Goal: Contribute content

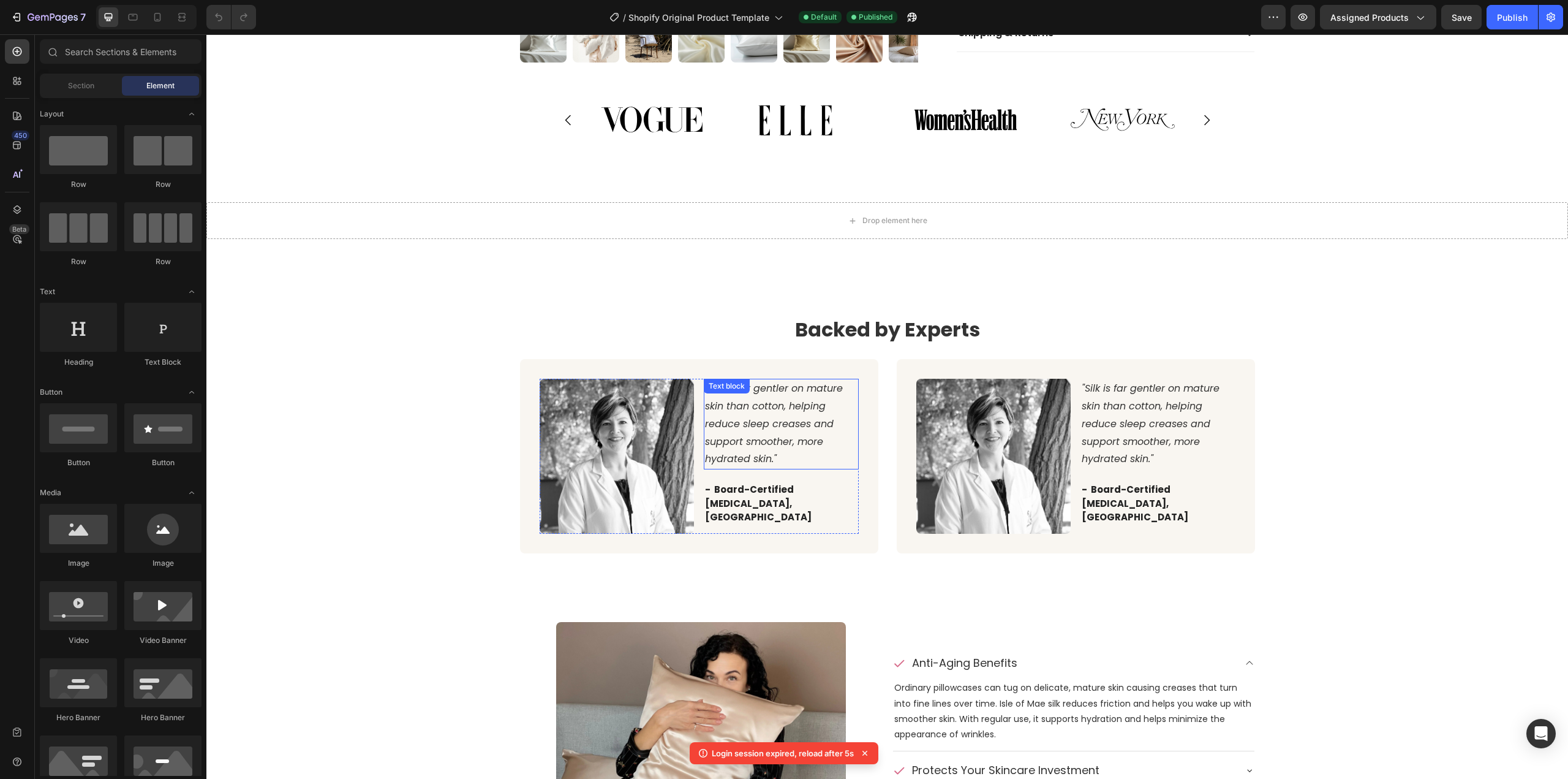
scroll to position [858, 0]
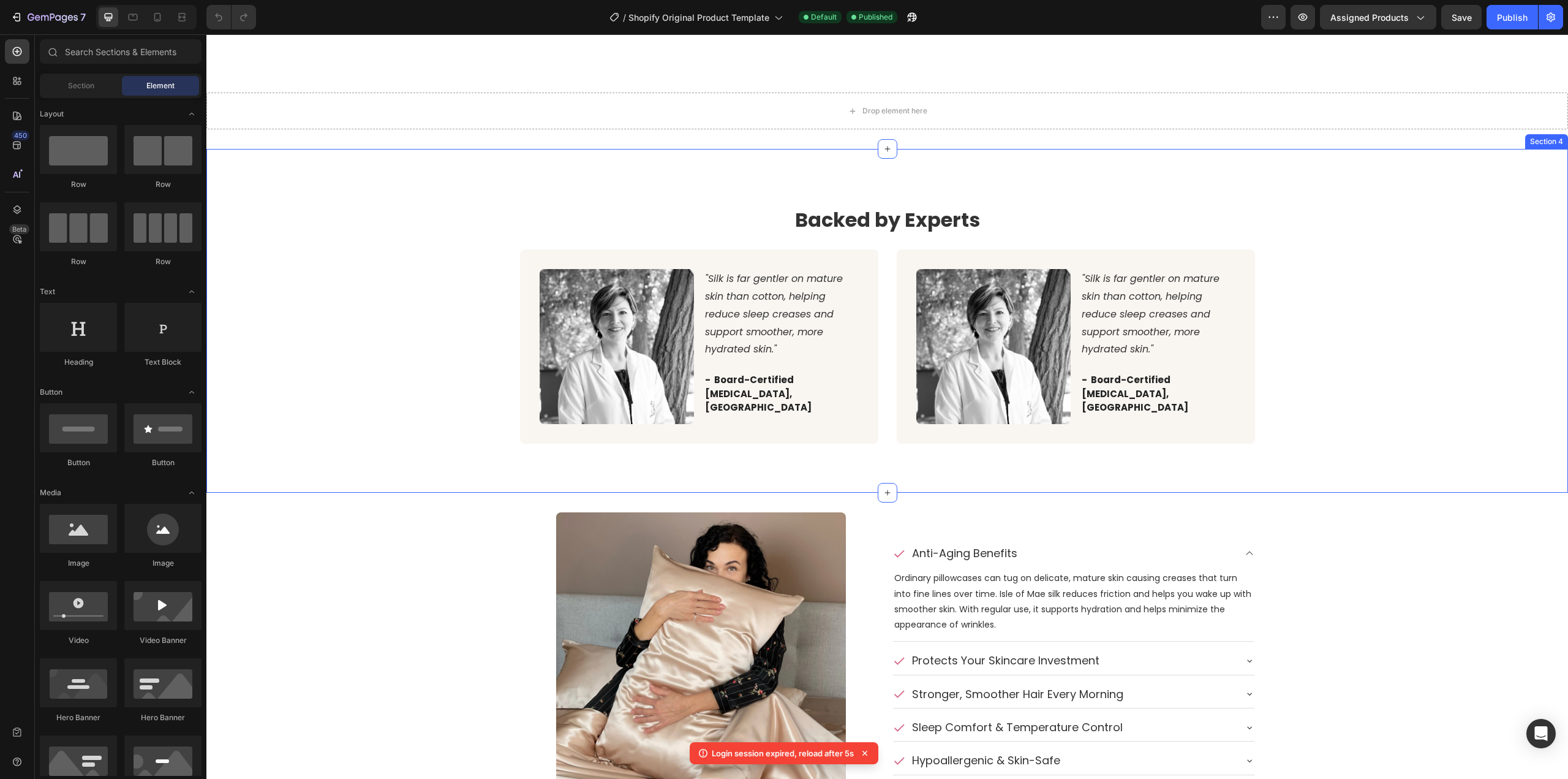
click at [386, 271] on div "Backed by Experts Heading Image "Silk is far gentler on mature skin than cotton…" at bounding box center [887, 320] width 1343 height 245
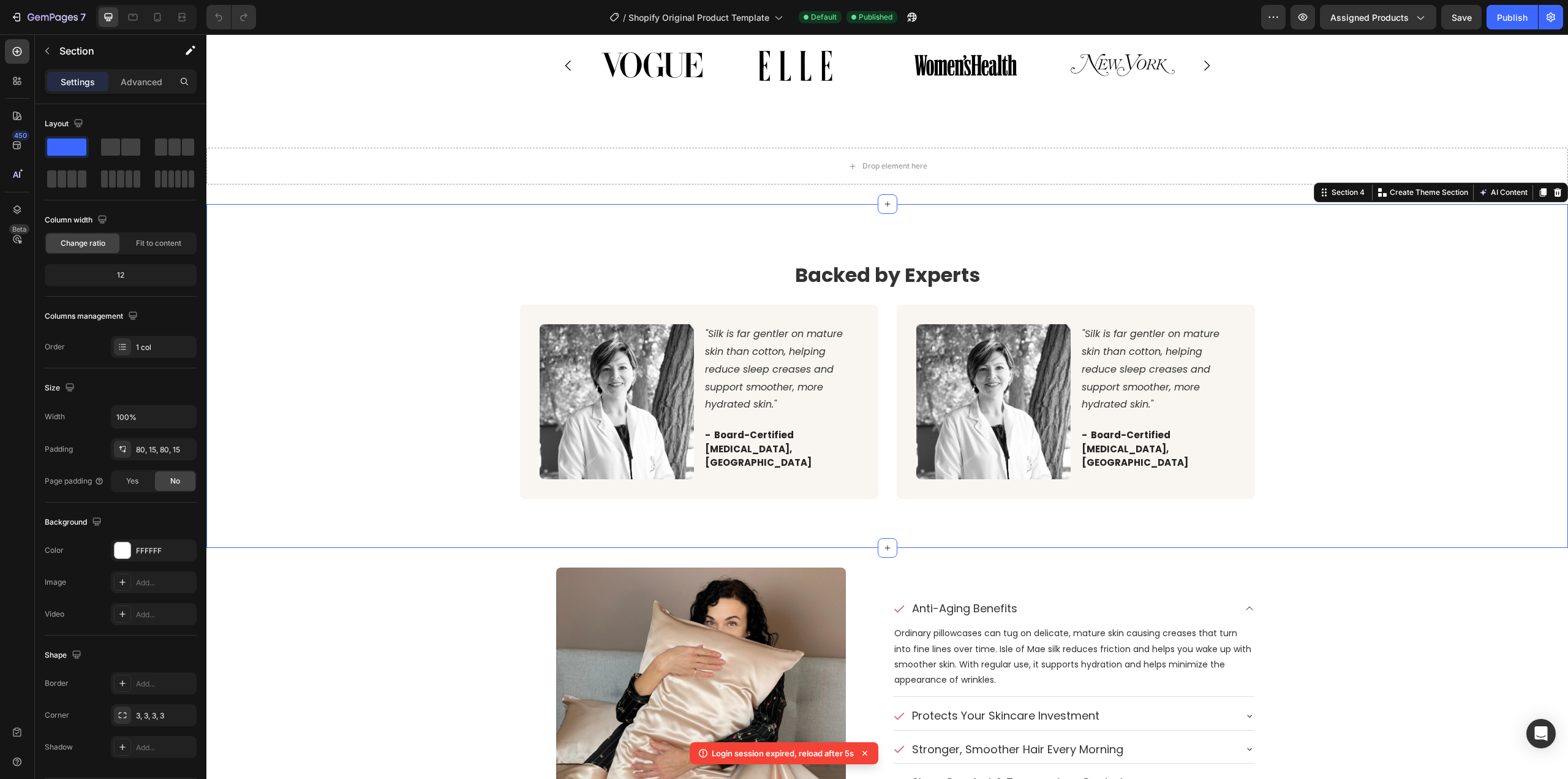
scroll to position [736, 0]
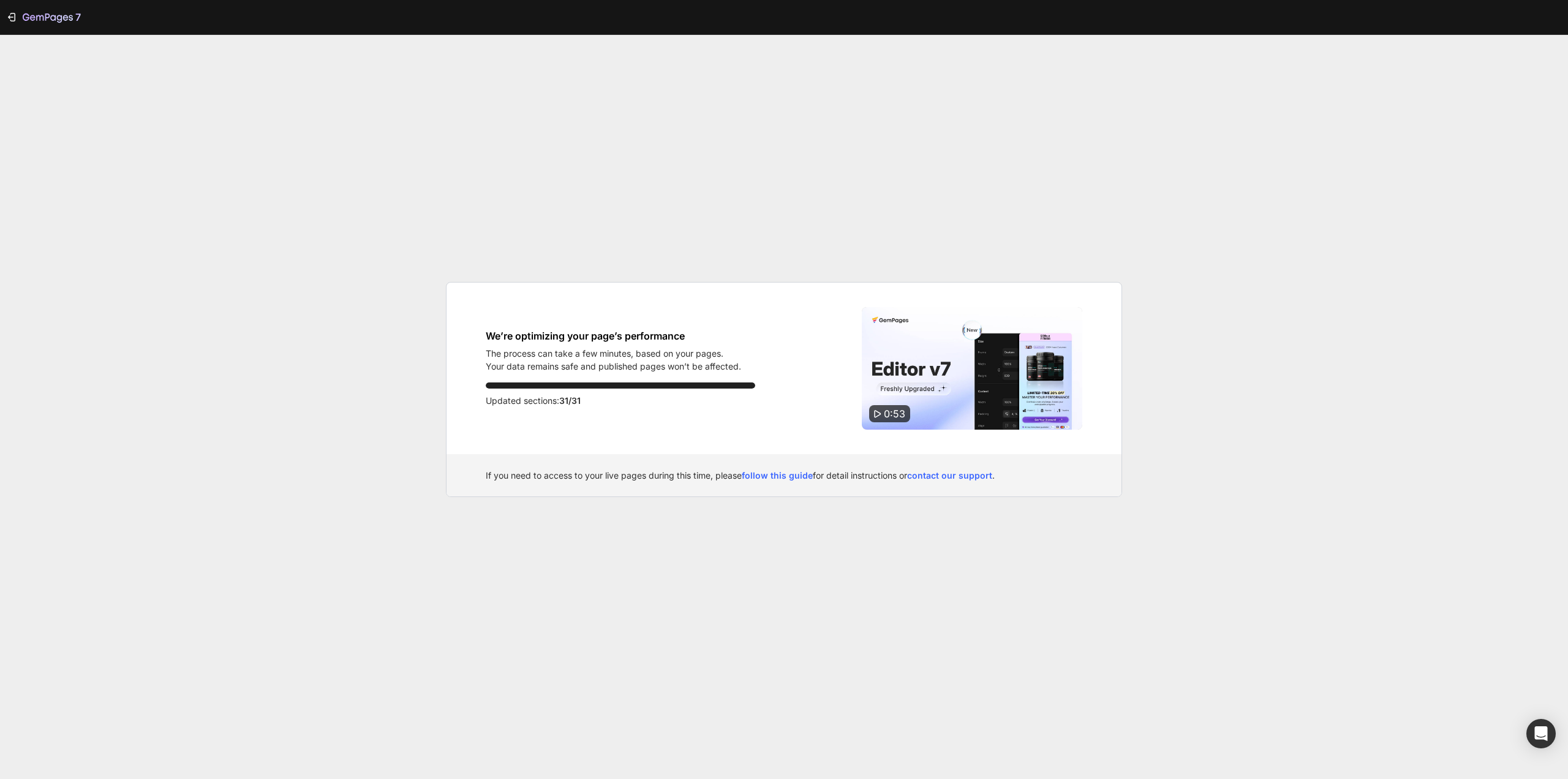
click at [346, 242] on div "7 We’re optimizing your page’s performance The process can take a few minutes, …" at bounding box center [784, 389] width 1568 height 779
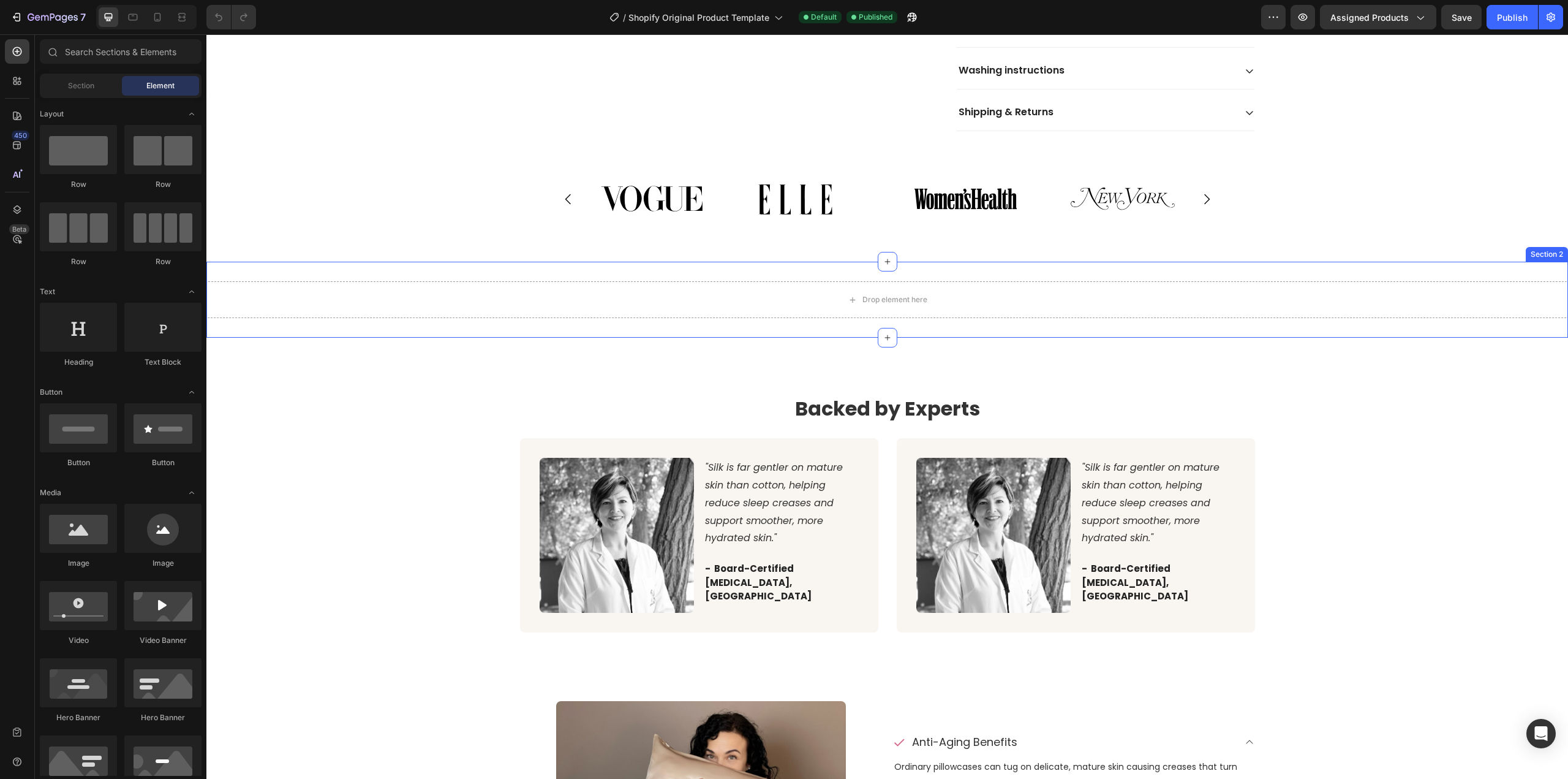
scroll to position [736, 0]
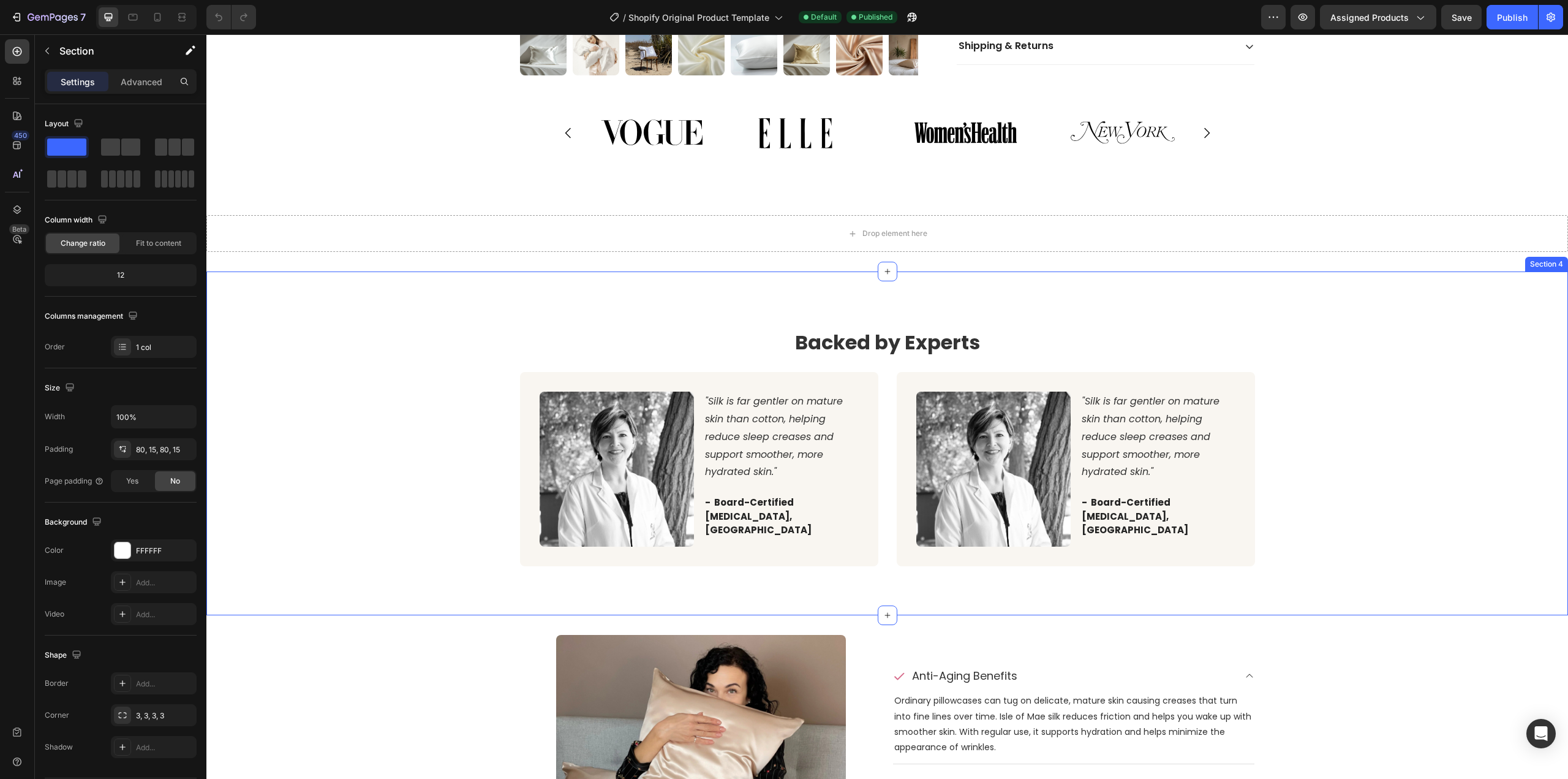
click at [390, 380] on div "Backed by Experts Heading Image "Silk is far gentler on mature skin than cotton…" at bounding box center [887, 443] width 1343 height 245
click at [1285, 228] on div "Drop element here" at bounding box center [886, 233] width 1361 height 37
click at [1412, 383] on div "Backed by Experts Heading Image "Silk is far gentler on mature skin than cotton…" at bounding box center [887, 443] width 1343 height 245
click at [127, 89] on div "Advanced" at bounding box center [141, 81] width 61 height 20
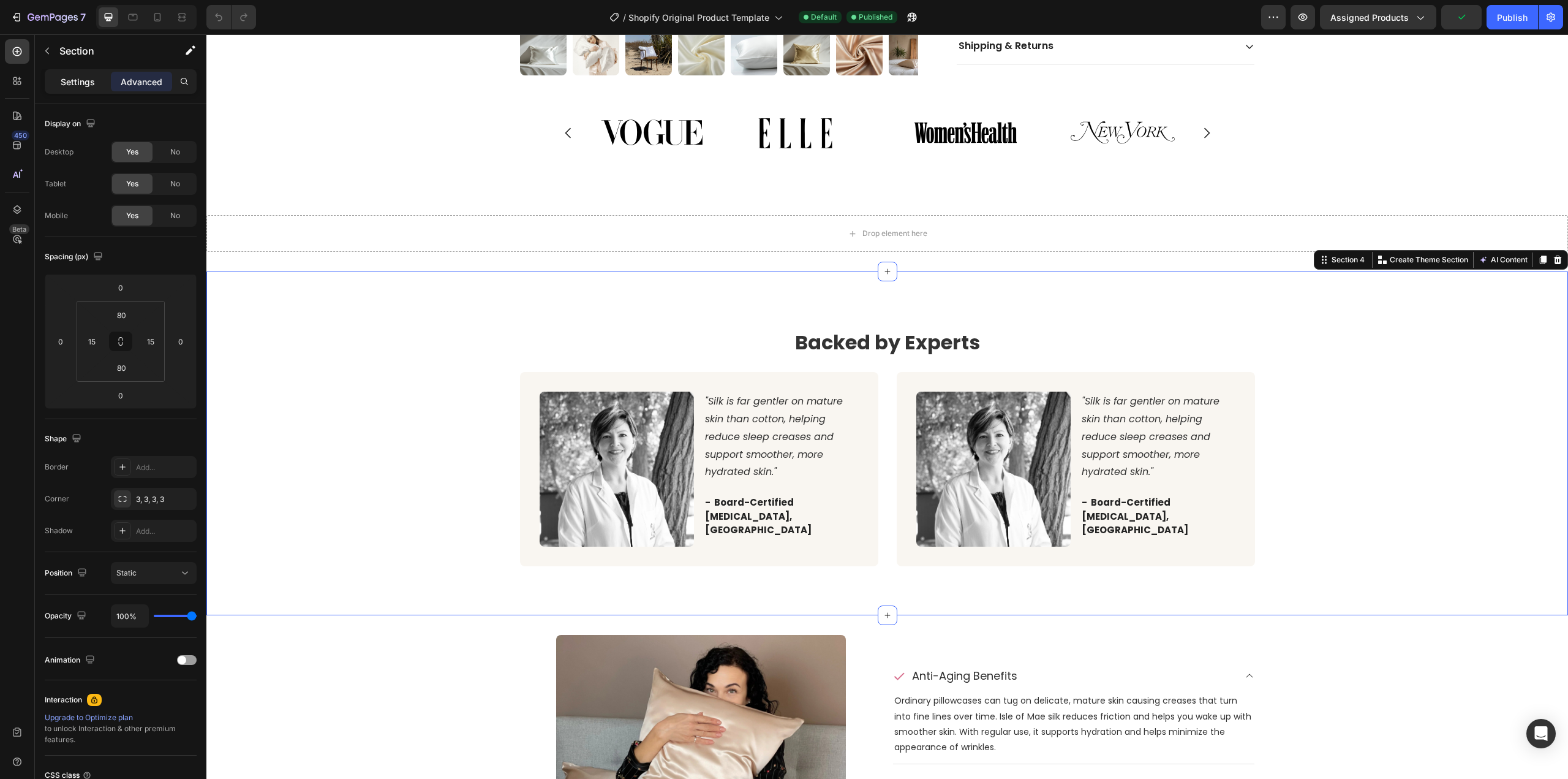
click at [78, 84] on p "Settings" at bounding box center [77, 82] width 34 height 13
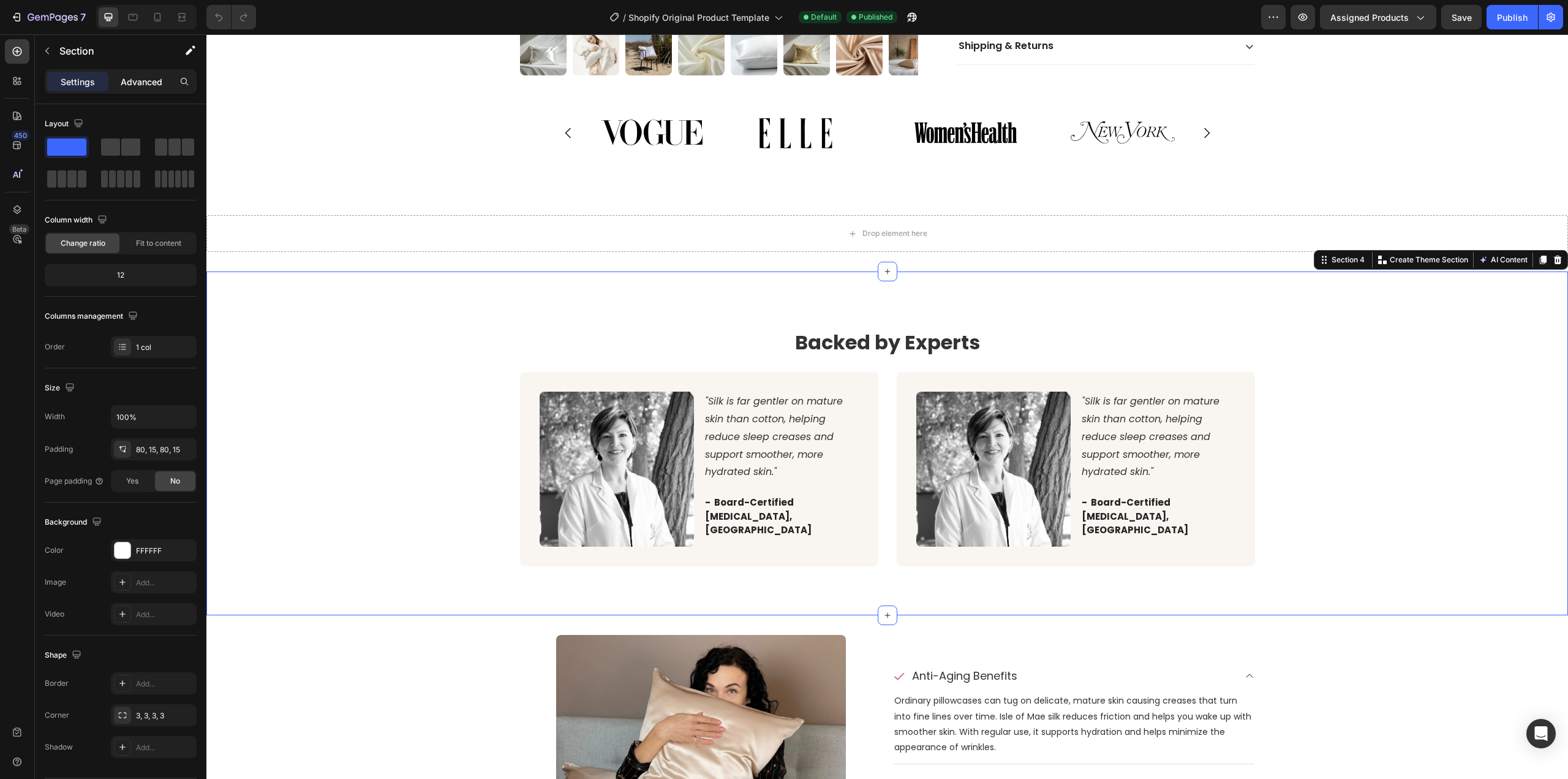
click at [115, 82] on div "Advanced" at bounding box center [141, 81] width 61 height 20
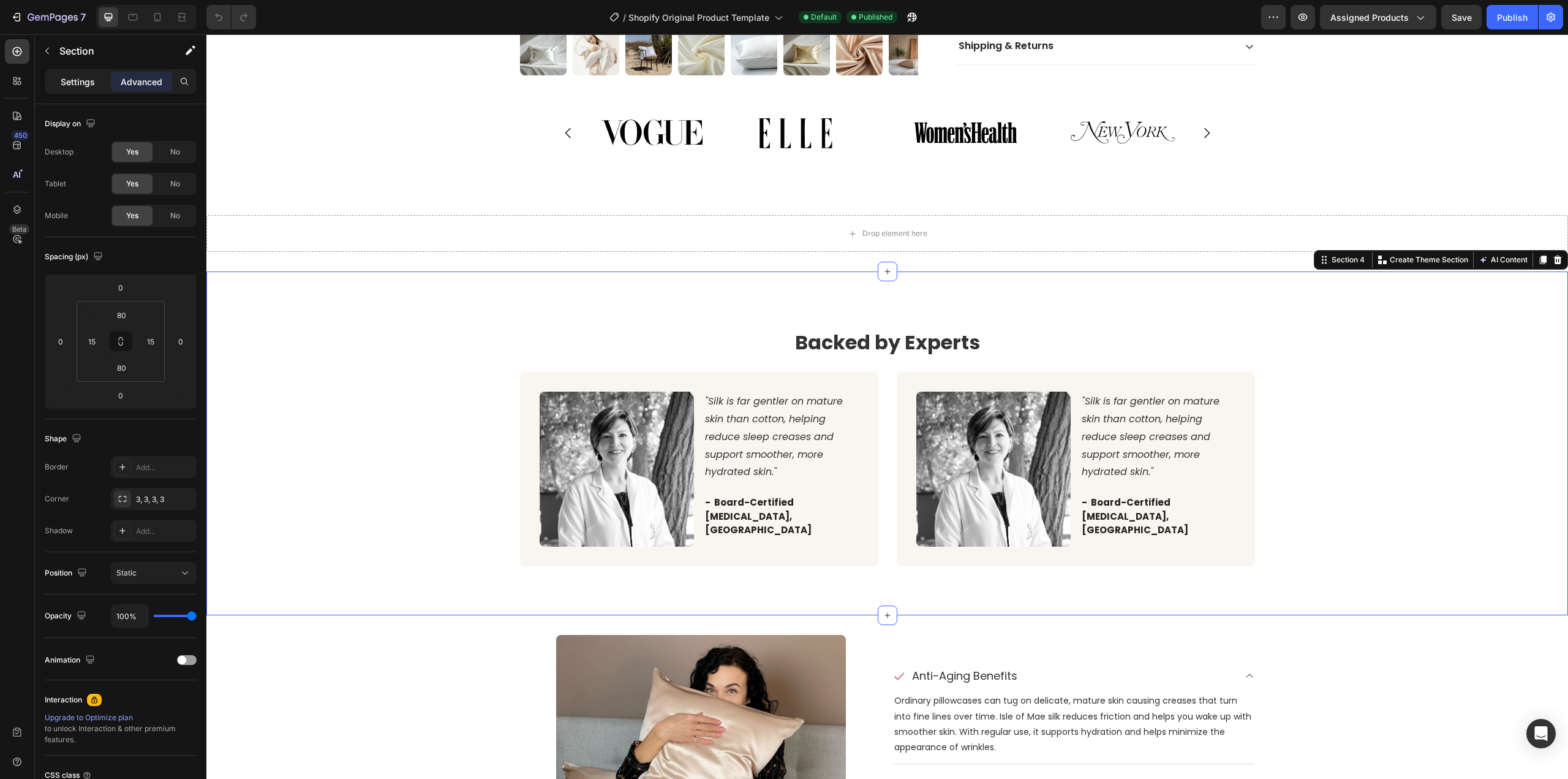
click at [61, 78] on div "Settings" at bounding box center [77, 81] width 61 height 20
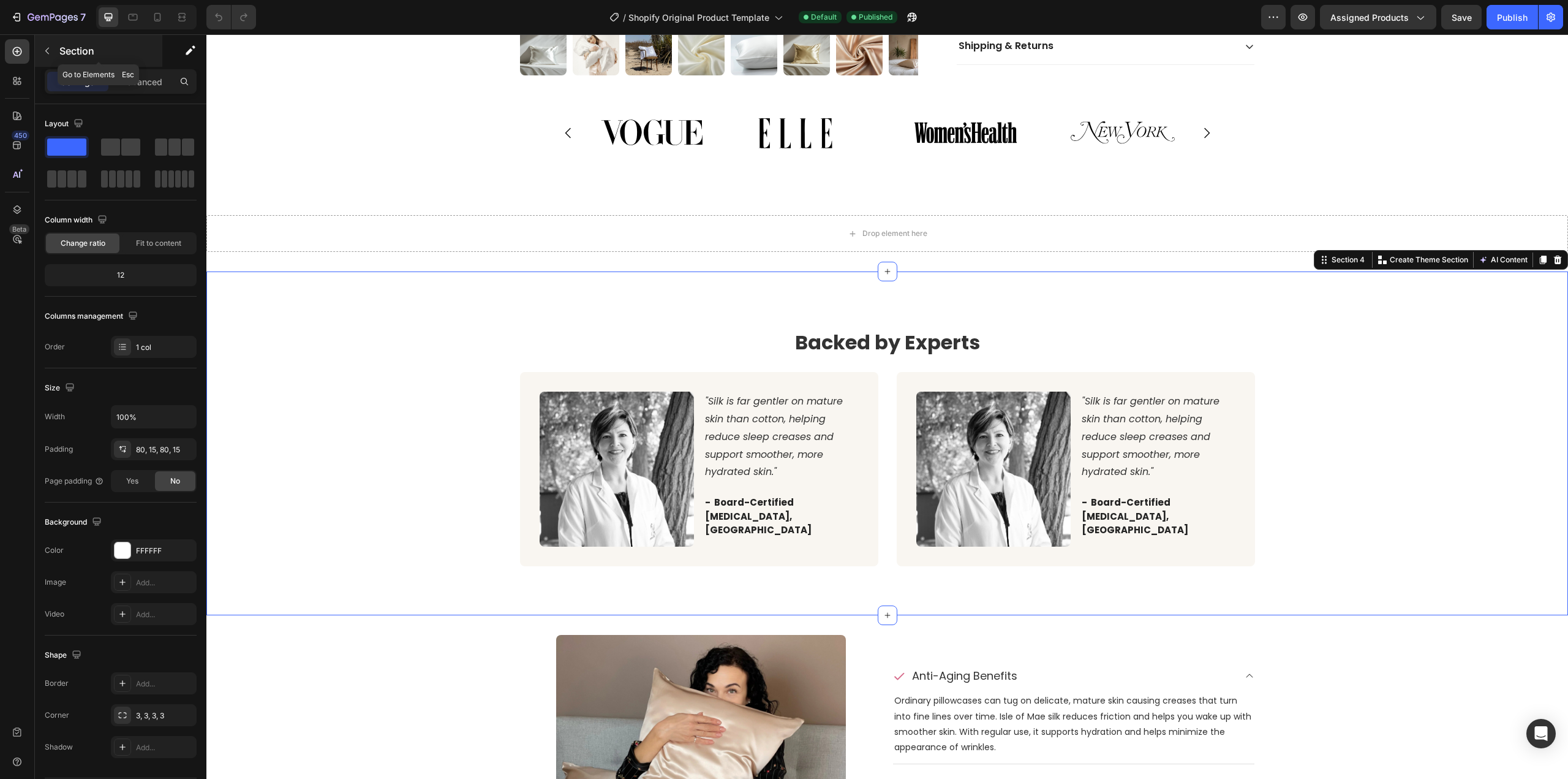
click at [44, 56] on button "button" at bounding box center [47, 51] width 20 height 20
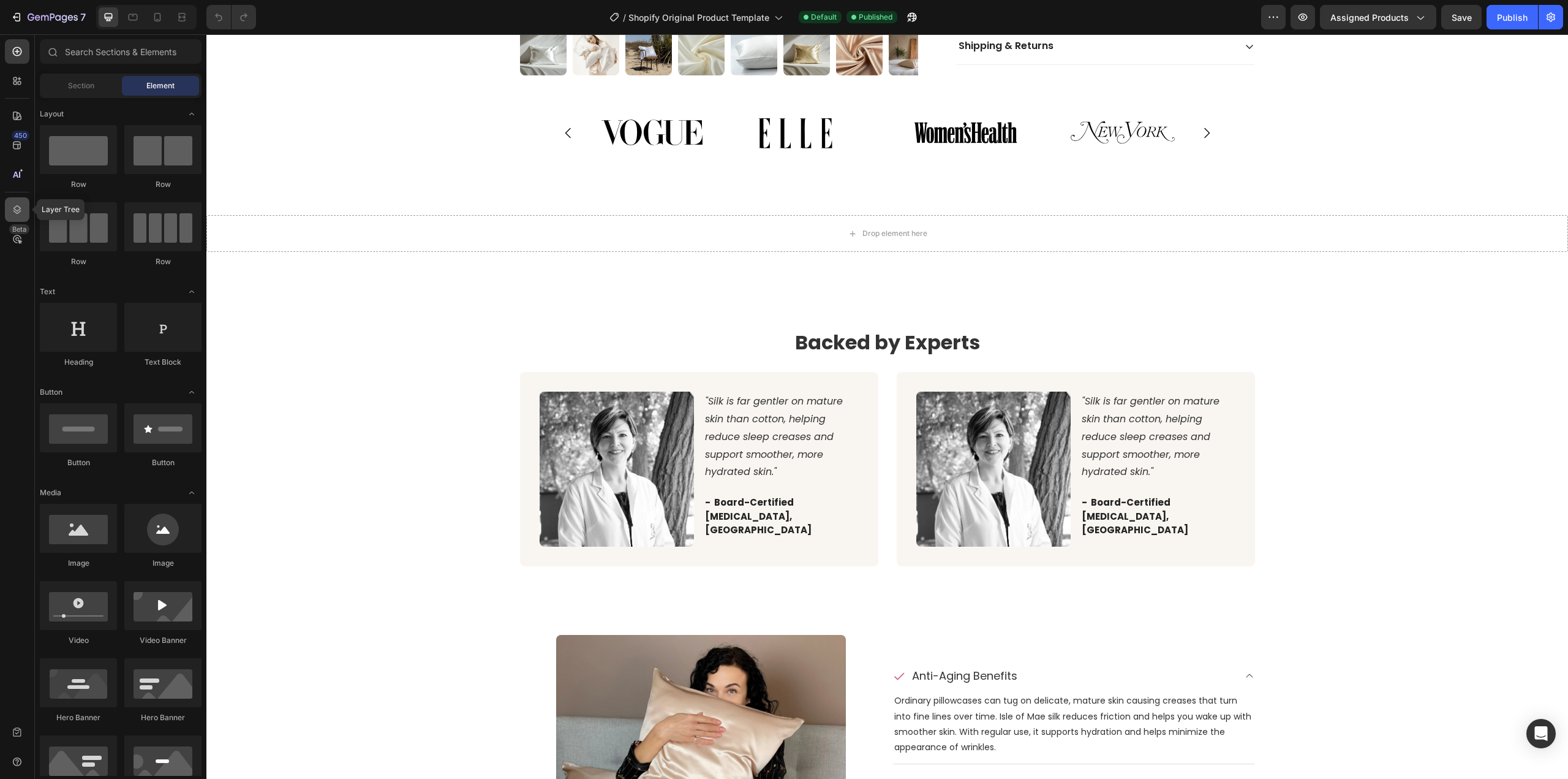
click at [21, 211] on icon at bounding box center [17, 209] width 12 height 12
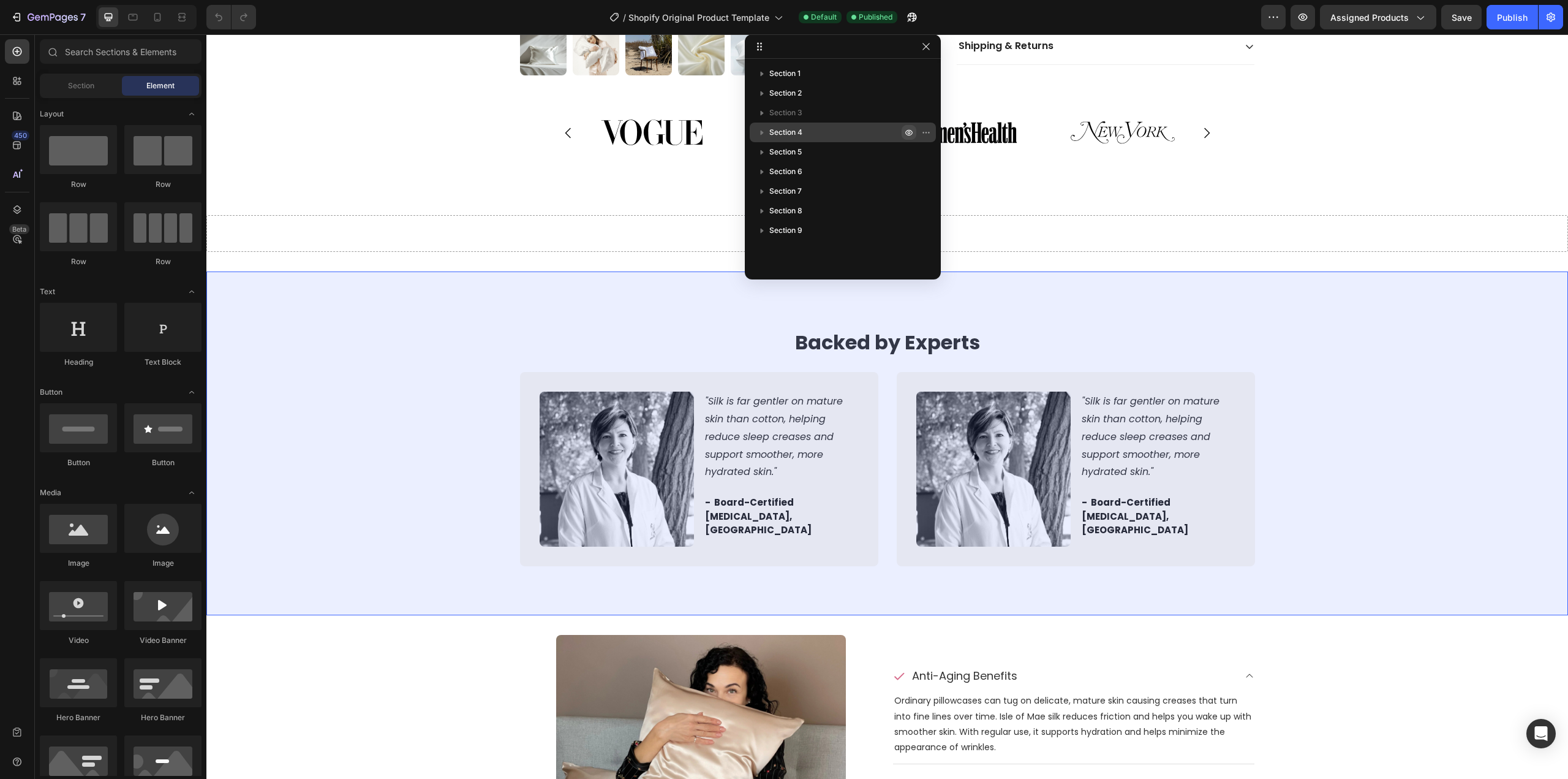
click at [910, 133] on icon "button" at bounding box center [909, 132] width 3 height 3
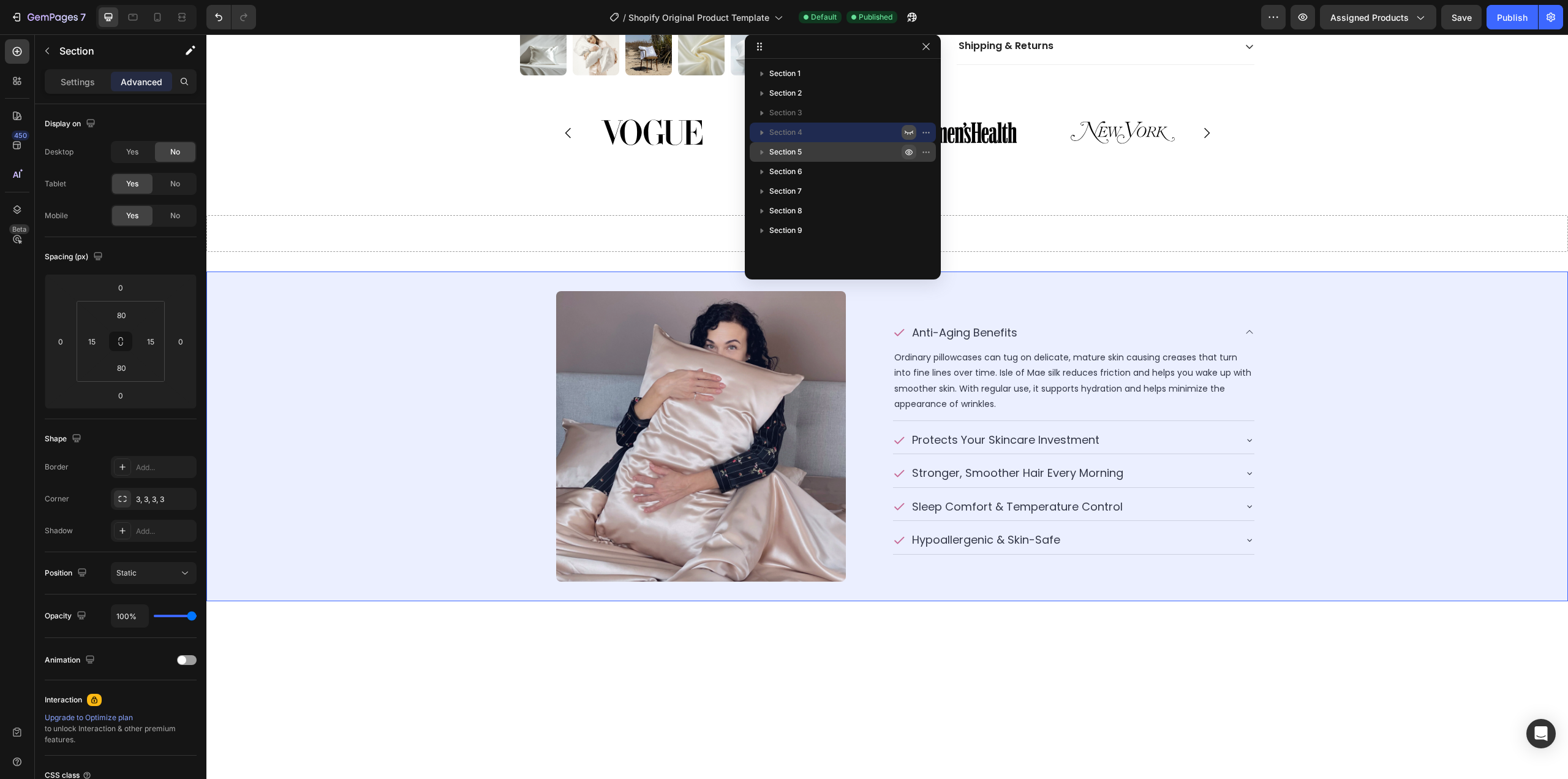
click at [927, 151] on icon "button" at bounding box center [928, 152] width 1 height 1
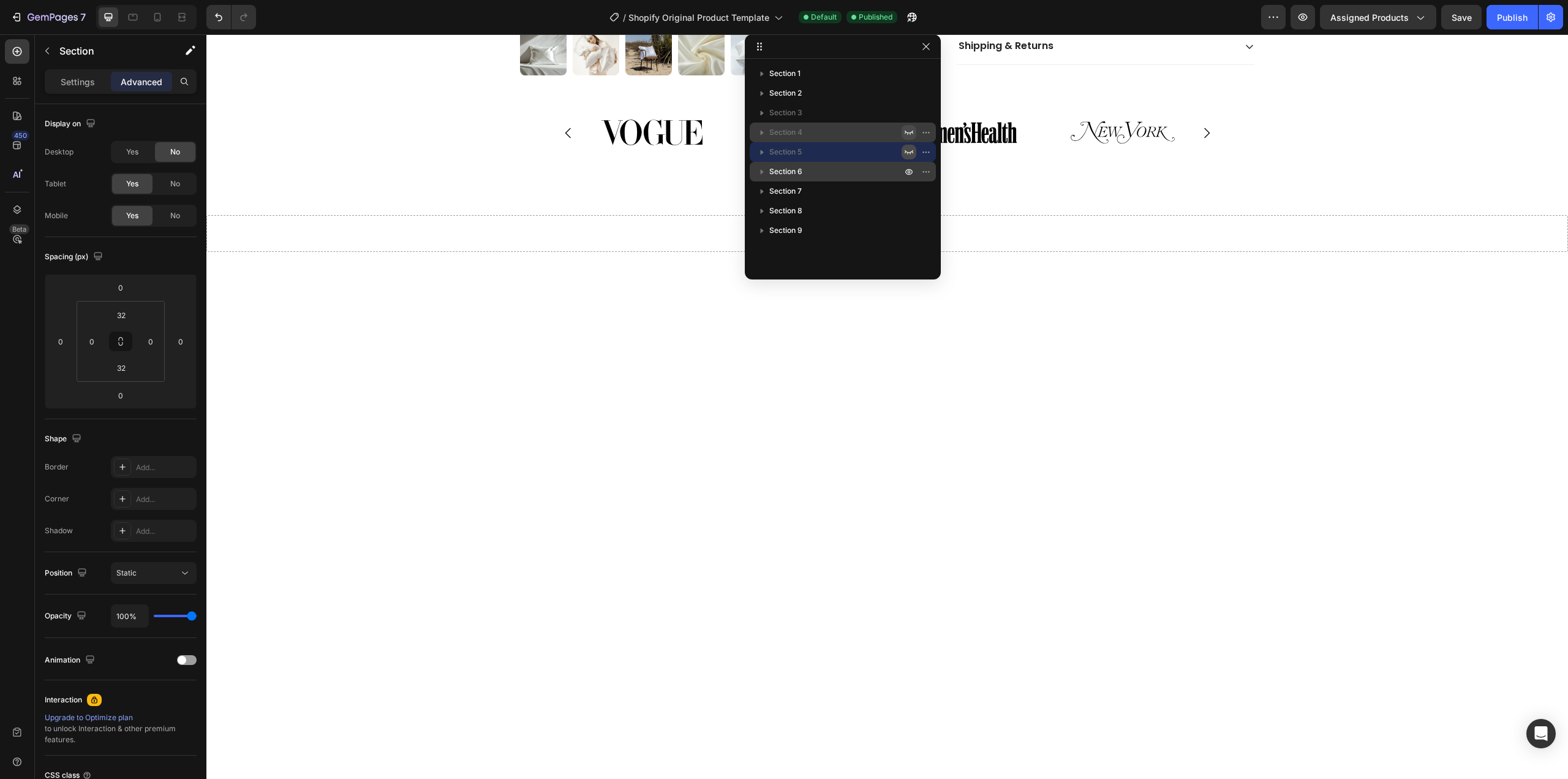
click at [871, 170] on p "Section 6" at bounding box center [836, 171] width 134 height 12
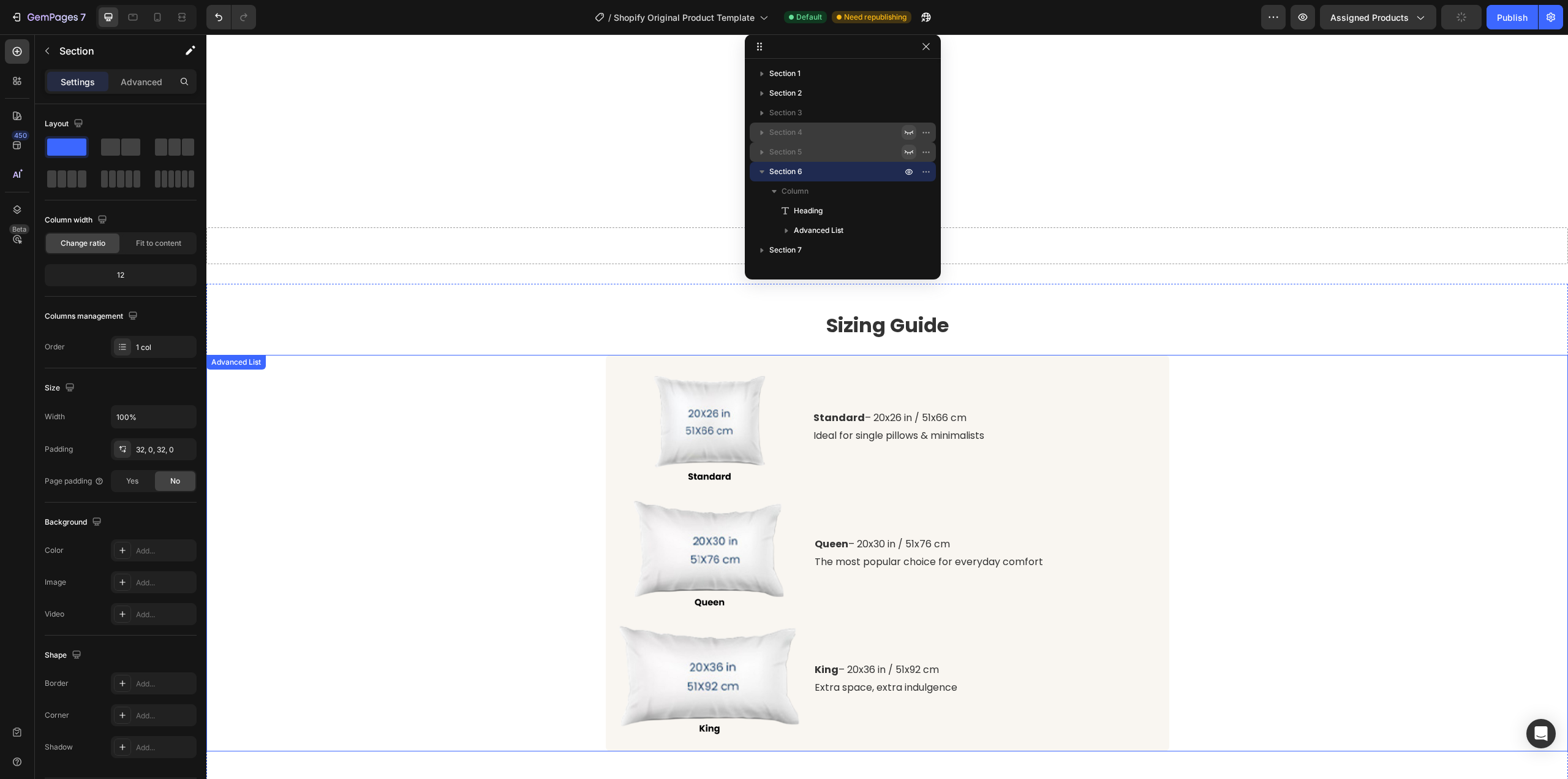
scroll to position [577, 0]
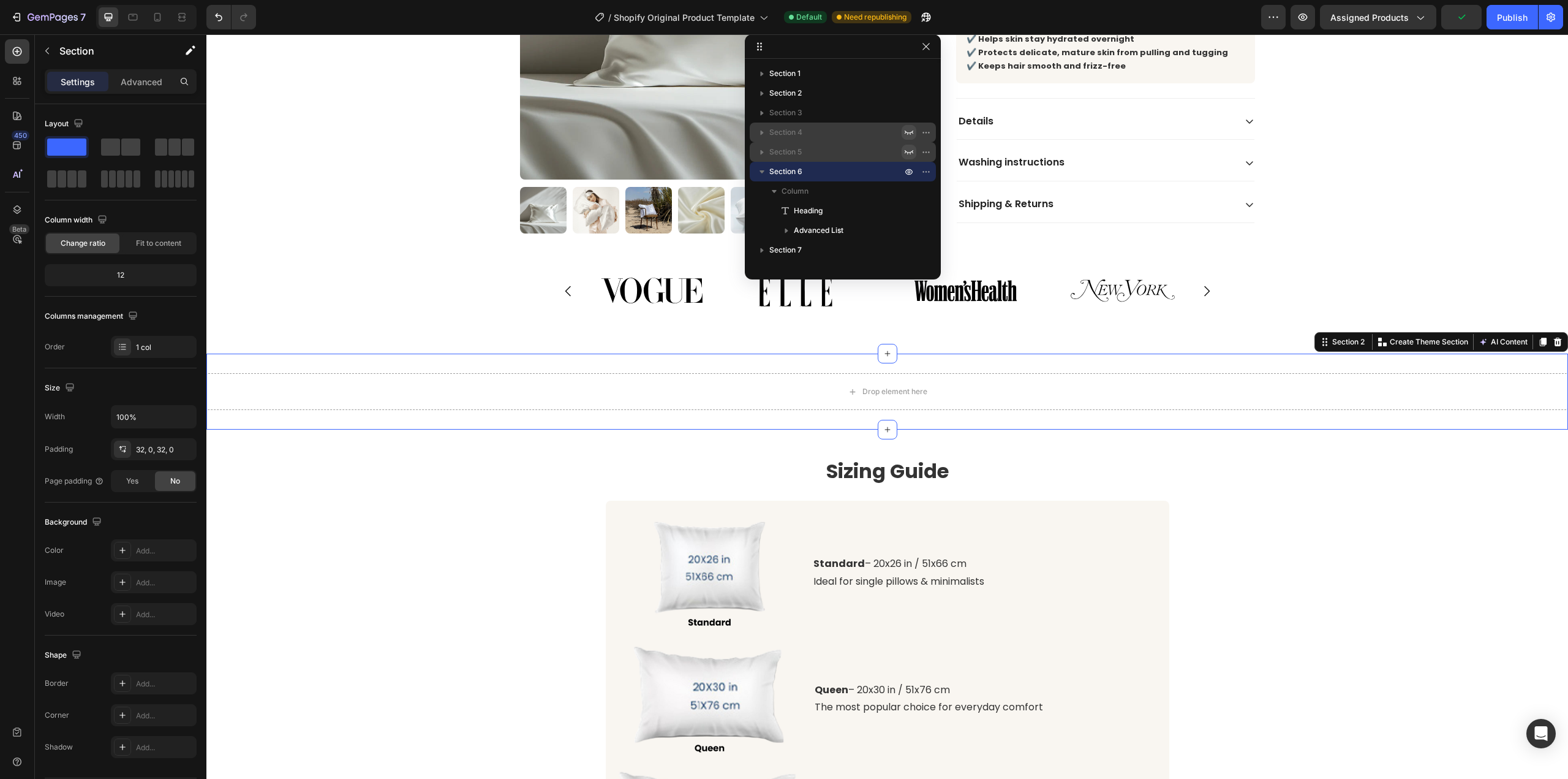
click at [591, 363] on div "Drop element here Section 2 You can create reusable sections Create Theme Secti…" at bounding box center [886, 391] width 1361 height 76
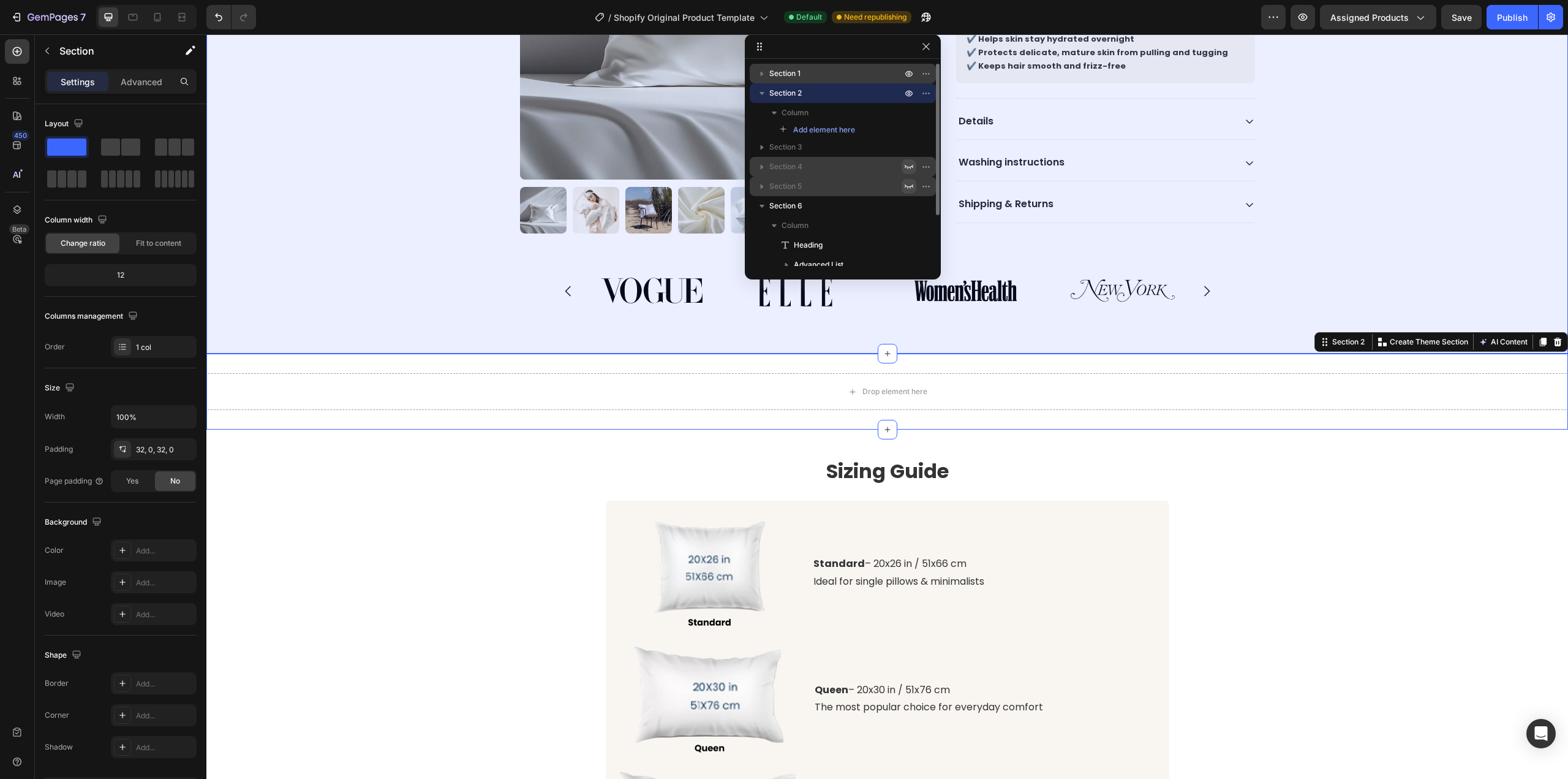
click at [767, 75] on icon "button" at bounding box center [761, 73] width 12 height 12
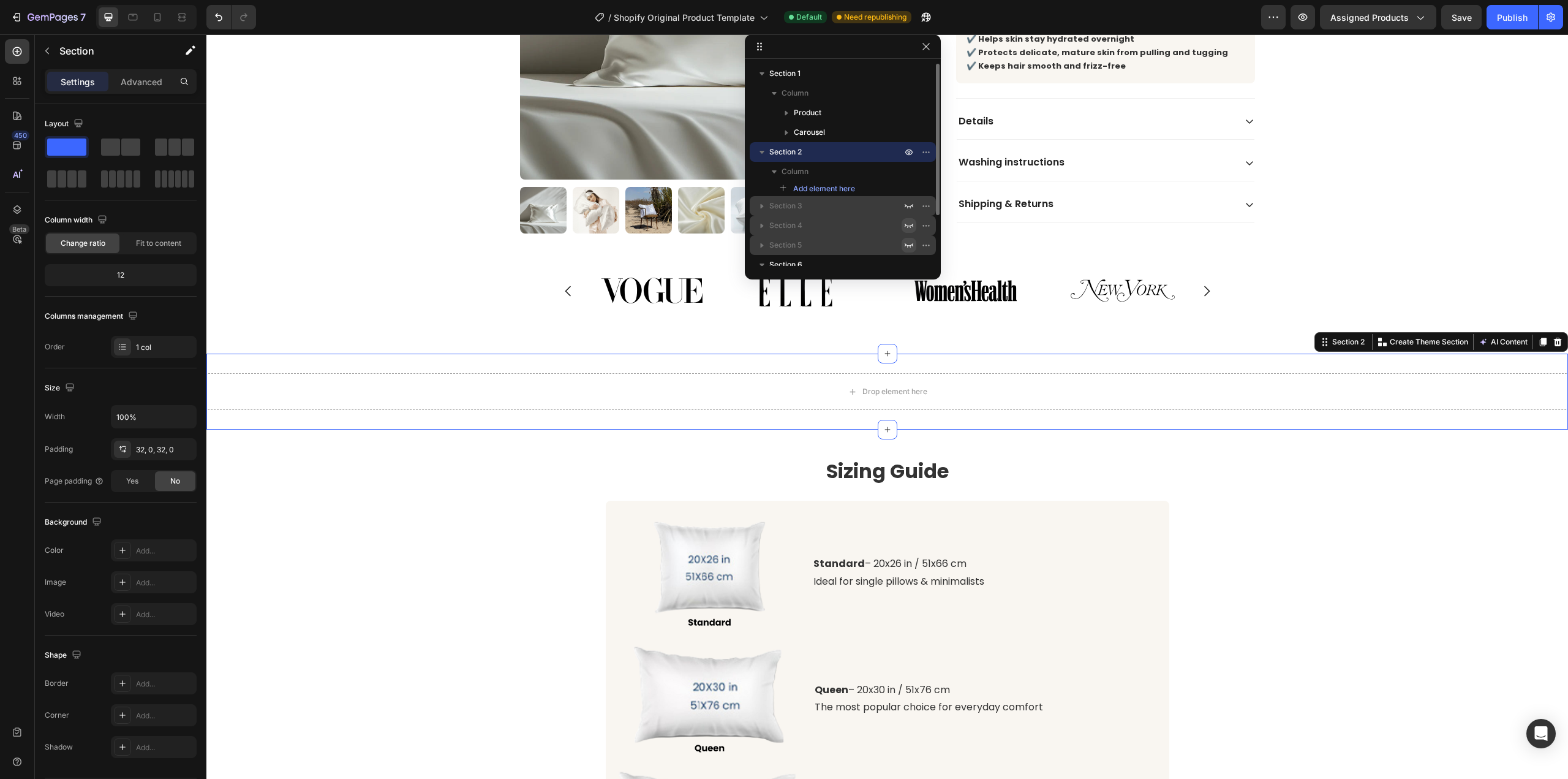
click at [844, 204] on p "Section 3" at bounding box center [836, 205] width 134 height 12
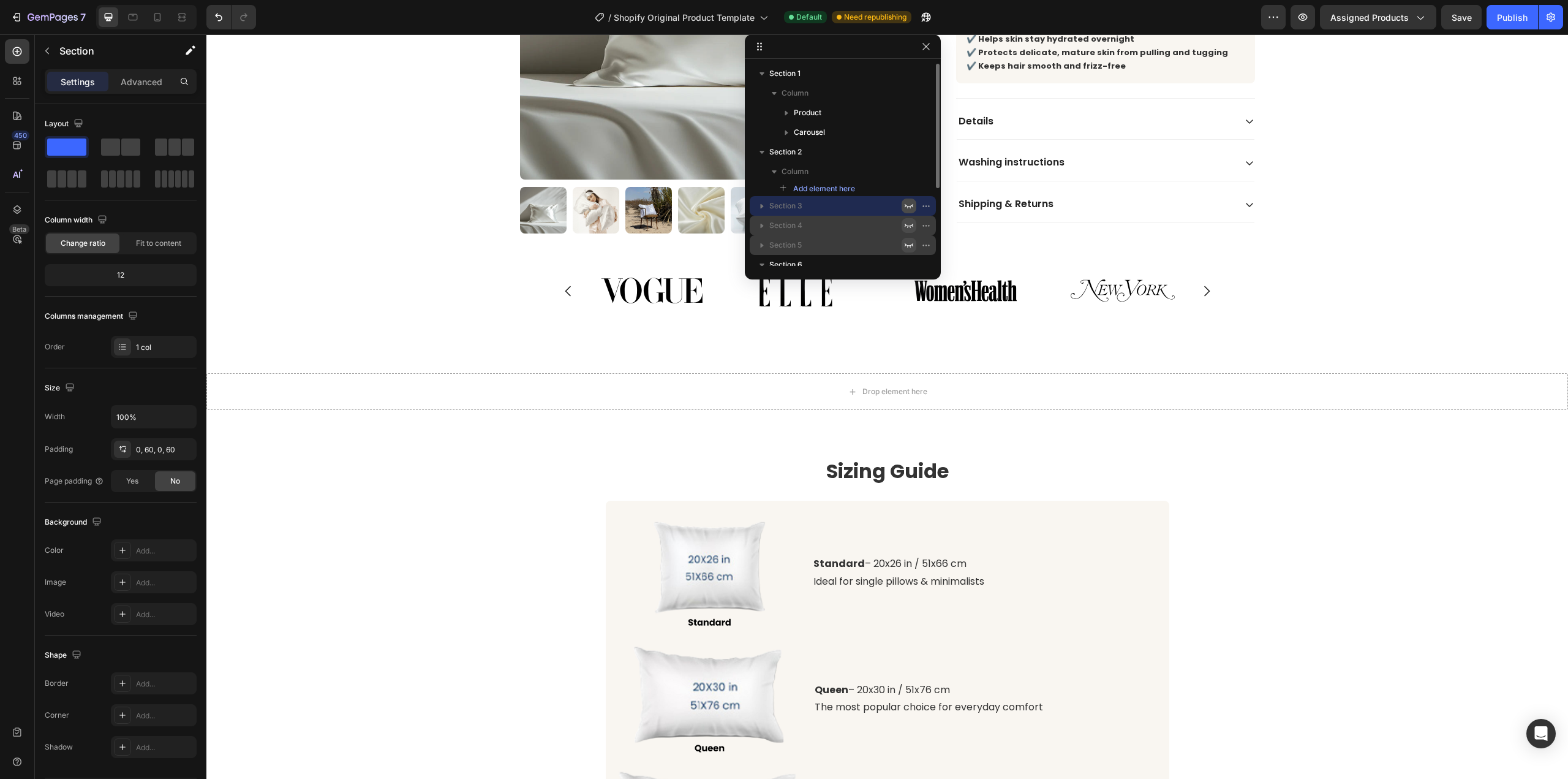
click at [905, 201] on icon "button" at bounding box center [909, 206] width 10 height 10
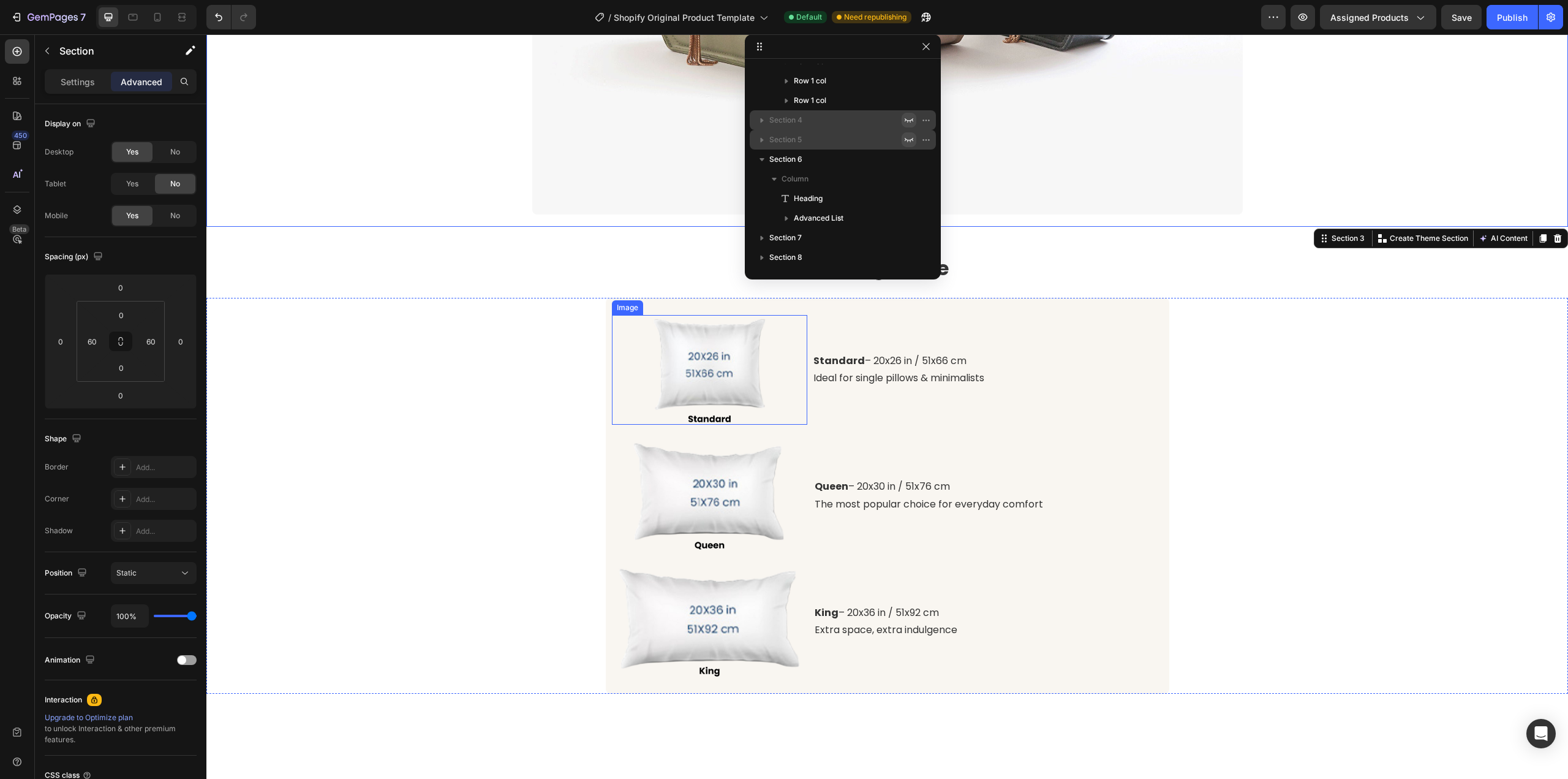
scroll to position [1986, 0]
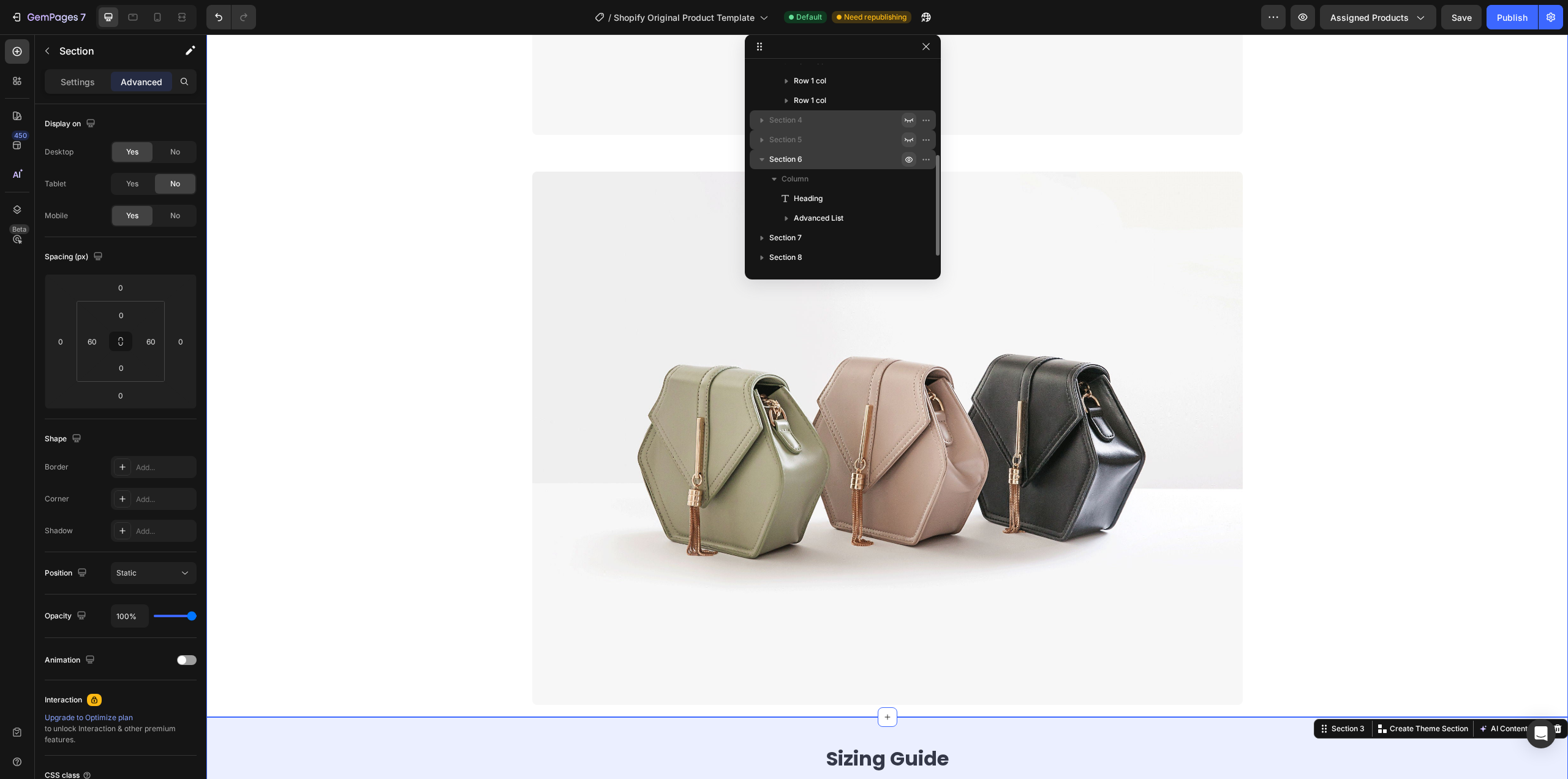
click at [927, 158] on icon "button" at bounding box center [928, 159] width 1 height 1
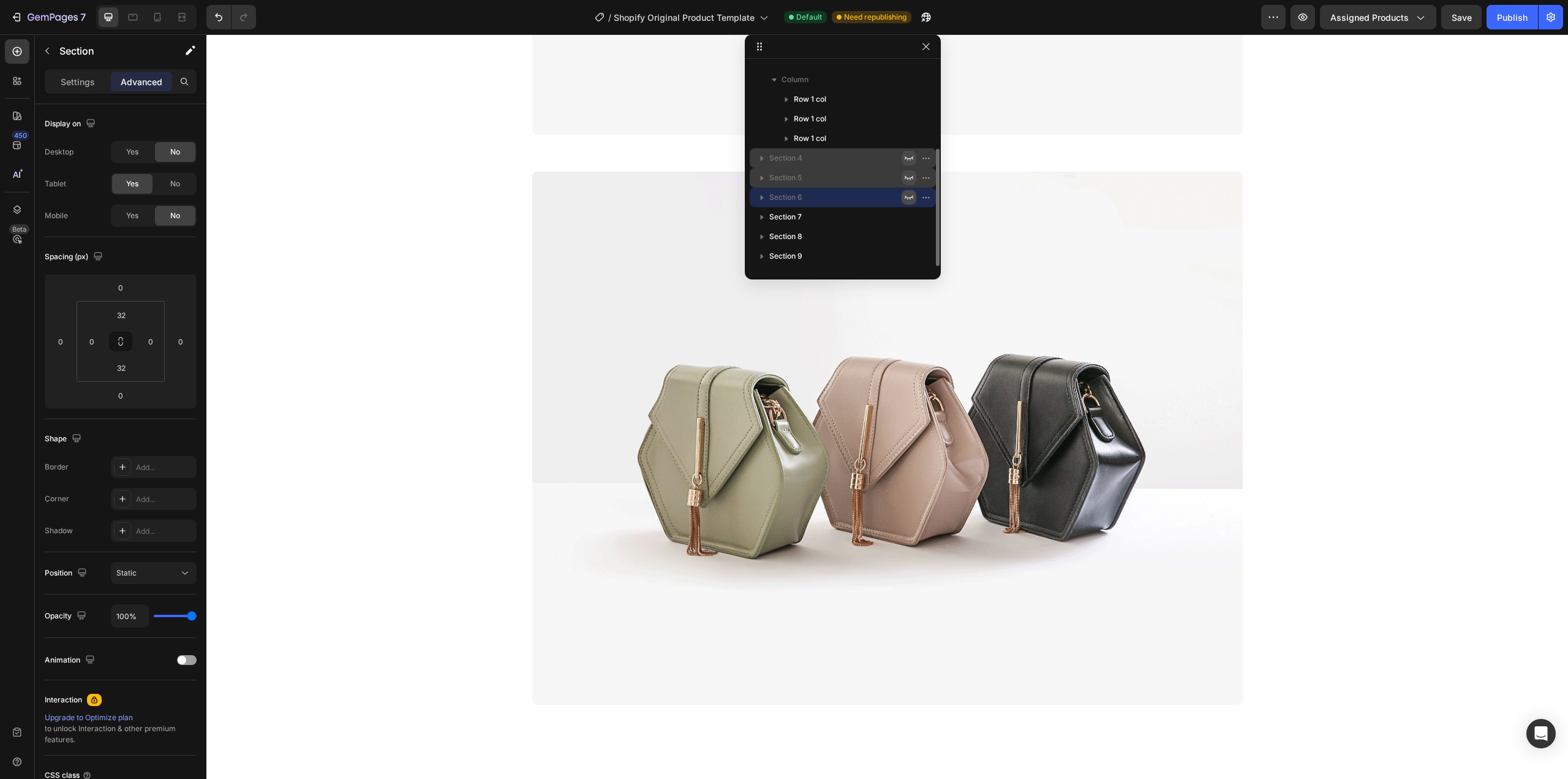
scroll to position [146, 0]
click at [914, 203] on button "button" at bounding box center [909, 197] width 14 height 14
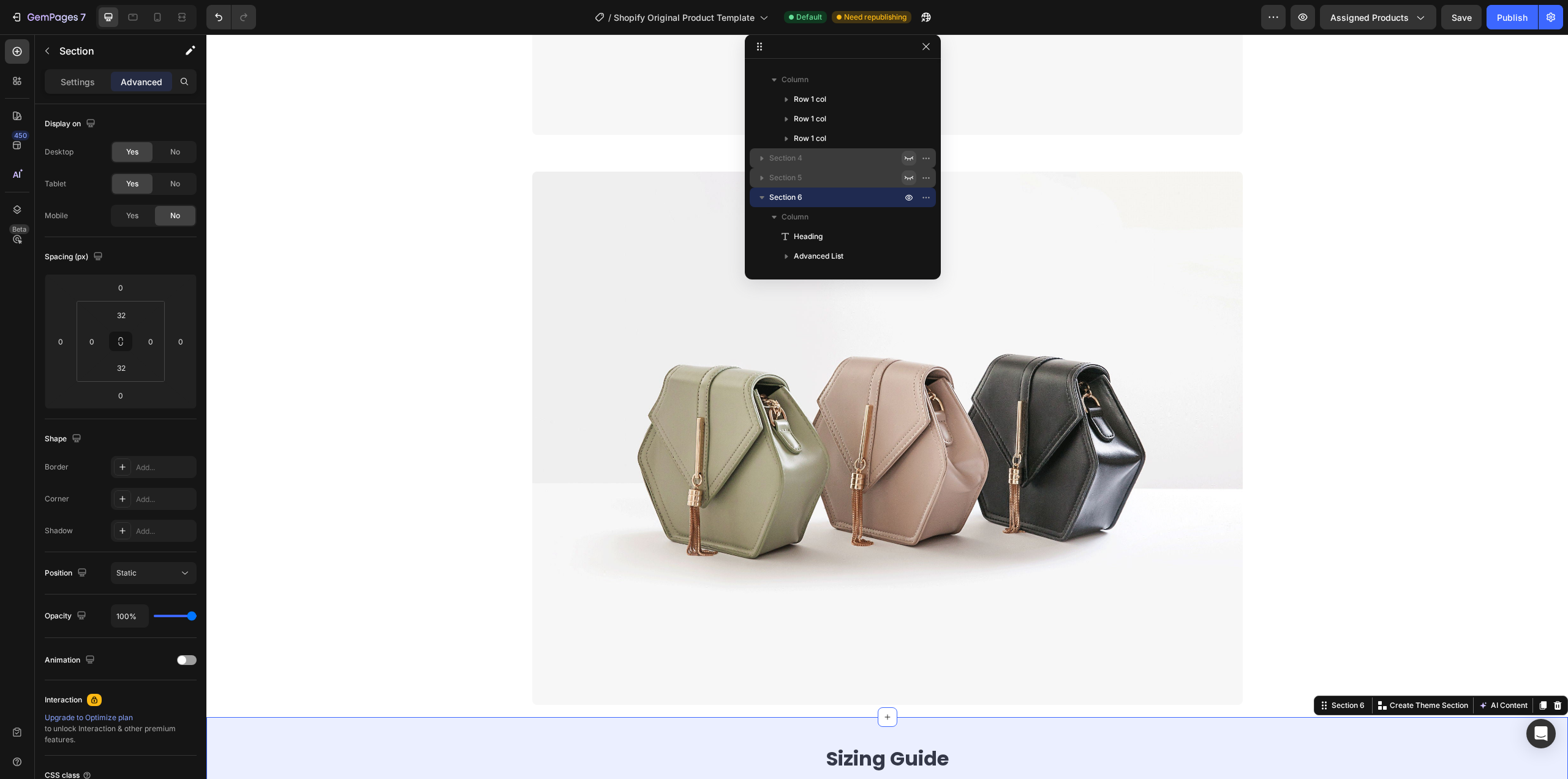
click at [875, 160] on p "Section 4" at bounding box center [836, 158] width 134 height 12
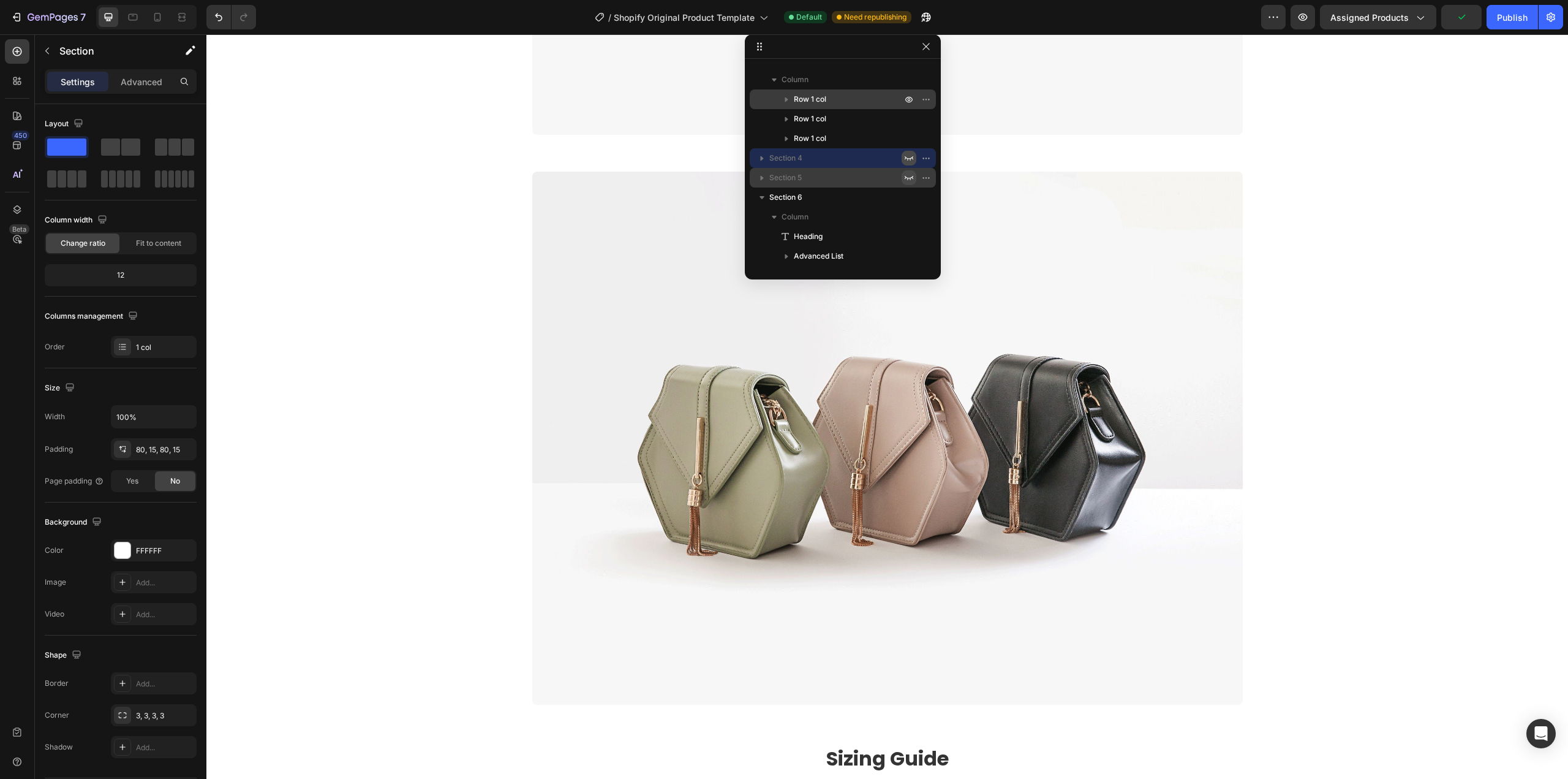
click at [859, 90] on div "Row 1 col" at bounding box center [843, 99] width 176 height 20
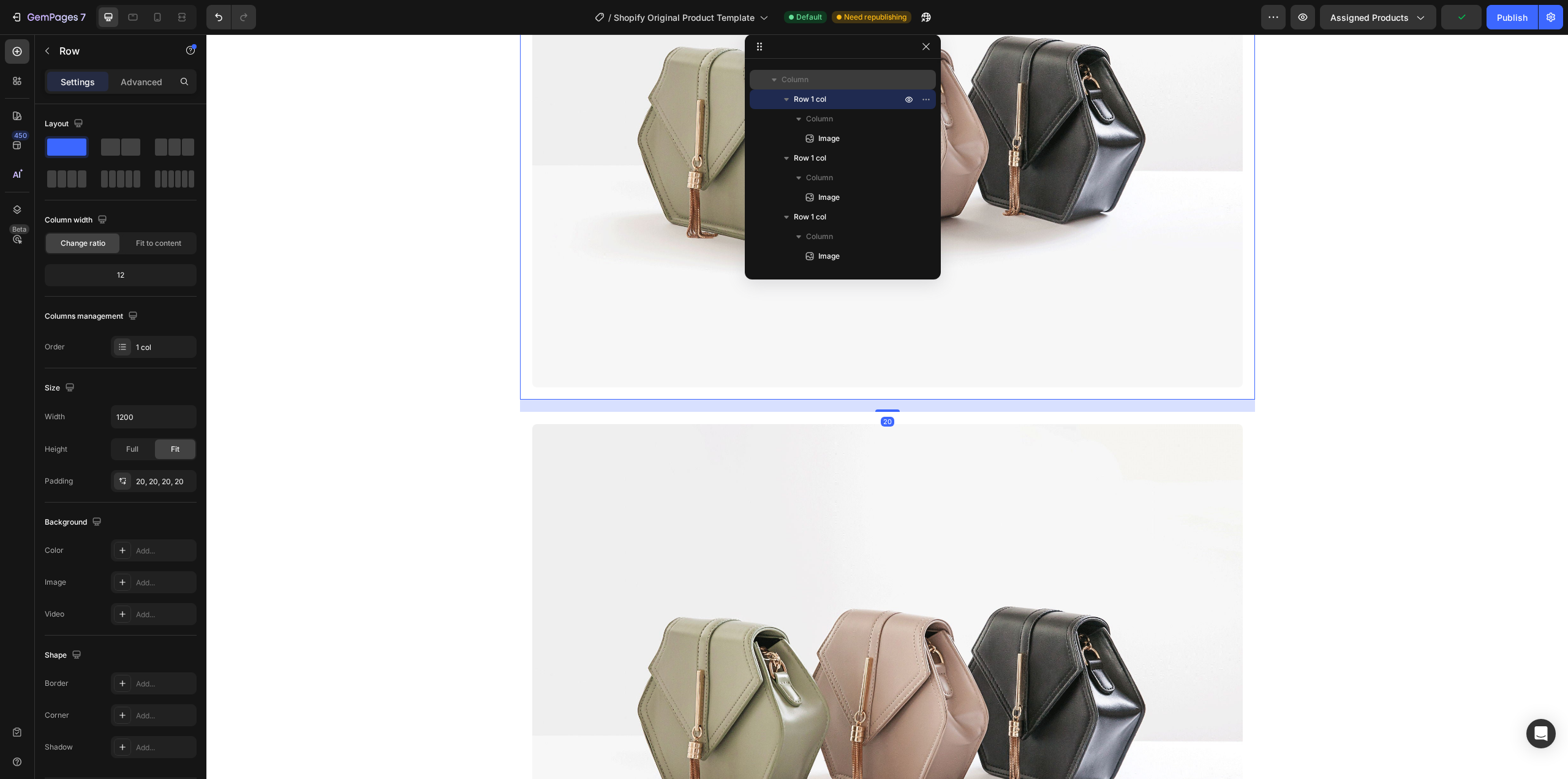
click at [859, 82] on p "Column" at bounding box center [842, 80] width 122 height 12
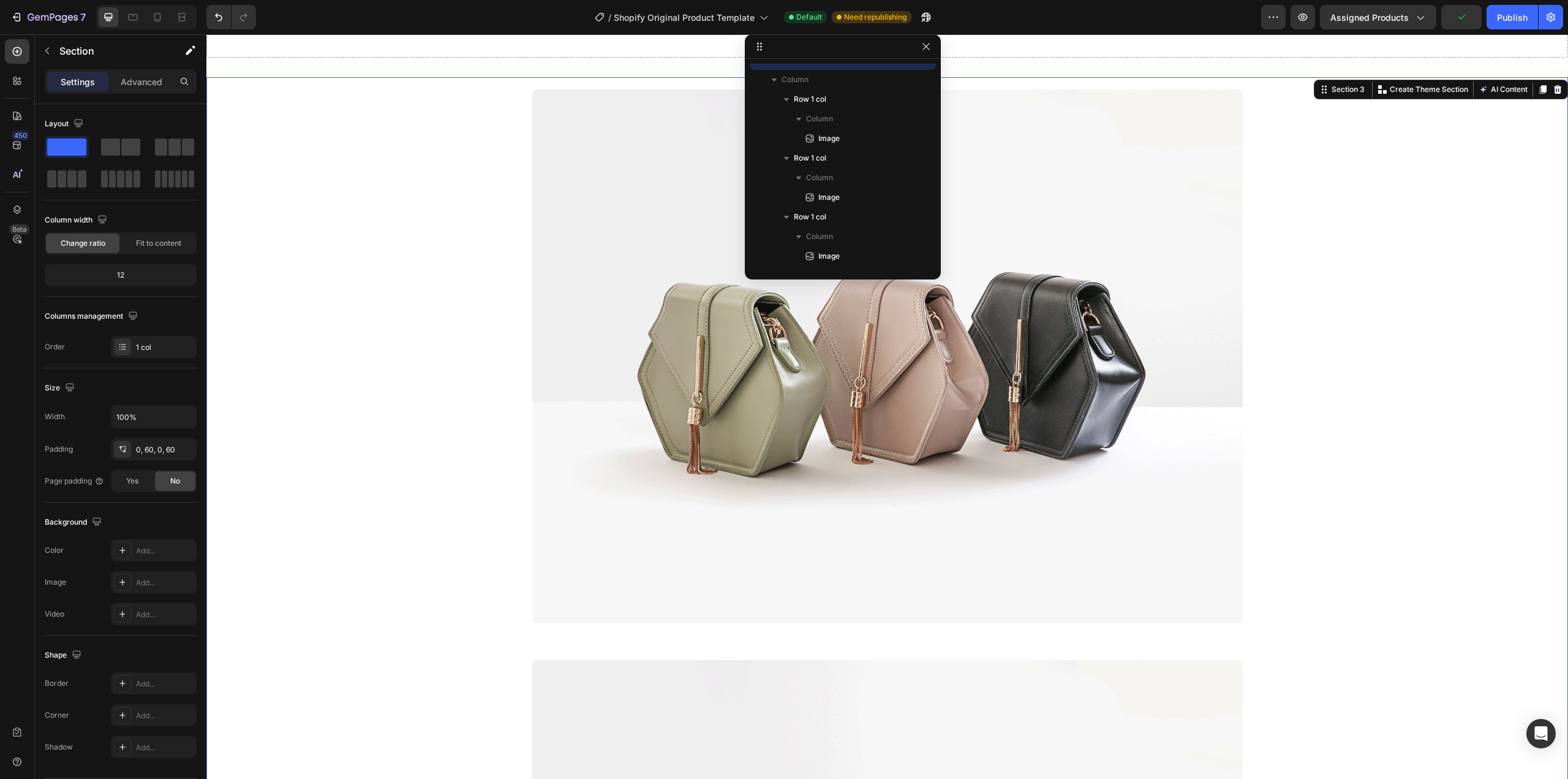
scroll to position [0, 0]
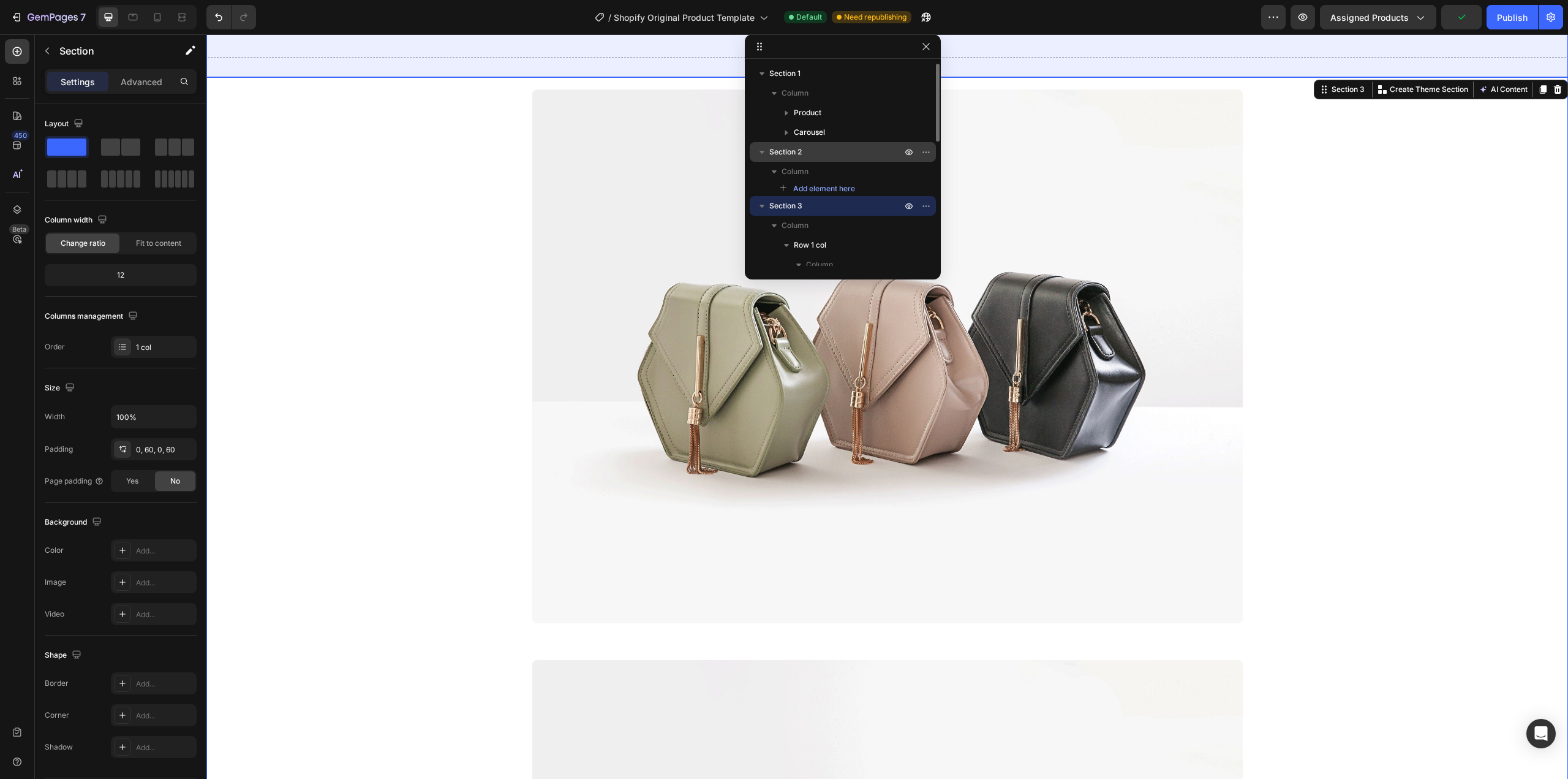
click at [857, 153] on p "Section 2" at bounding box center [836, 152] width 134 height 12
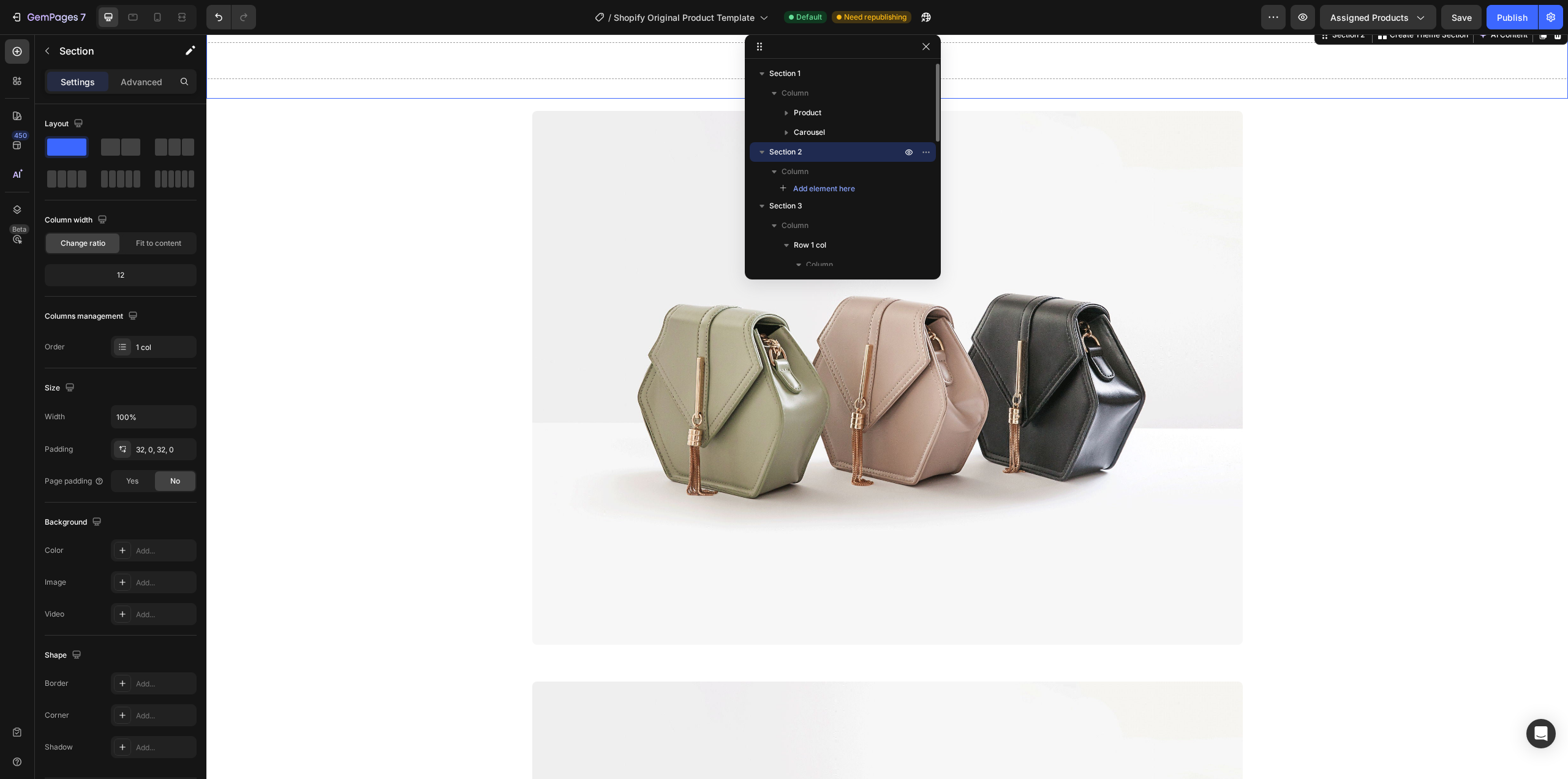
scroll to position [852, 0]
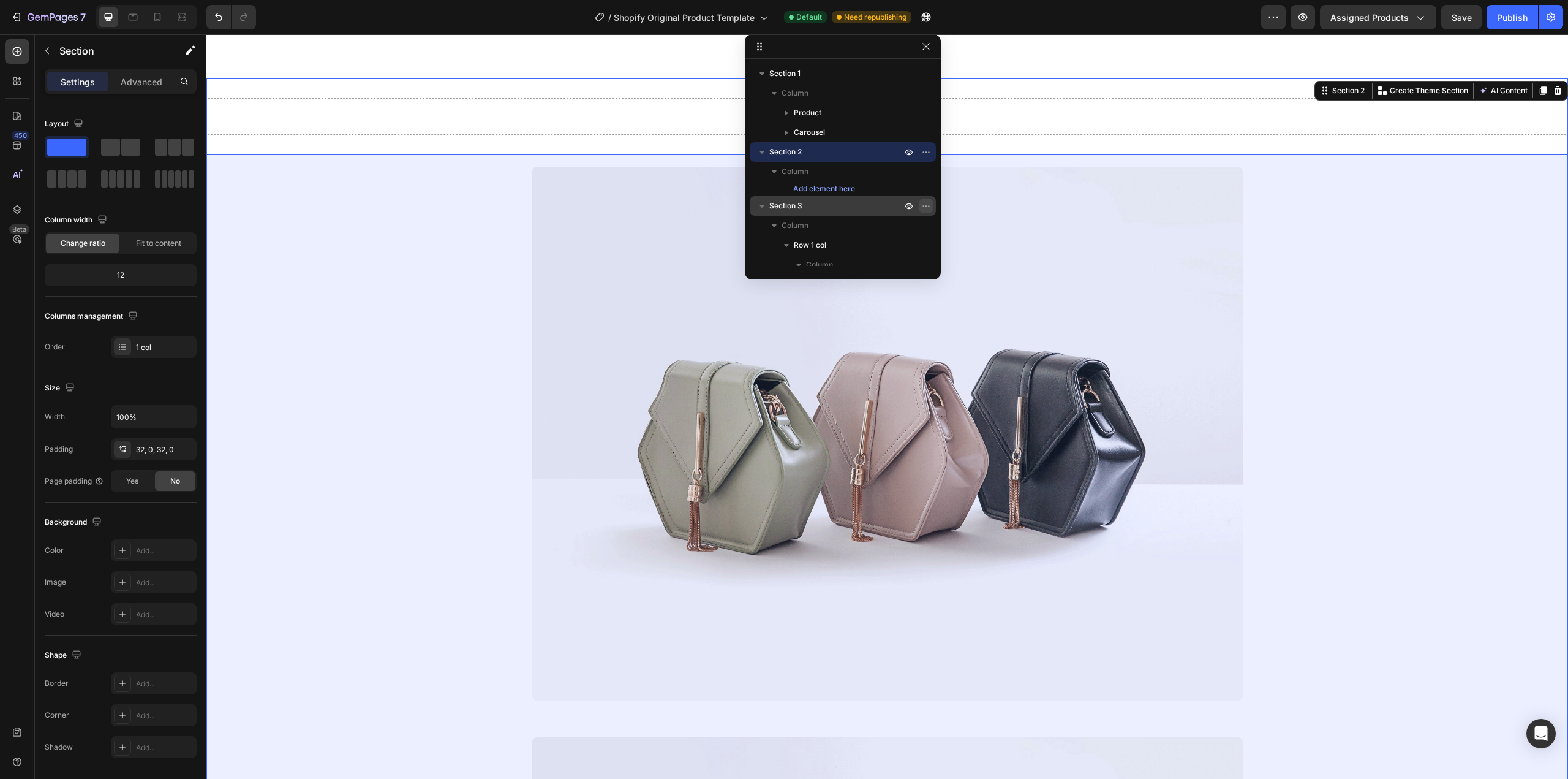
click at [927, 207] on icon "button" at bounding box center [926, 206] width 10 height 10
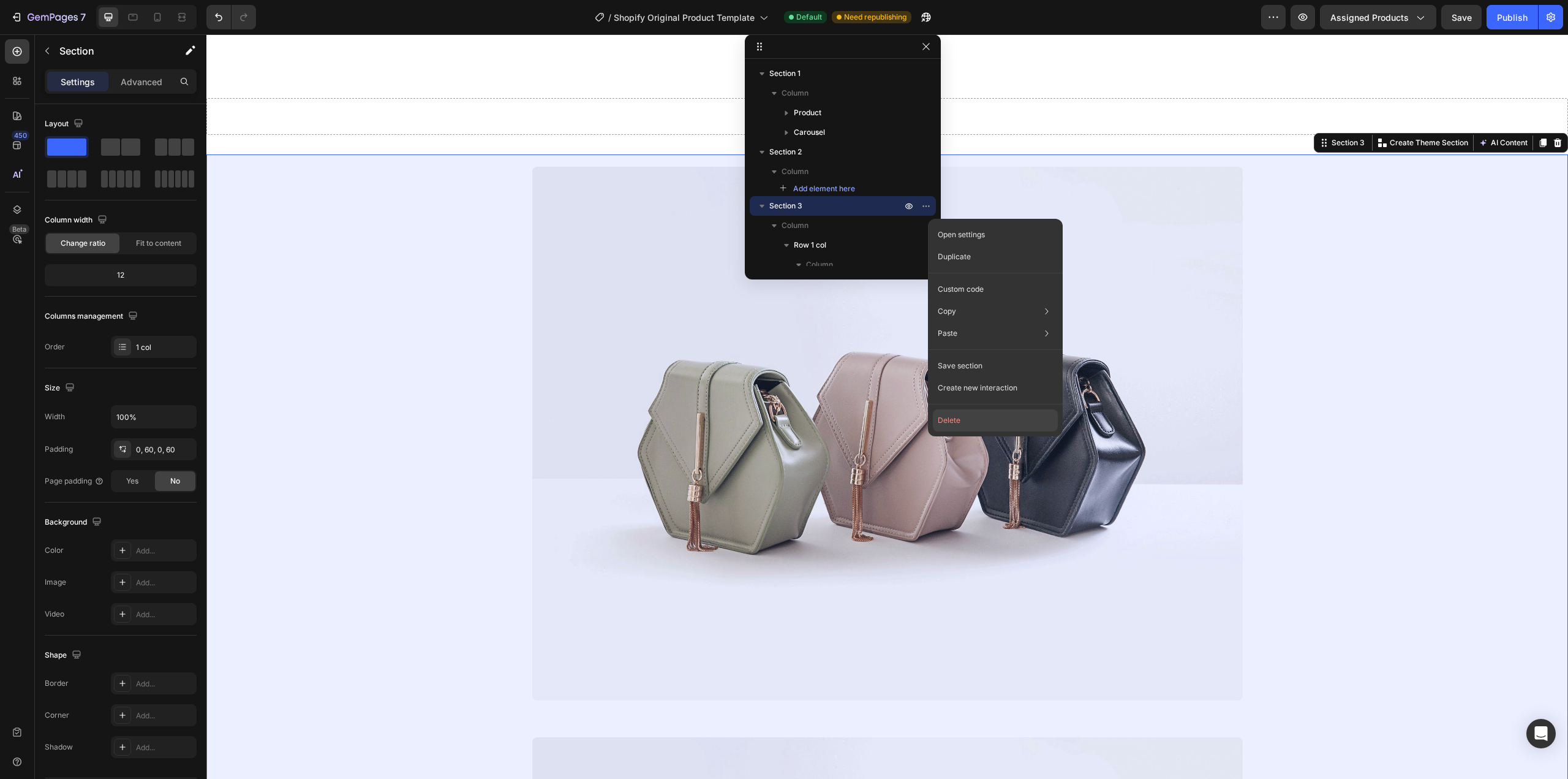
click at [972, 423] on button "Delete" at bounding box center [995, 420] width 125 height 22
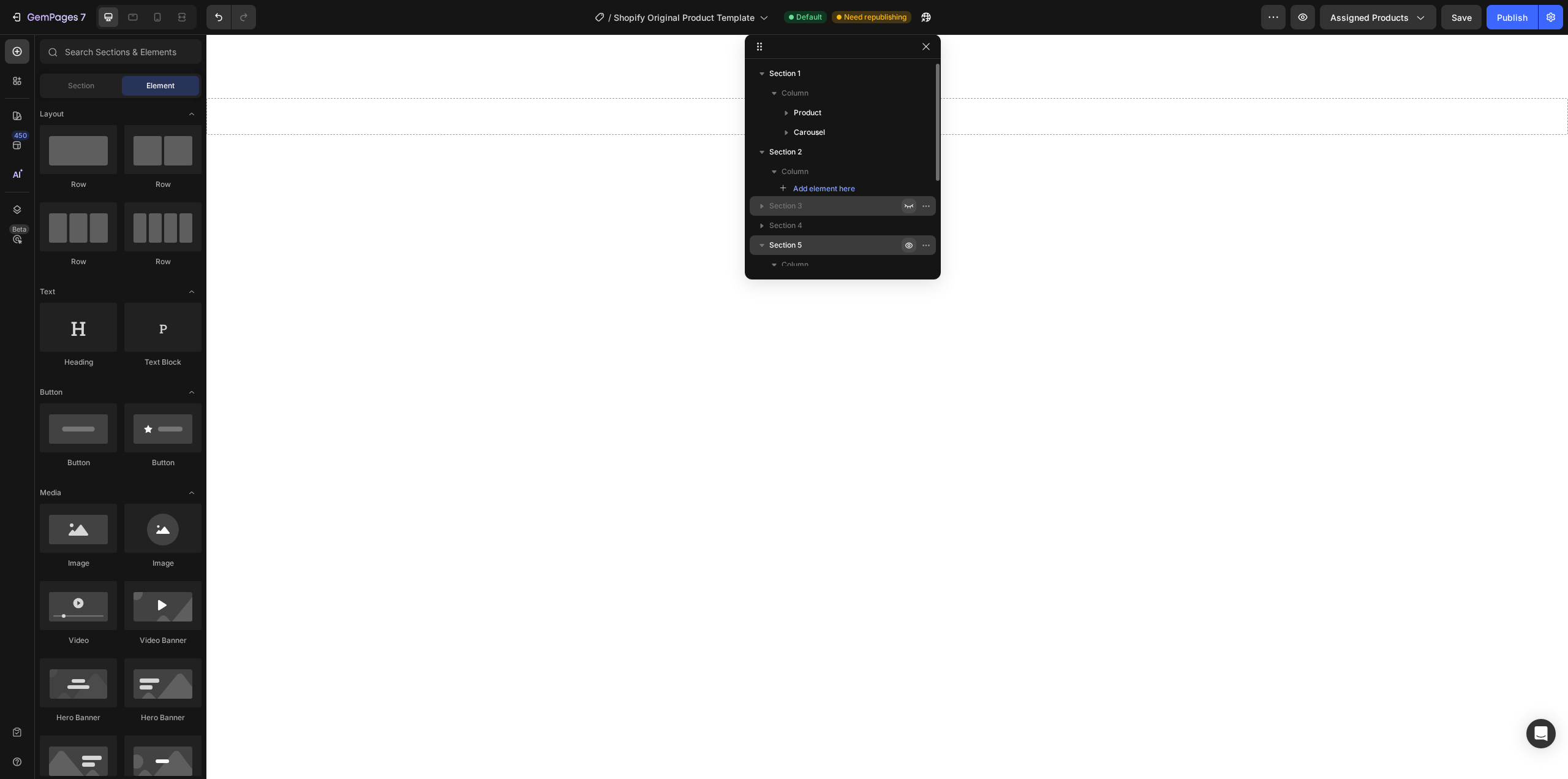
click at [910, 203] on icon "button" at bounding box center [909, 206] width 10 height 10
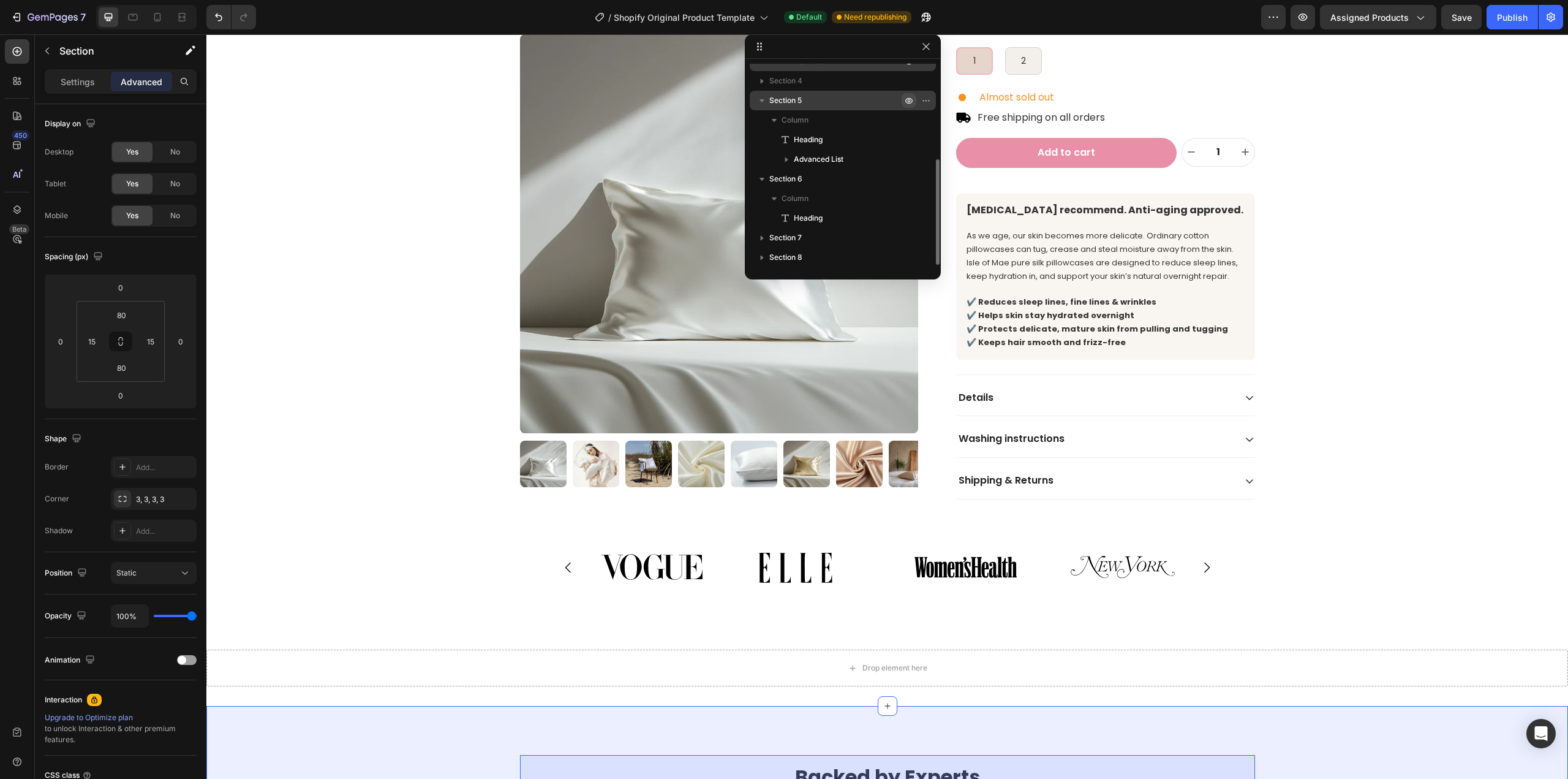
scroll to position [122, 0]
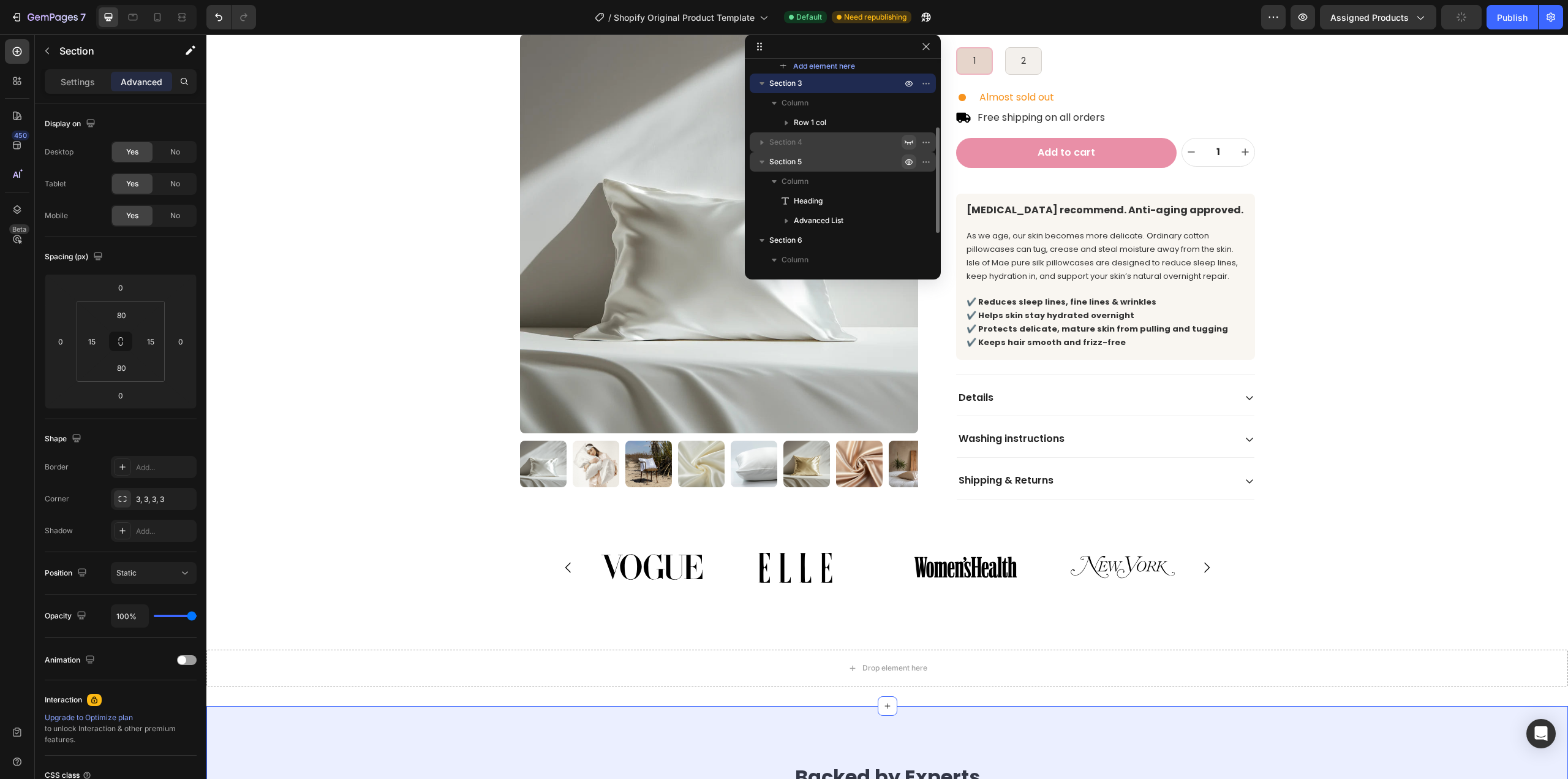
click at [820, 142] on p "Section 4" at bounding box center [836, 142] width 134 height 12
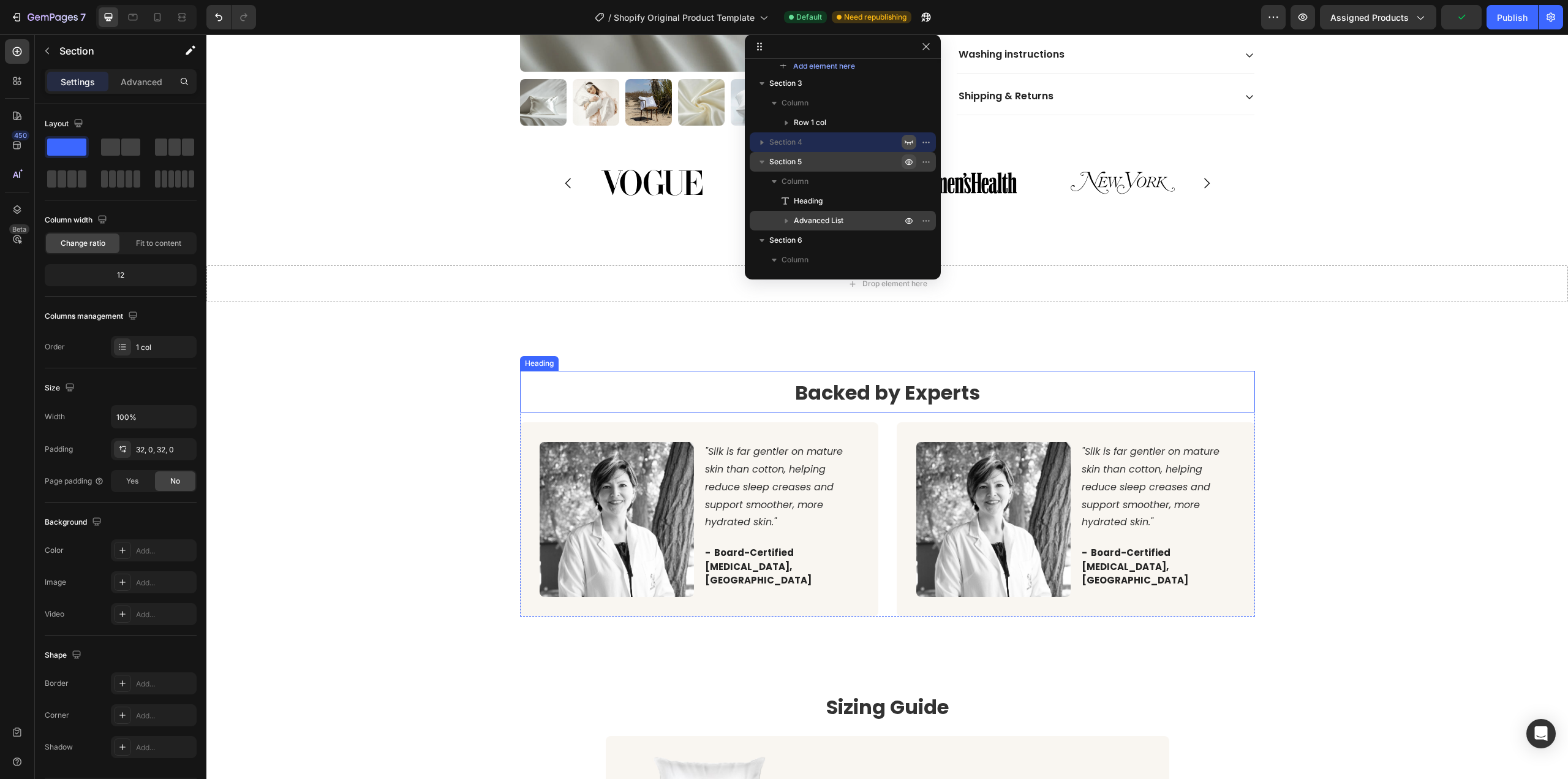
scroll to position [791, 0]
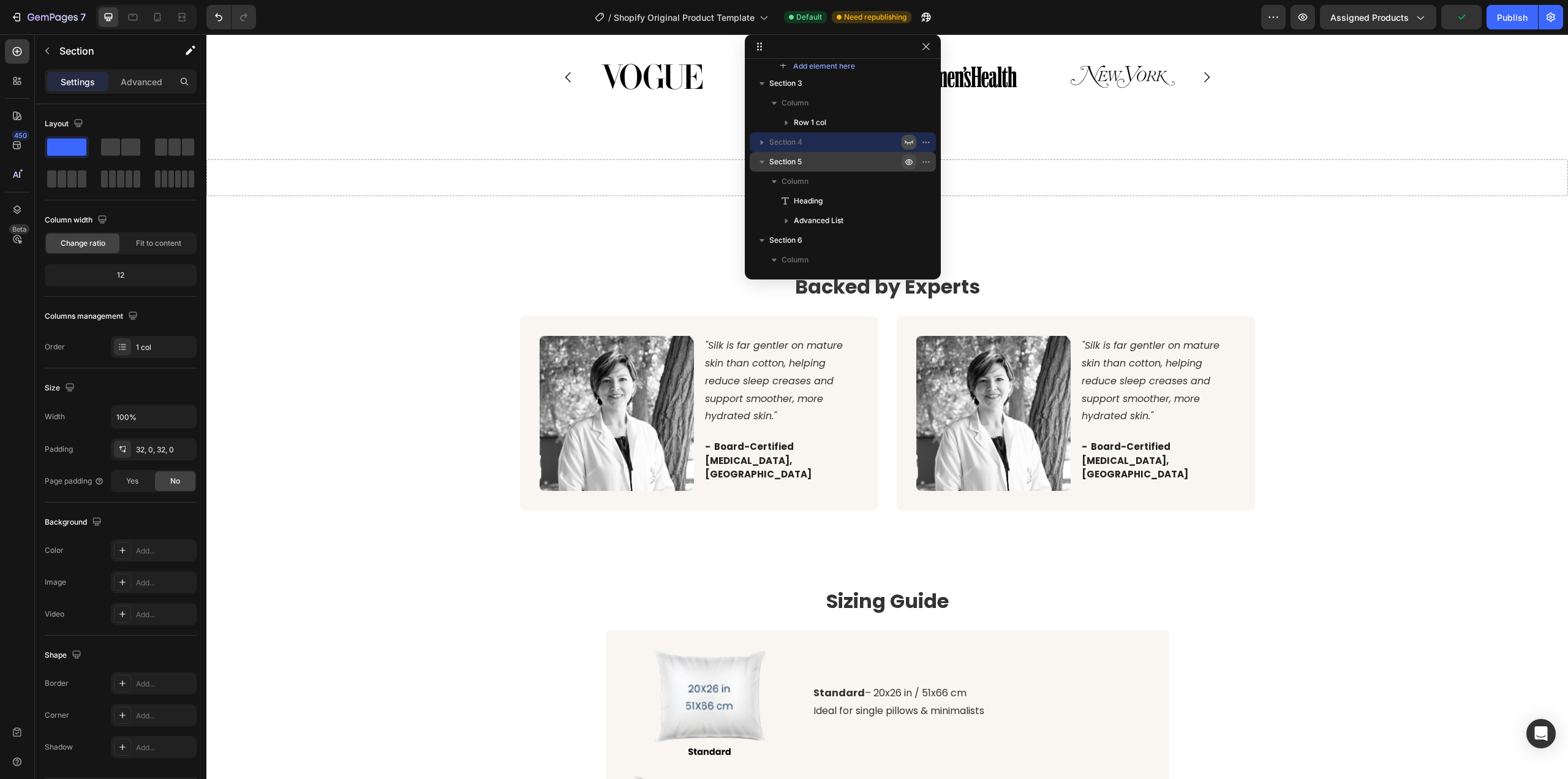
click at [907, 145] on icon "button" at bounding box center [909, 142] width 10 height 10
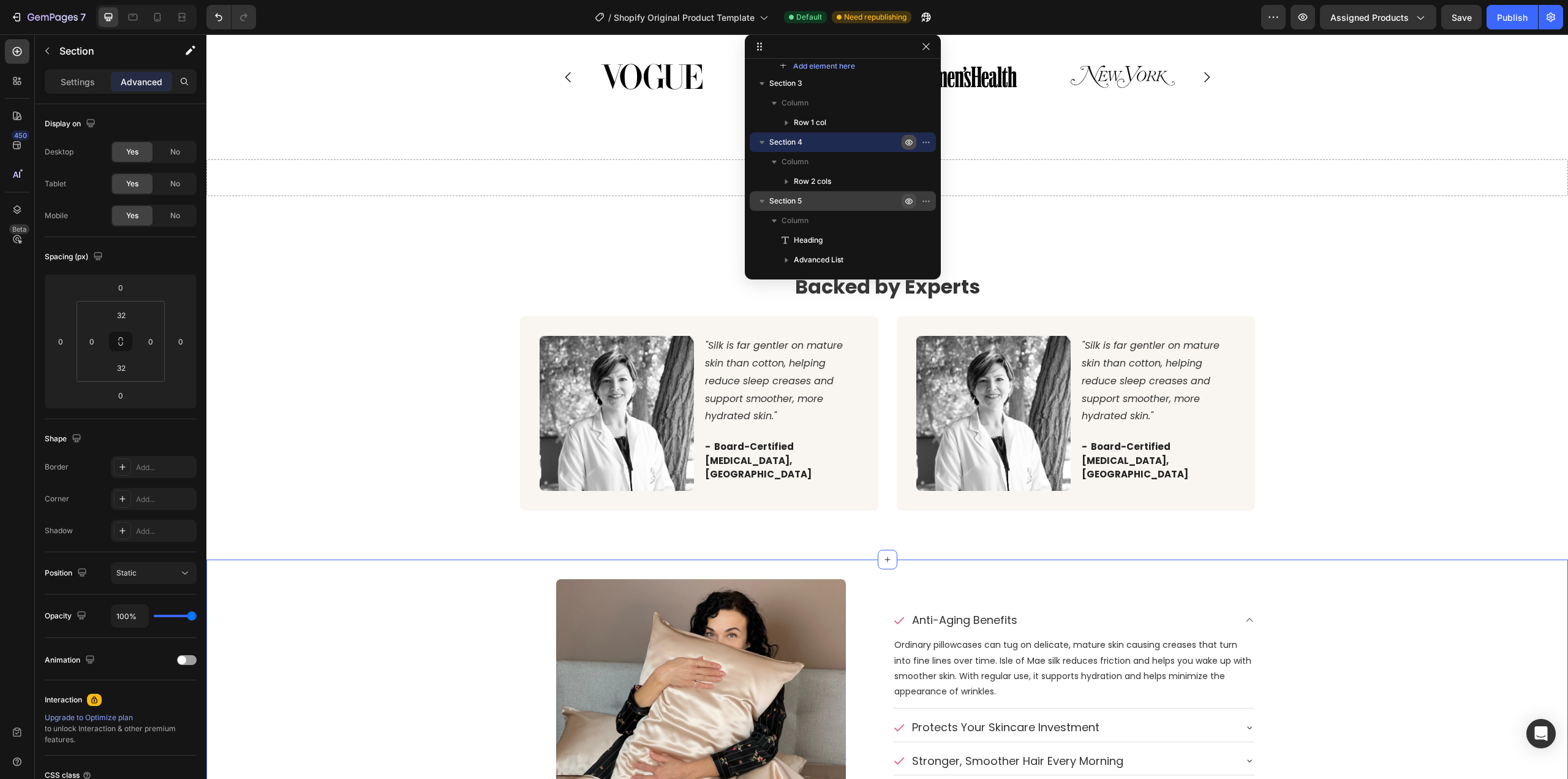
click at [927, 142] on icon "button" at bounding box center [928, 142] width 1 height 1
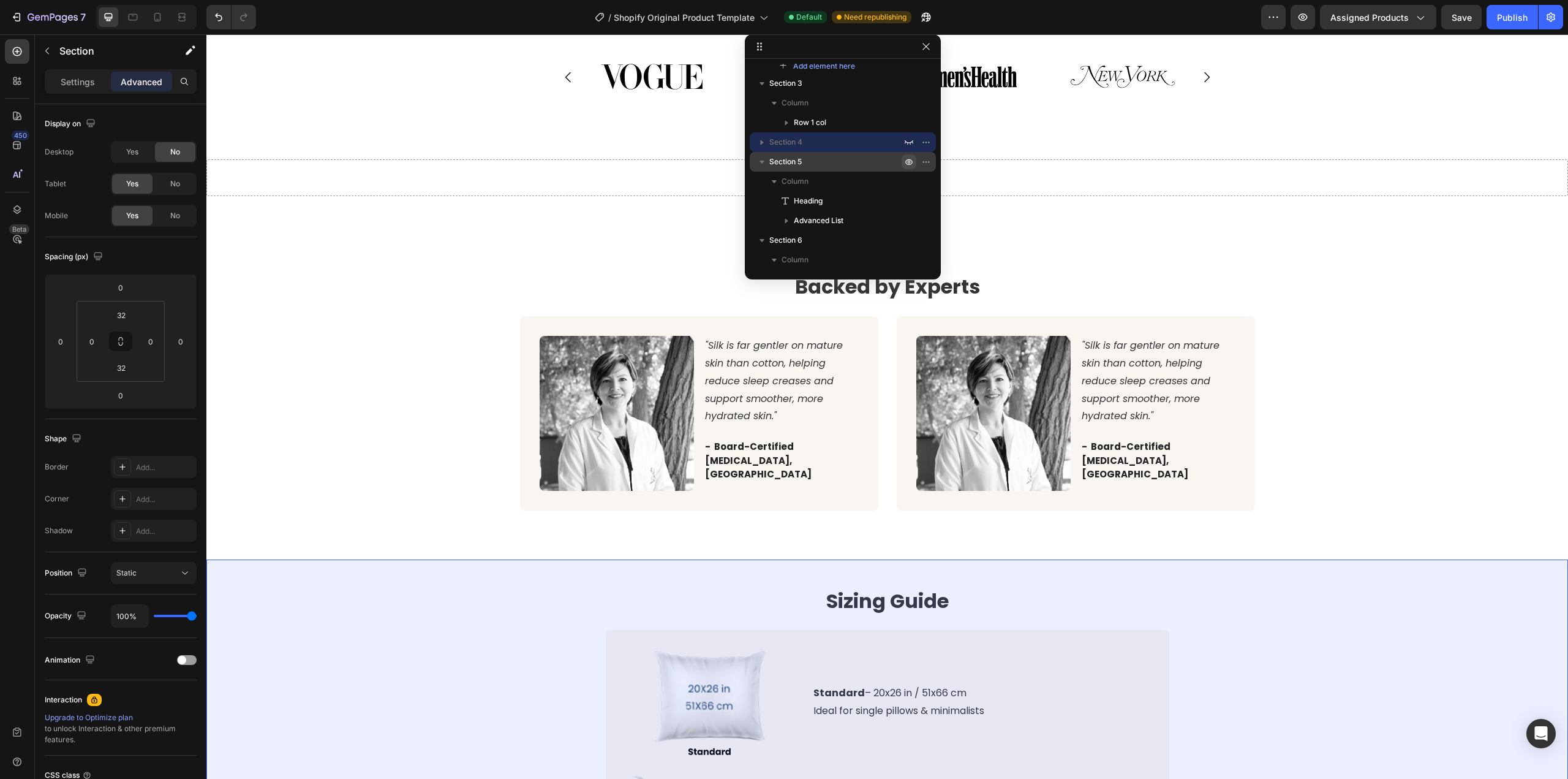
click at [867, 163] on p "Section 5" at bounding box center [836, 161] width 134 height 12
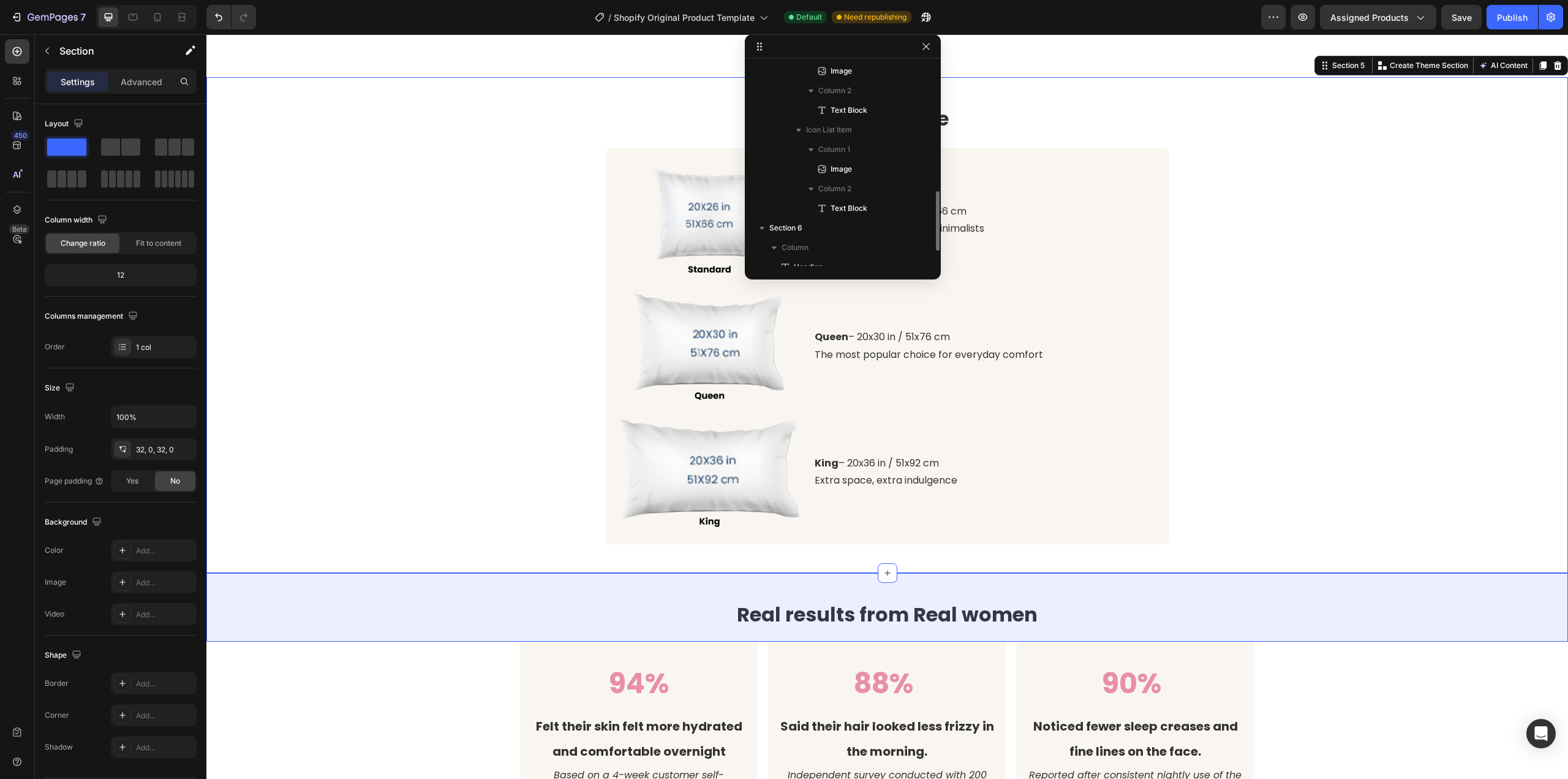
scroll to position [479, 0]
click at [831, 176] on p "Section 6" at bounding box center [836, 177] width 134 height 12
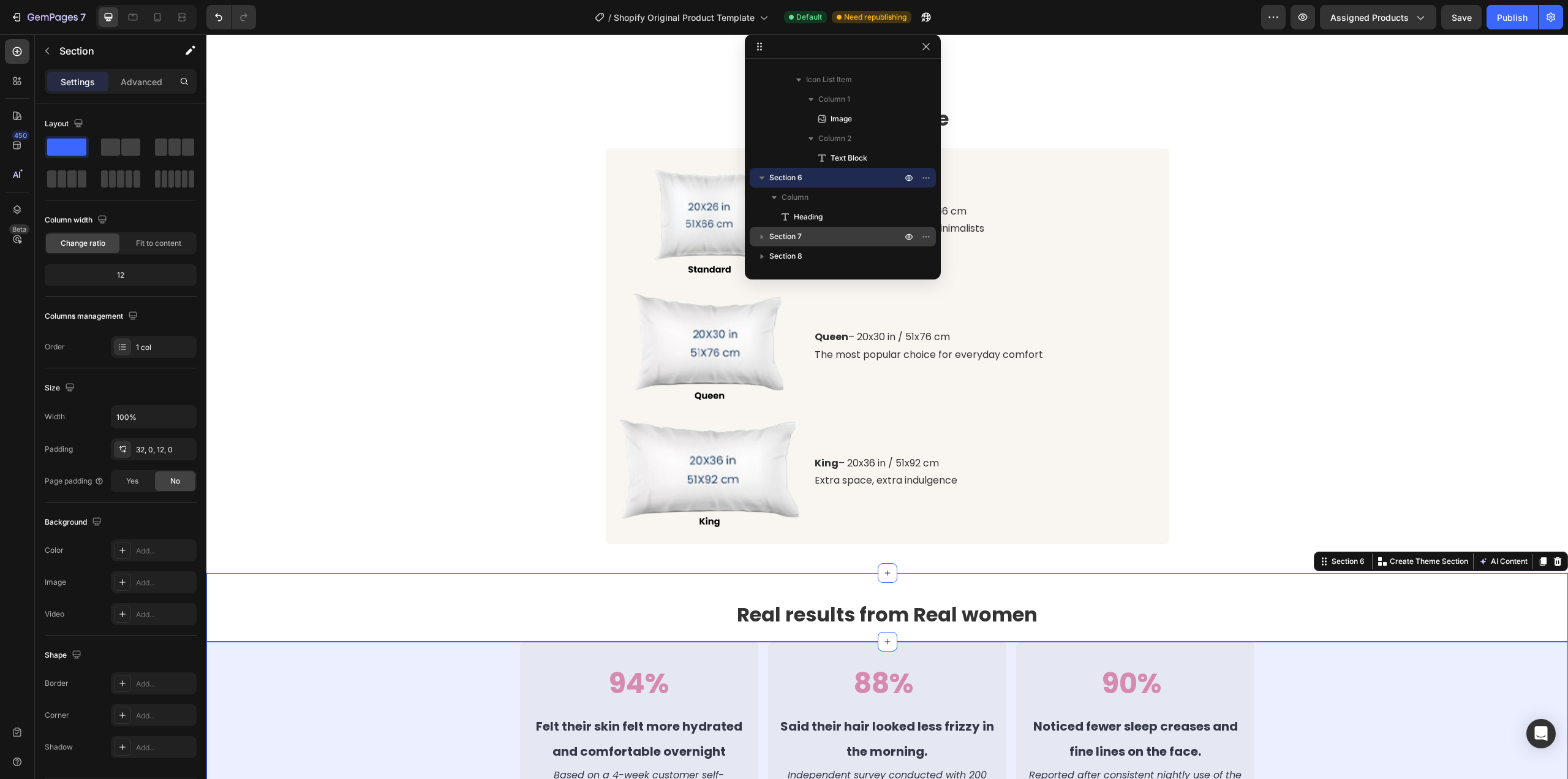
click at [826, 237] on p "Section 7" at bounding box center [836, 237] width 134 height 12
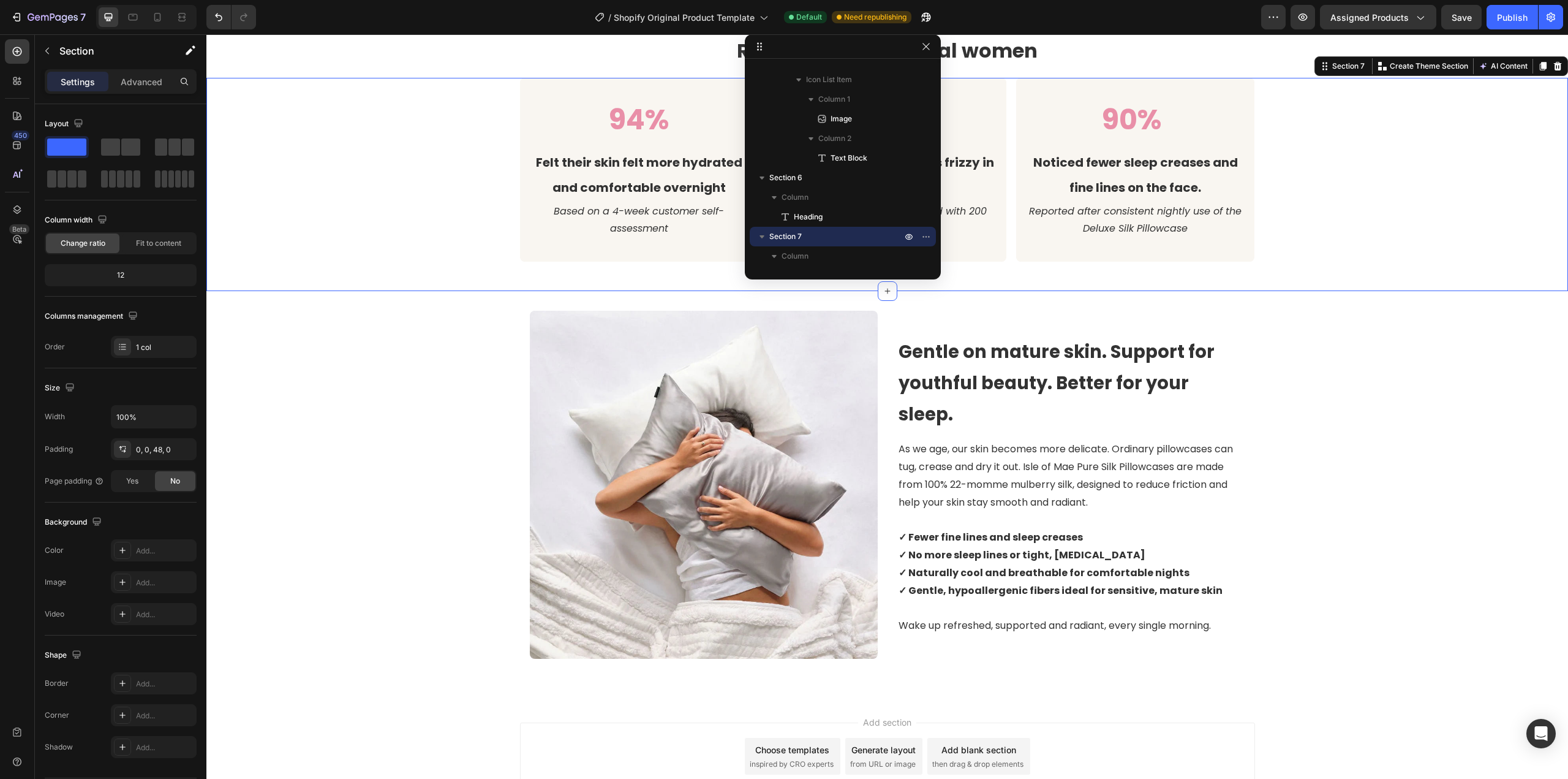
scroll to position [1837, 0]
click at [927, 45] on icon "button" at bounding box center [926, 47] width 10 height 10
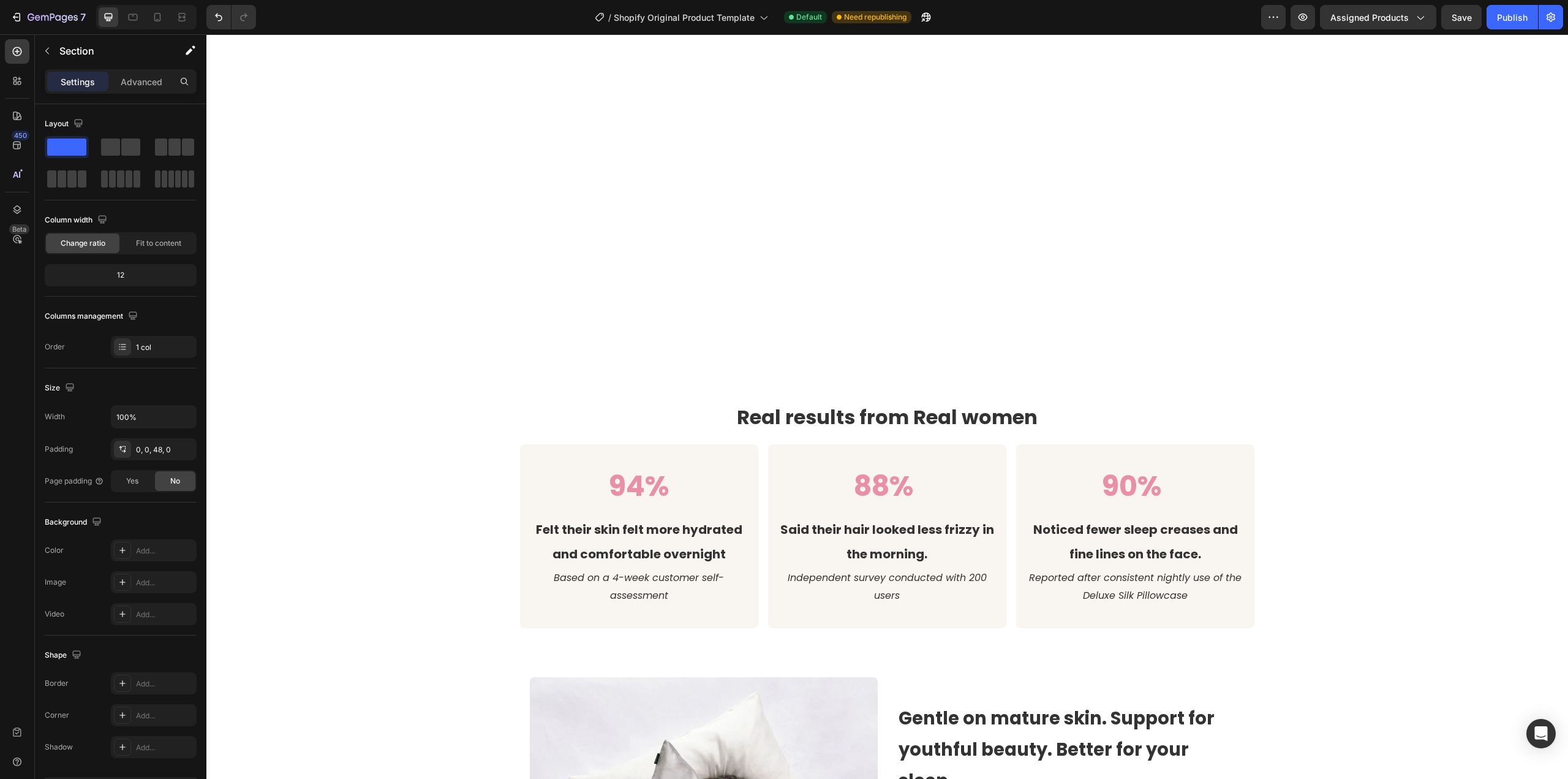
scroll to position [1841, 0]
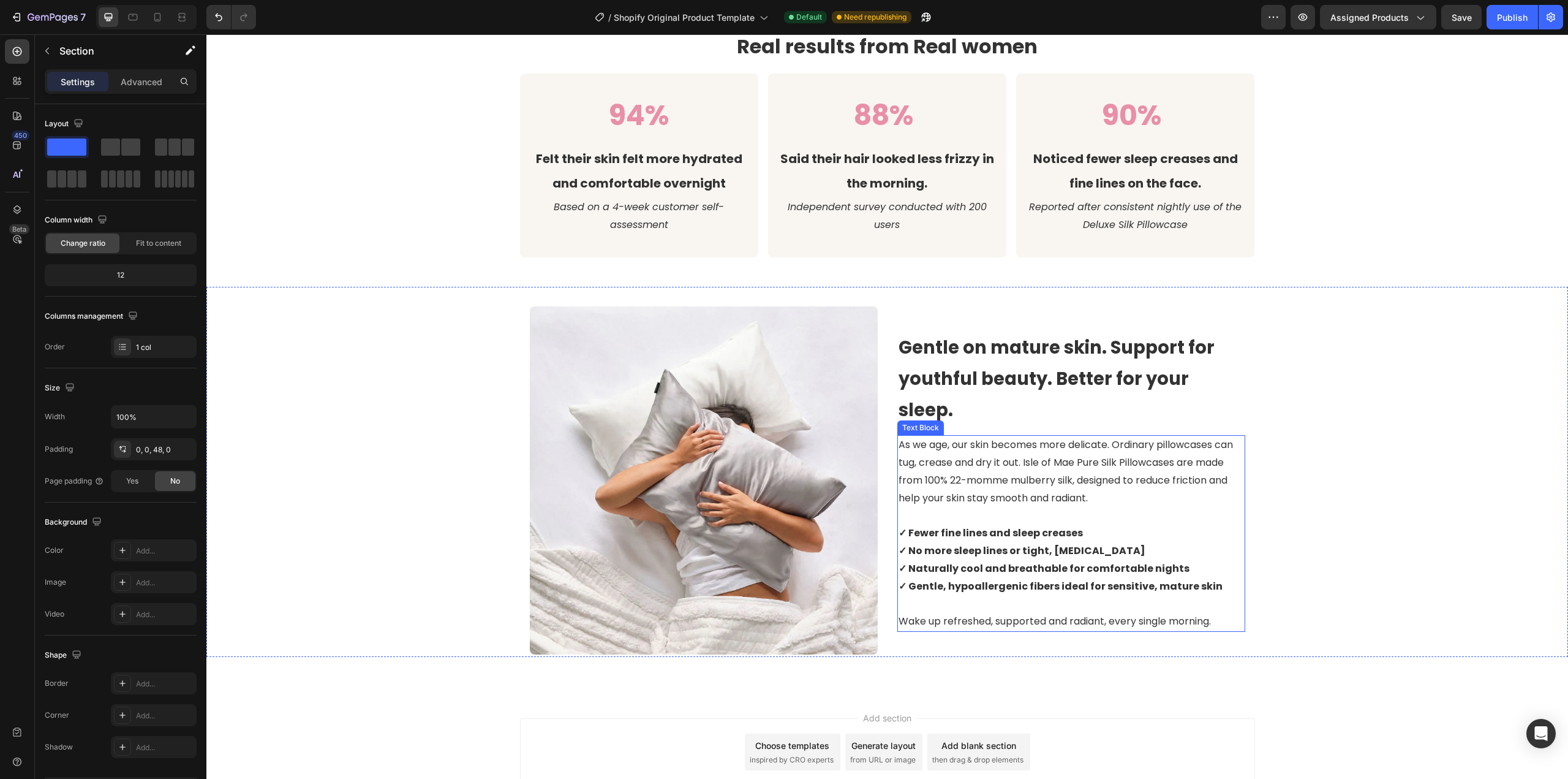
click at [990, 380] on h2 "Gentle on mature skin. Support for youthful beauty. Better for your sleep." at bounding box center [1071, 377] width 348 height 96
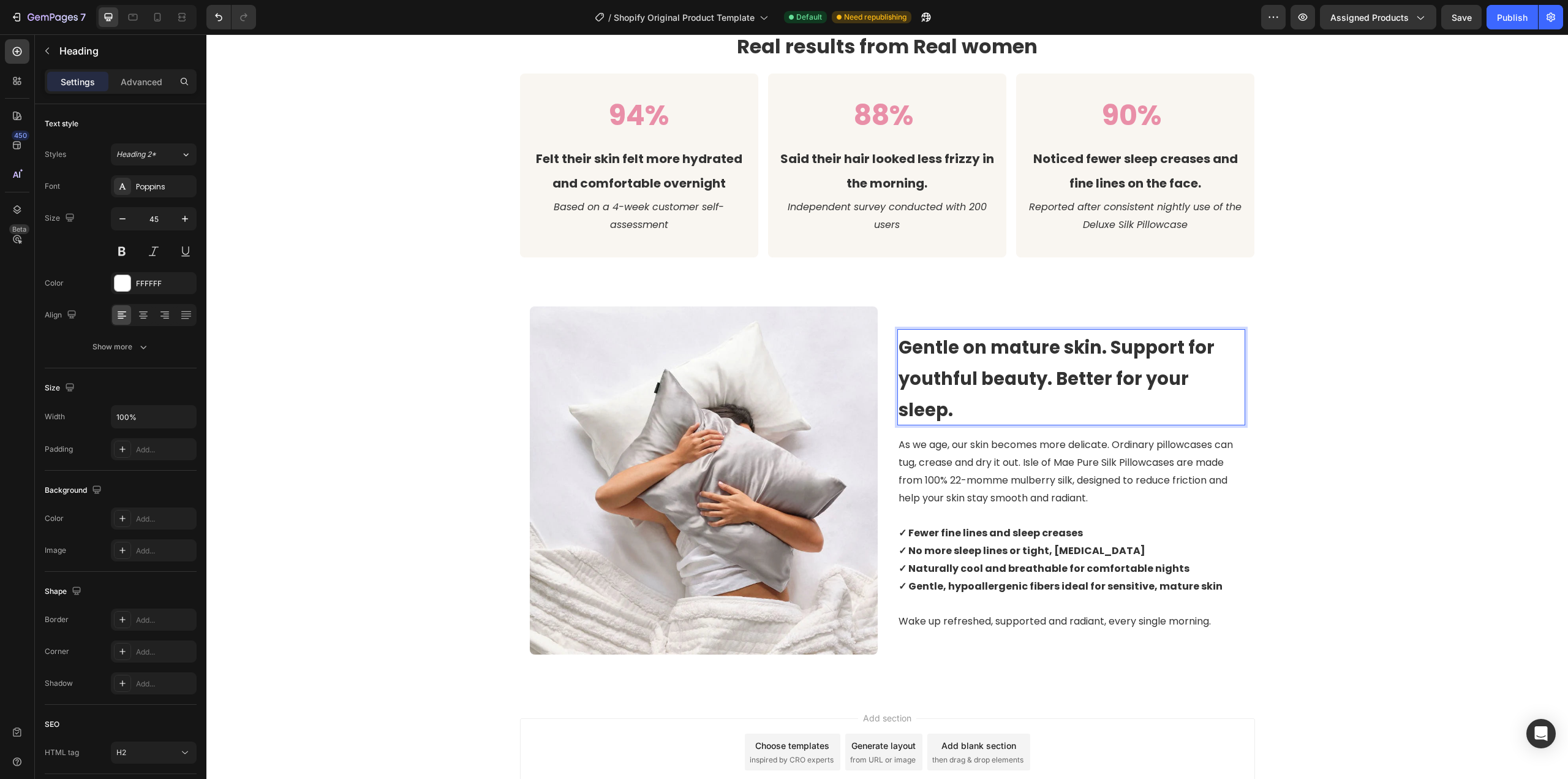
click at [1064, 368] on strong "Gentle on mature skin. Support for youthful beauty. Better for your sleep." at bounding box center [1056, 378] width 316 height 87
click at [1055, 364] on strong "Gentle on mature skin. Support for youthful beauty. Better for your sleep." at bounding box center [1056, 378] width 316 height 87
click at [1074, 395] on strong "Gentle on your skin. Support for youthful beauty. Better for your sleep." at bounding box center [1044, 378] width 291 height 87
click at [1071, 395] on strong "Gentle on your skin. Support for youthful beauty. Better for your sleep." at bounding box center [1044, 378] width 291 height 87
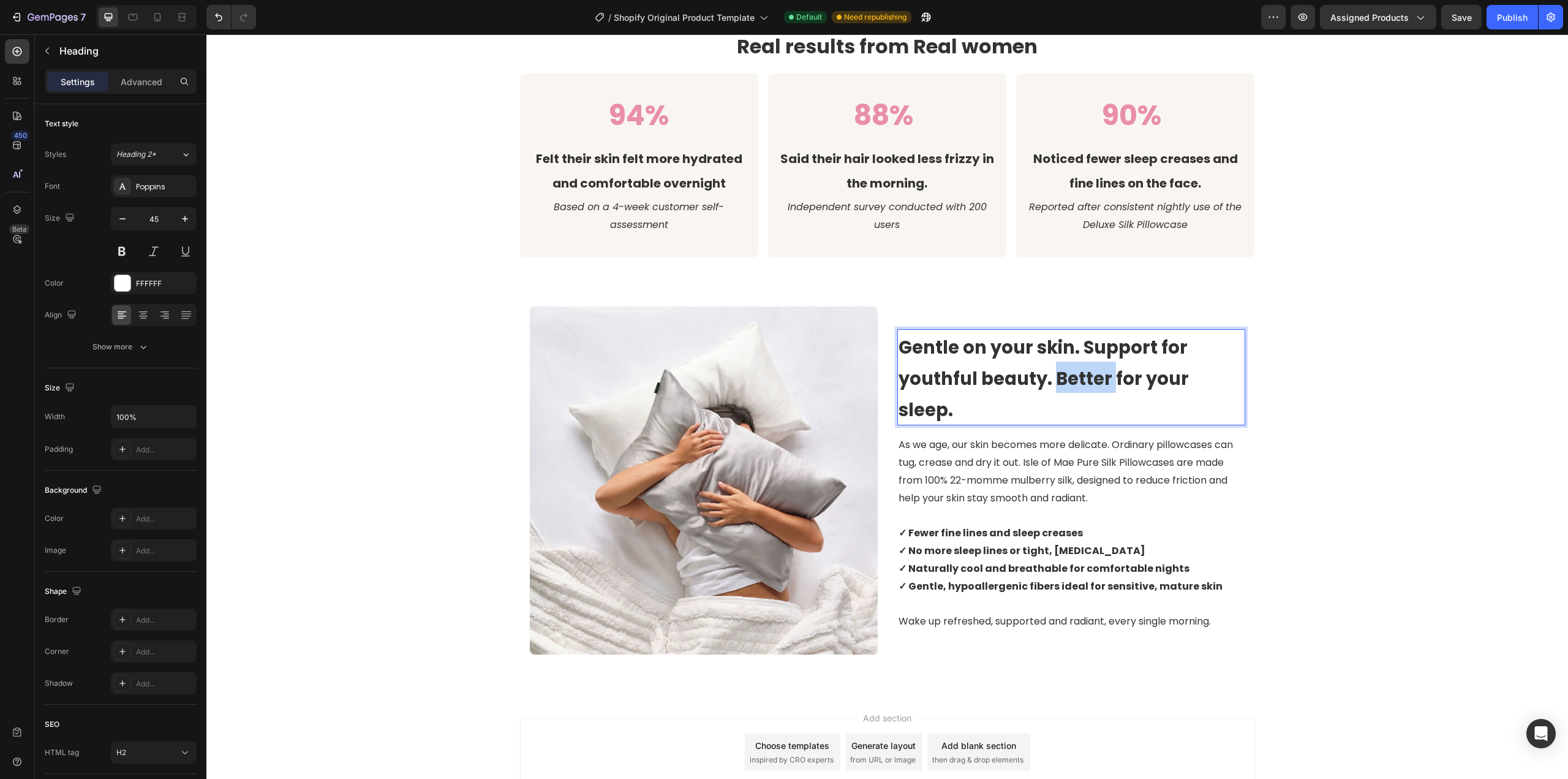
click at [1071, 395] on strong "Gentle on your skin. Support for youthful beauty. Better for your sleep." at bounding box center [1044, 378] width 291 height 87
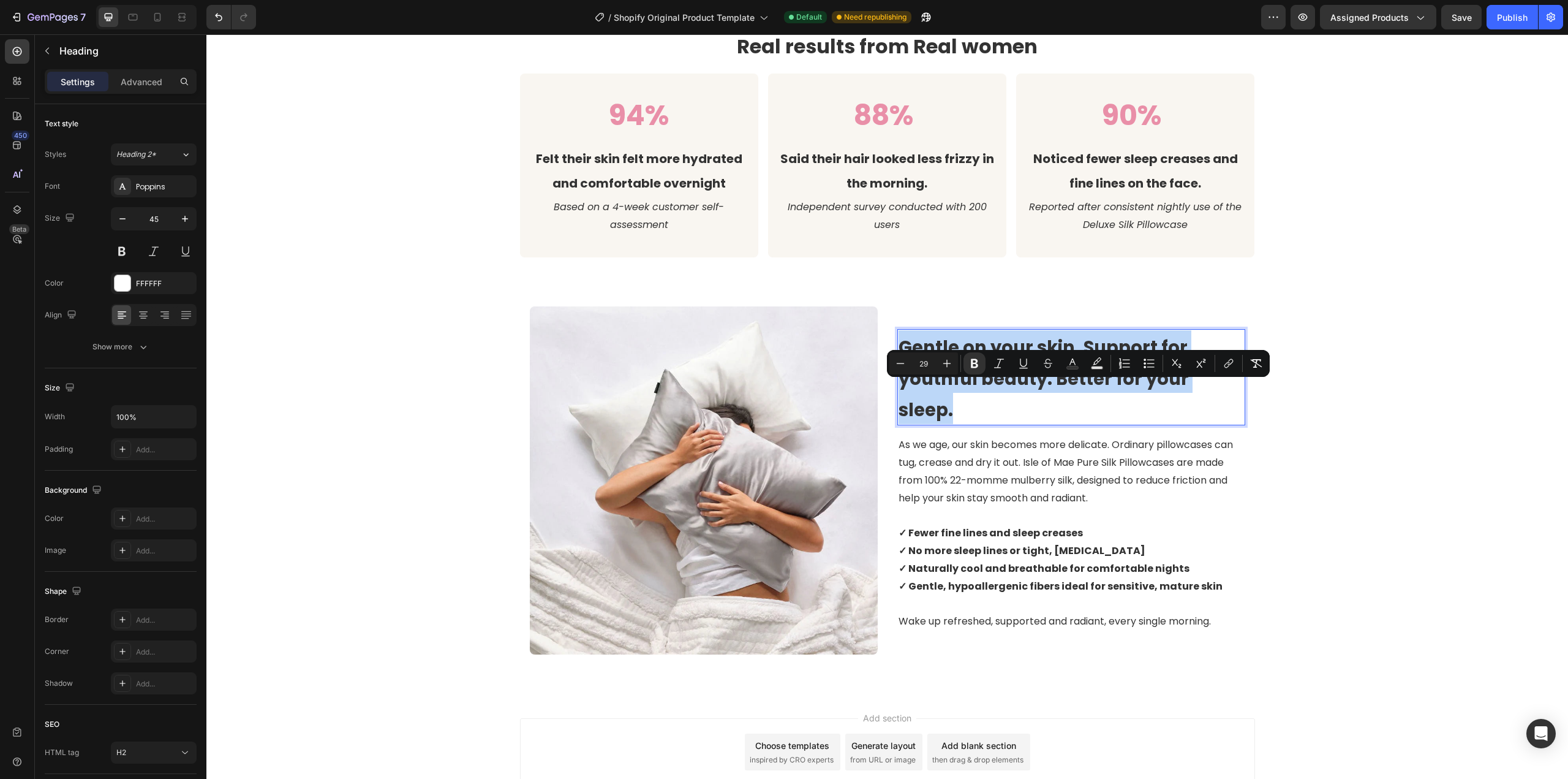
click at [1071, 395] on strong "Gentle on your skin. Support for youthful beauty. Better for your sleep." at bounding box center [1044, 378] width 291 height 87
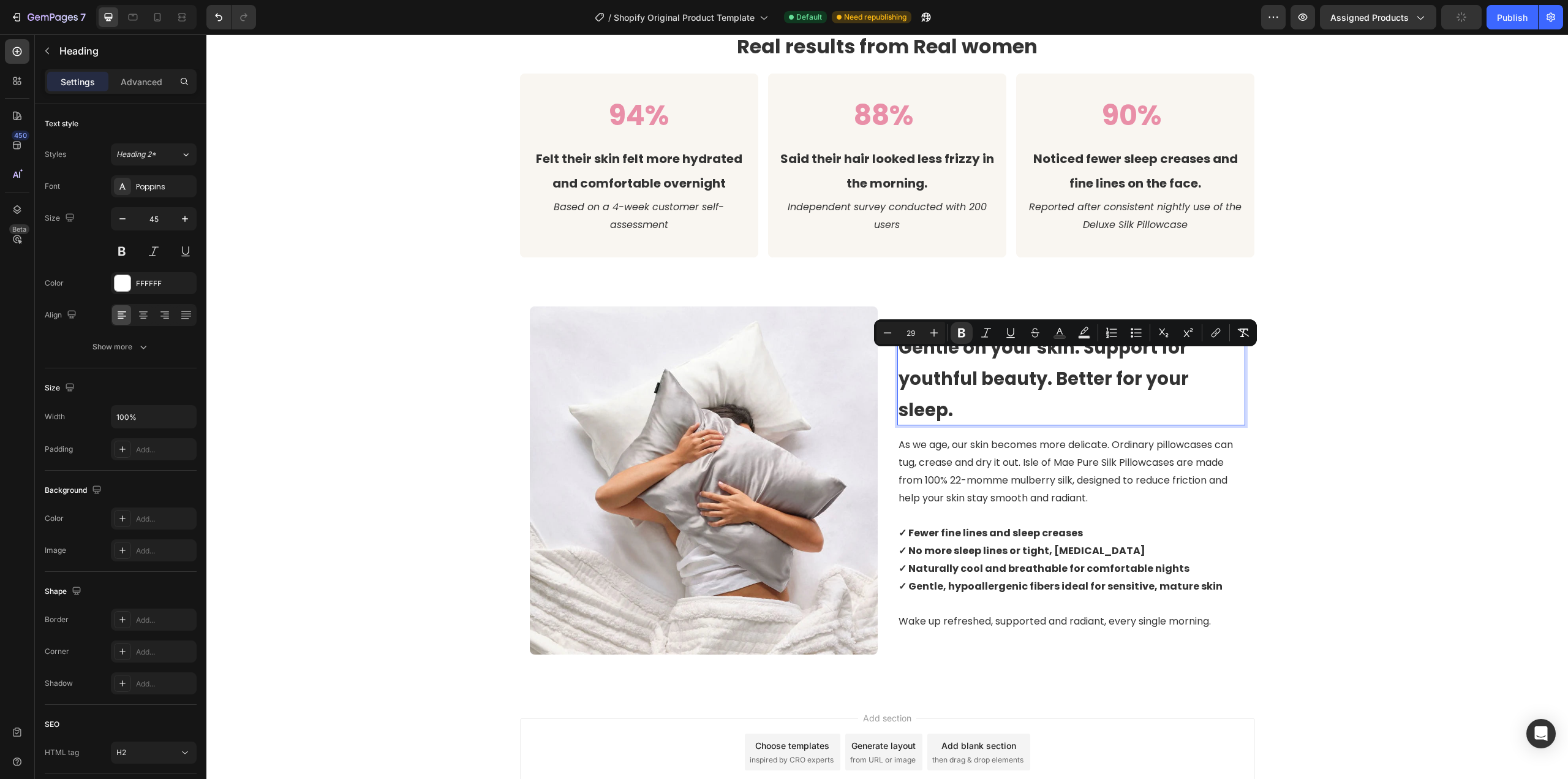
click at [1089, 396] on strong "Gentle on your skin. Support for youthful beauty. Better for your sleep." at bounding box center [1044, 378] width 291 height 87
click at [1152, 387] on strong "Gentle on your skin. Support for youthful beauty. Better for your sleep." at bounding box center [1044, 378] width 291 height 87
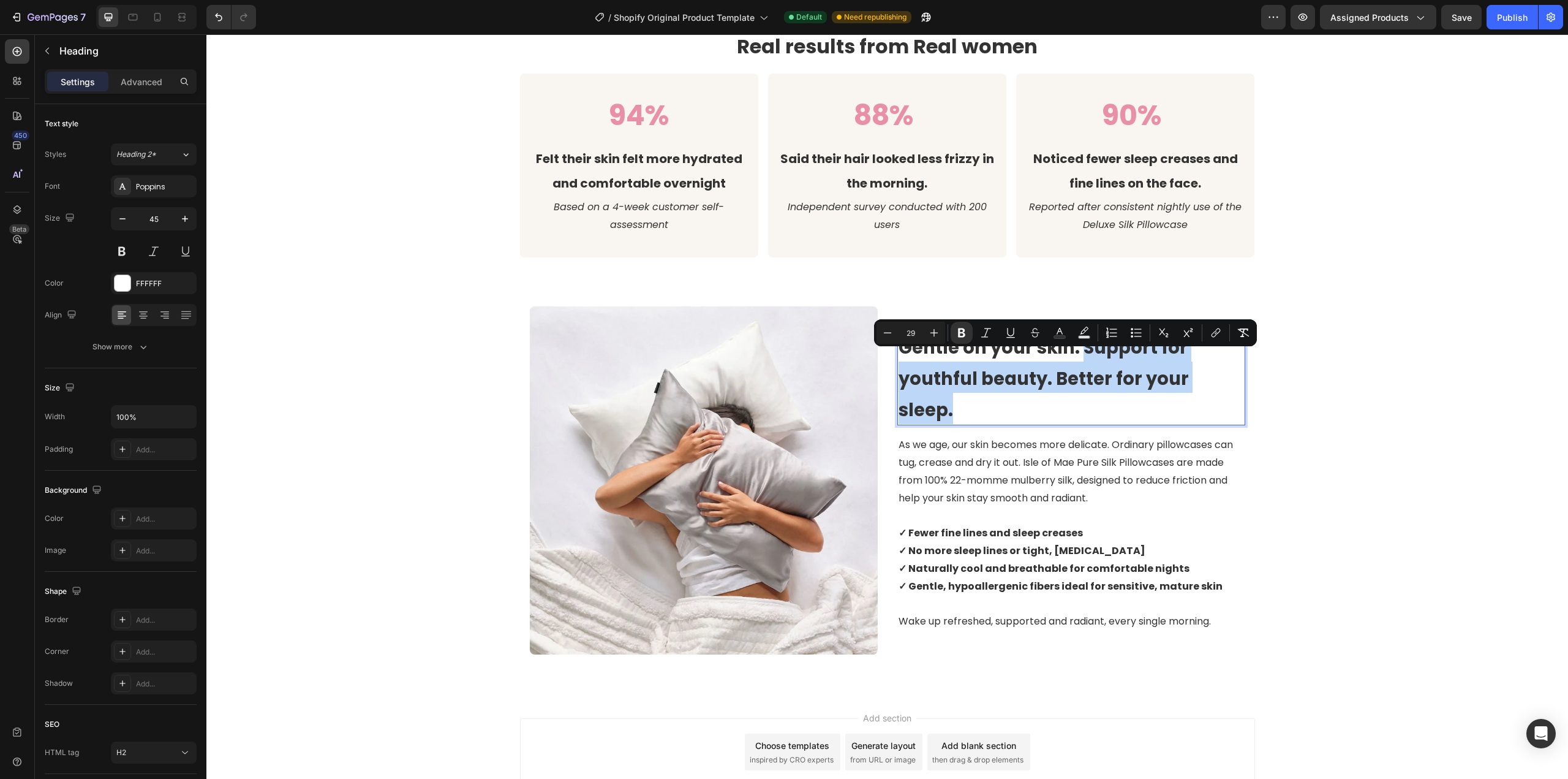
drag, startPoint x: 1238, startPoint y: 401, endPoint x: 1077, endPoint y: 367, distance: 164.6
click at [1077, 367] on p "Gentle on your skin. Support for youthful beauty. Better for your sleep." at bounding box center [1071, 378] width 346 height 94
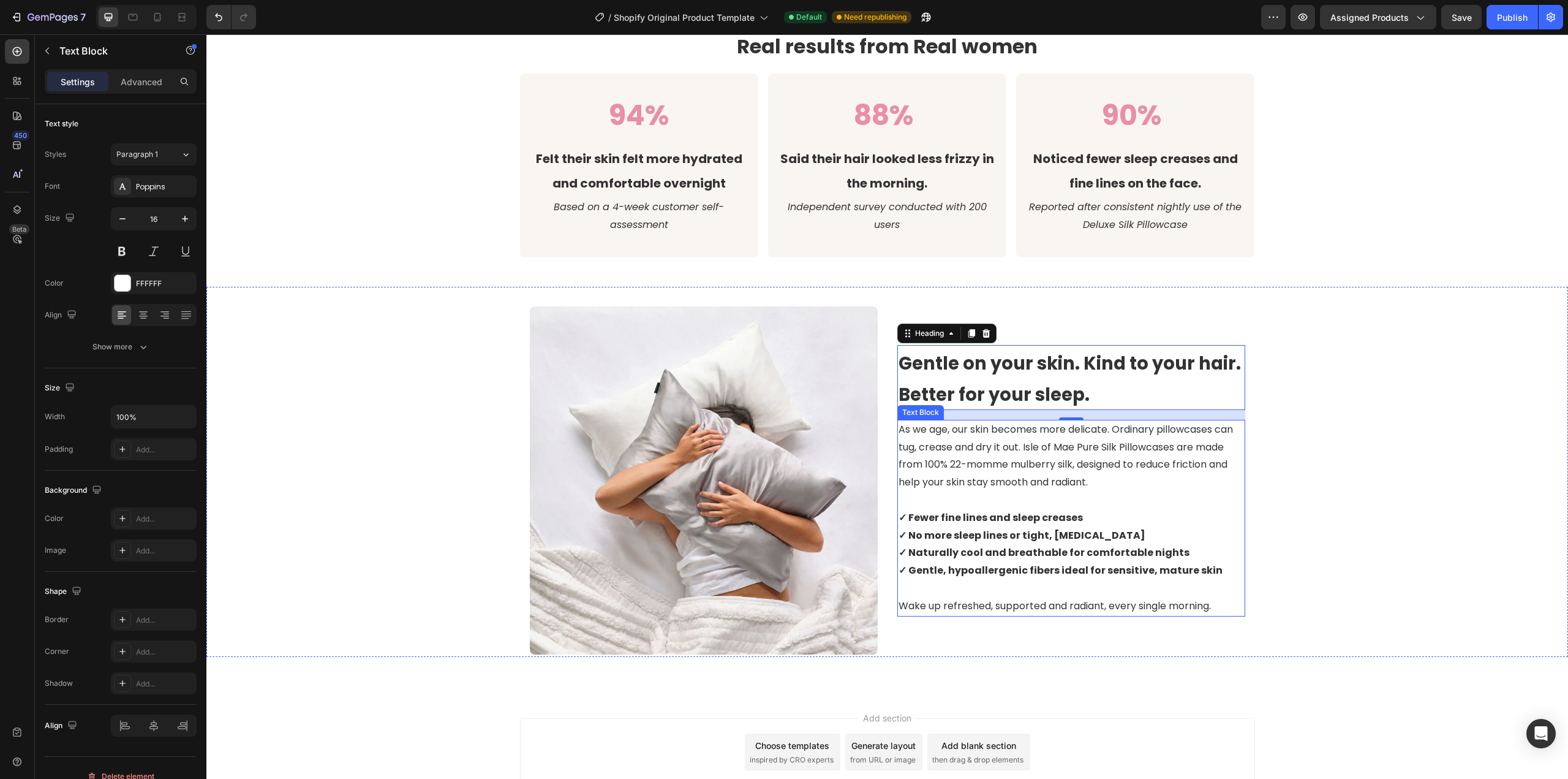
click at [1057, 457] on p "As we age, our skin becomes more delicate. Ordinary pillowcases can tug, crease…" at bounding box center [1071, 456] width 346 height 70
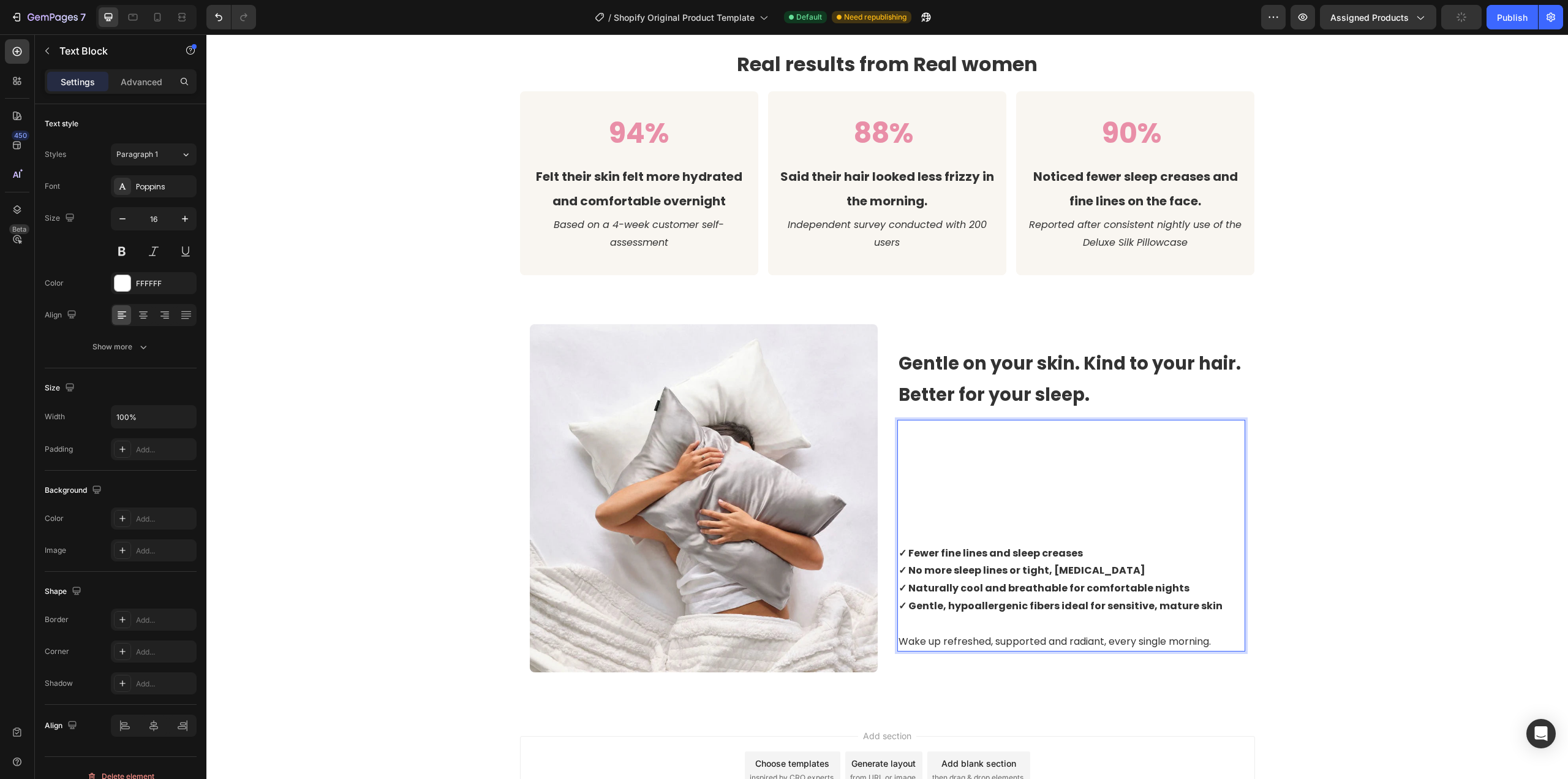
click at [1057, 457] on p "Every woman deserves a night full of comfort and beauty. Ordinary pillowcases c…" at bounding box center [1071, 465] width 346 height 88
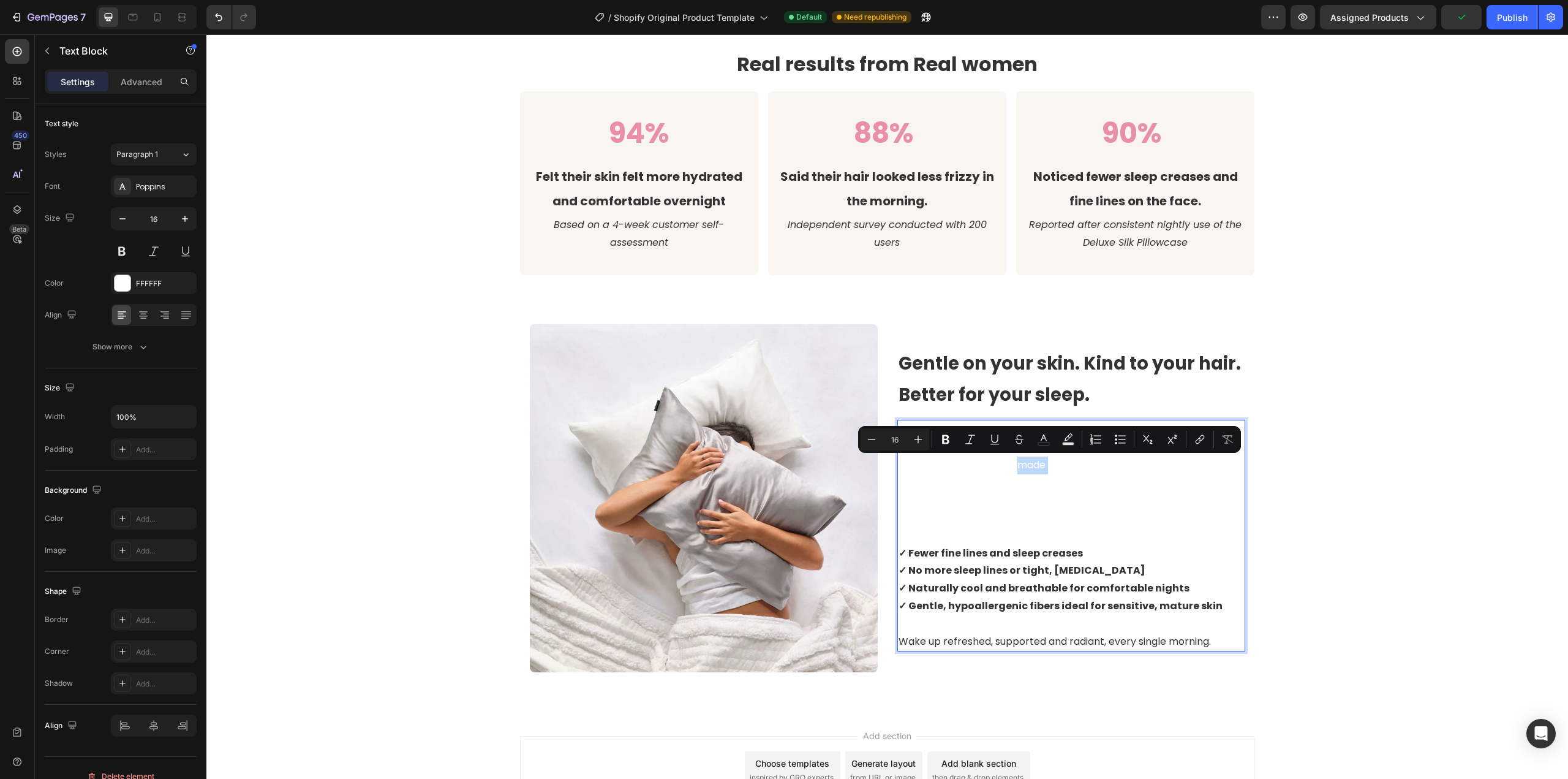
click at [1055, 459] on p "Every woman deserves a night full of comfort and beauty. Ordinary pillowcases c…" at bounding box center [1071, 465] width 346 height 88
click at [1055, 495] on p "Every woman deserves a night full of comfort and beauty. Ordinary pillowcases c…" at bounding box center [1071, 465] width 346 height 88
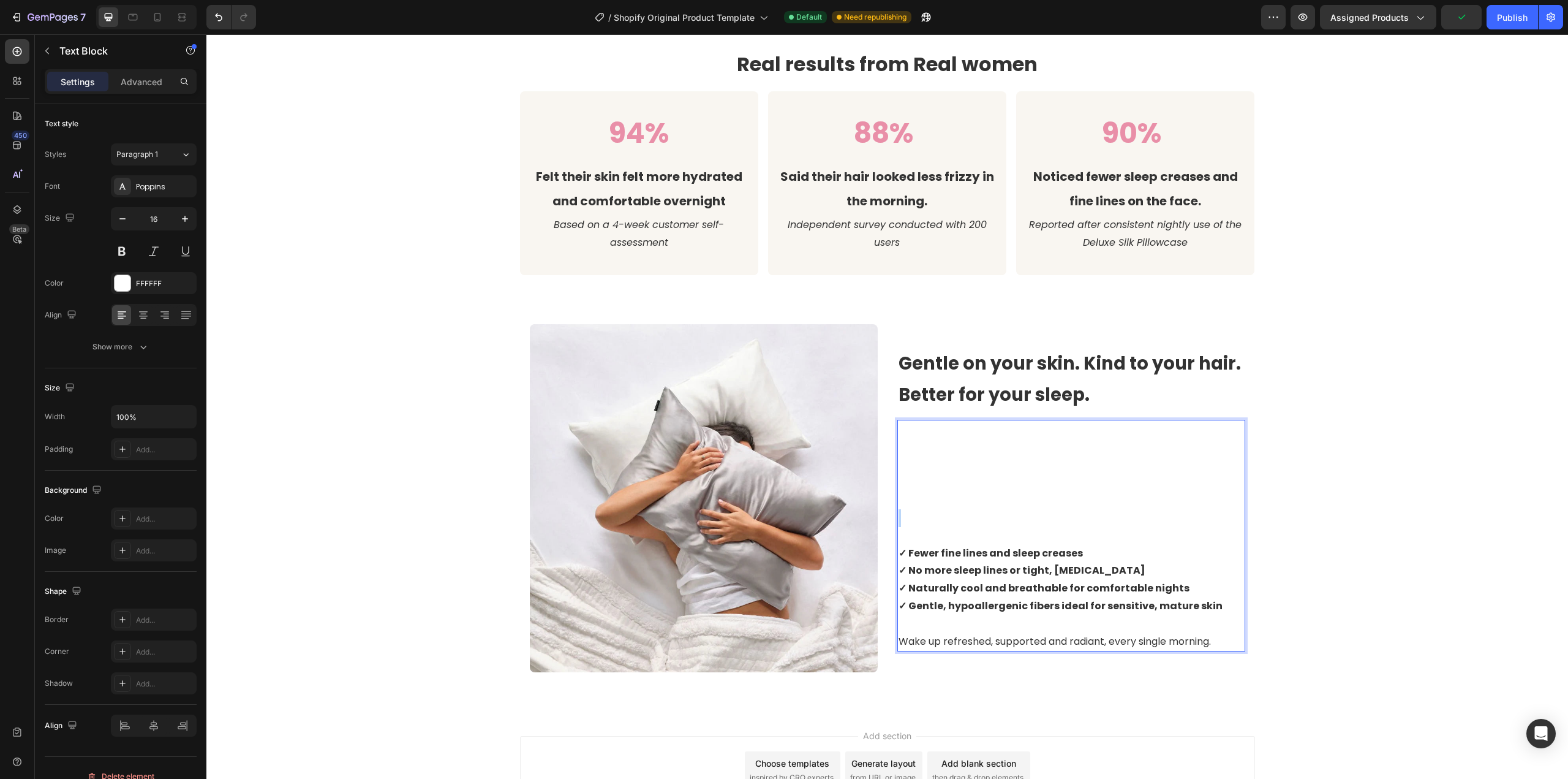
click at [1055, 495] on p "Every woman deserves a night full of comfort and beauty. Ordinary pillowcases c…" at bounding box center [1071, 465] width 346 height 88
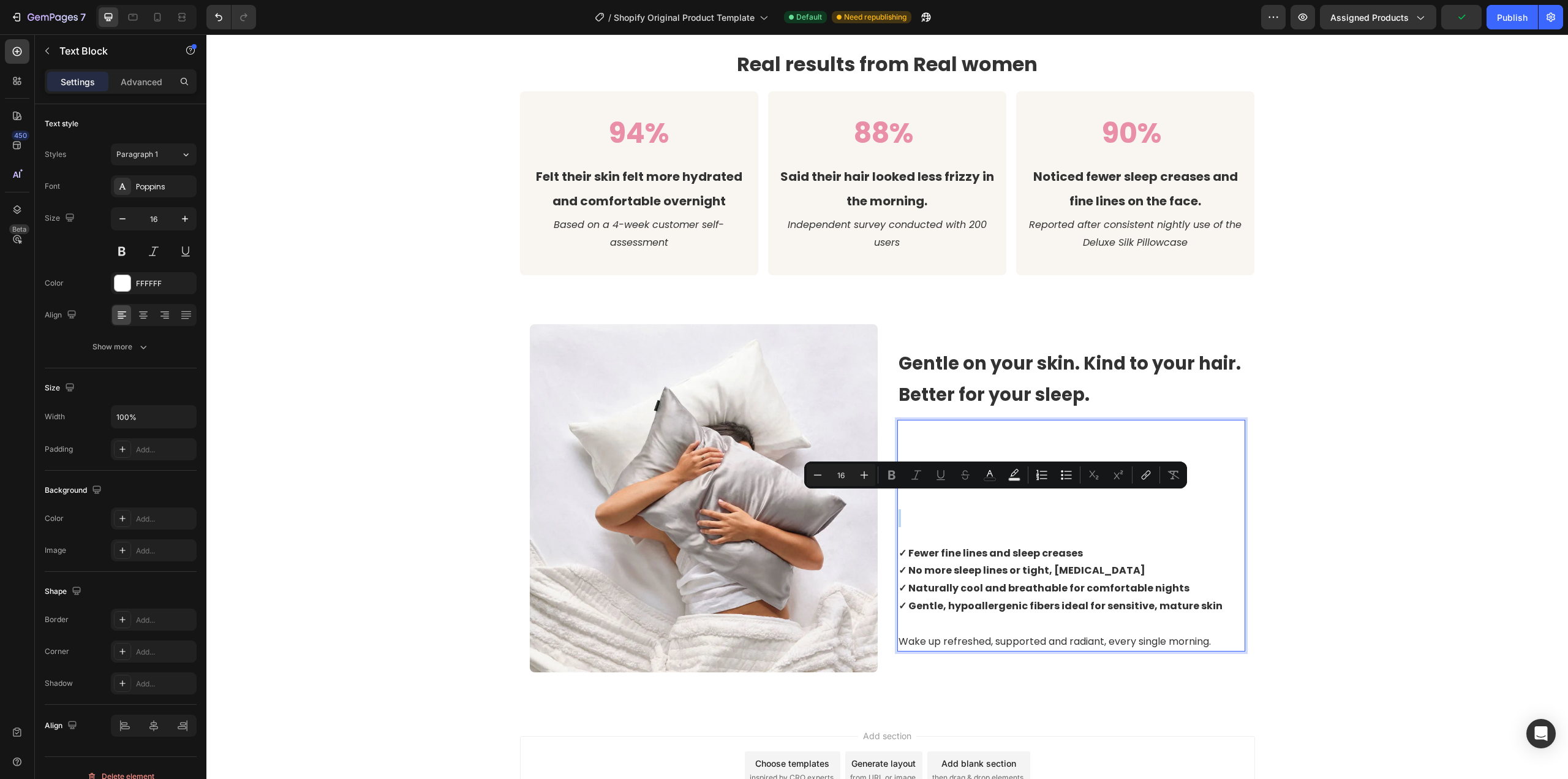
click at [1055, 509] on p "Rich Text Editor. Editing area: main" at bounding box center [1071, 518] width 346 height 18
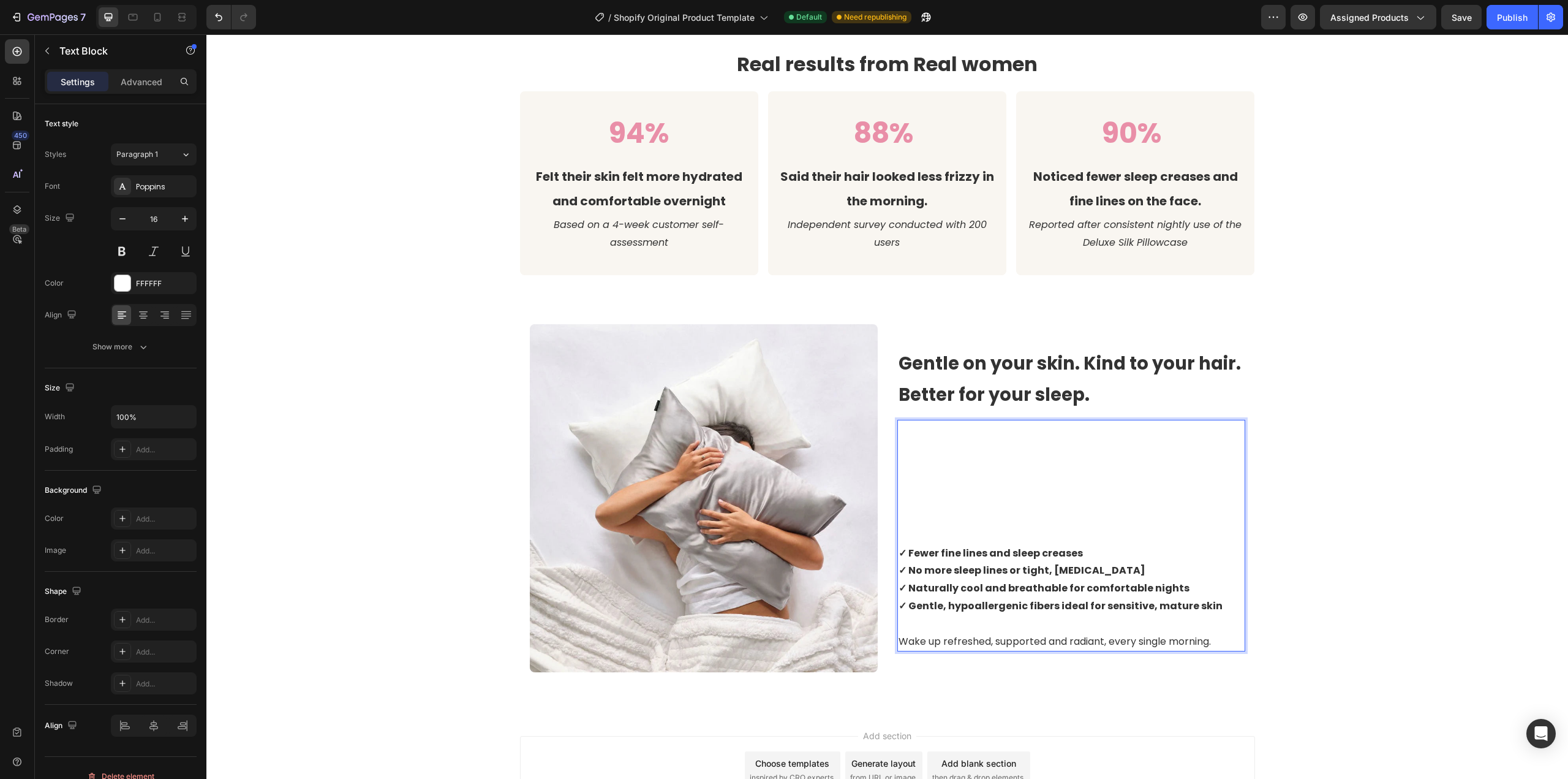
scroll to position [1841, 0]
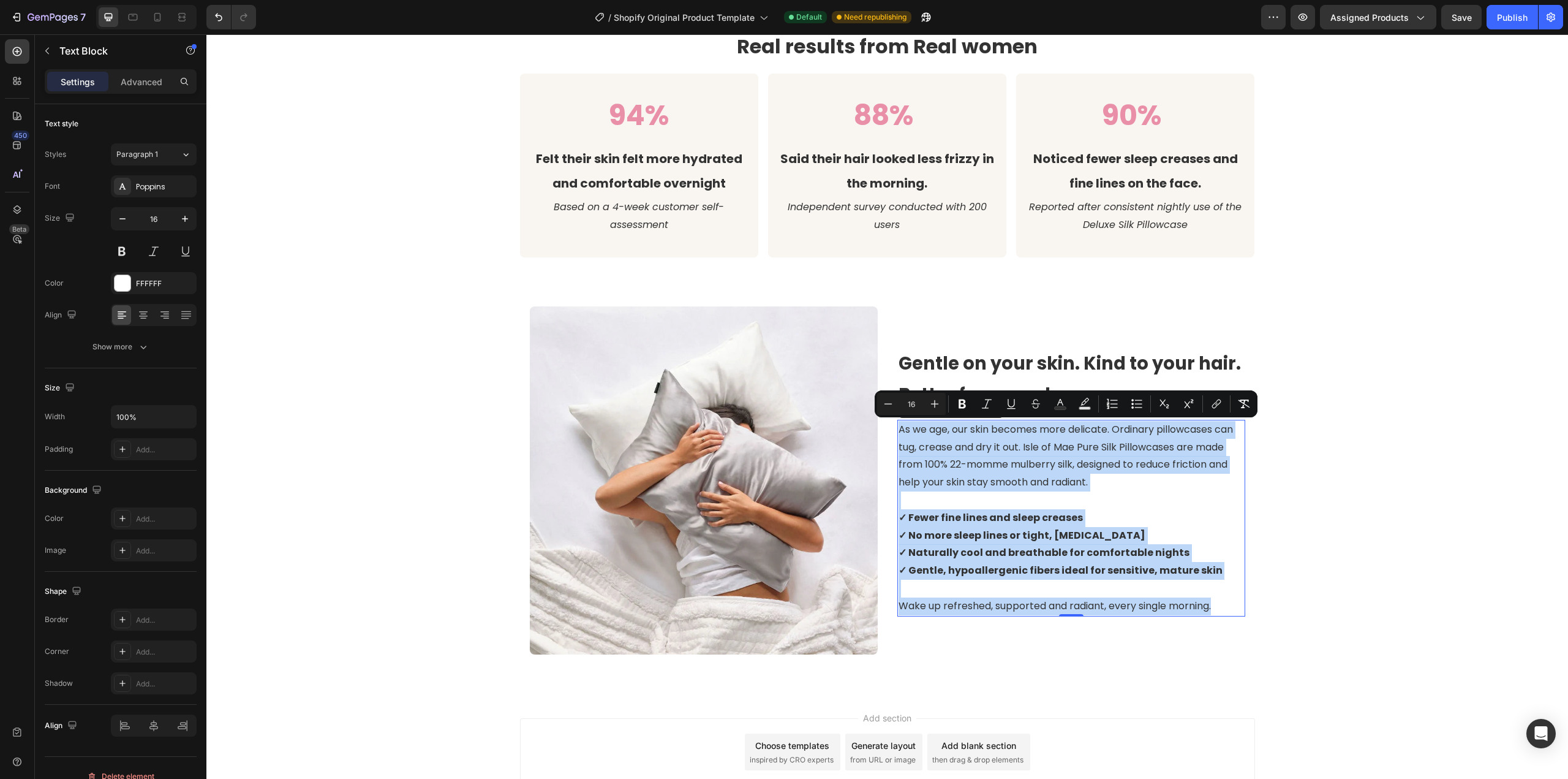
click at [966, 488] on span "As we age, our skin becomes more delicate. Ordinary pillowcases can tug, crease…" at bounding box center [1066, 456] width 335 height 67
click at [1044, 519] on strong "✓ Fewer fine lines and sleep creases" at bounding box center [990, 517] width 184 height 14
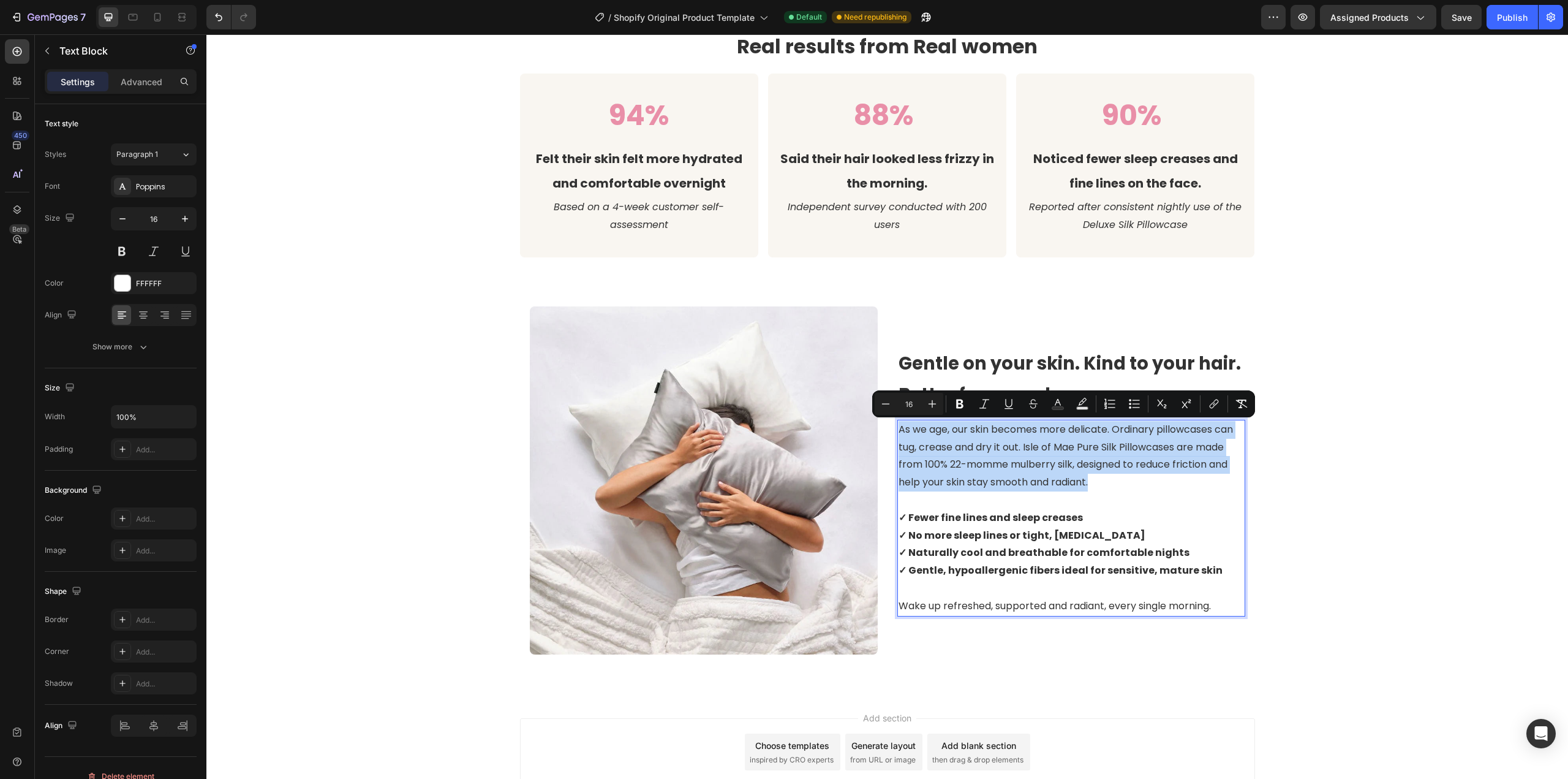
drag, startPoint x: 1097, startPoint y: 483, endPoint x: 896, endPoint y: 430, distance: 207.9
click at [899, 430] on p "As we age, our skin becomes more delicate. Ordinary pillowcases can tug, crease…" at bounding box center [1071, 456] width 346 height 70
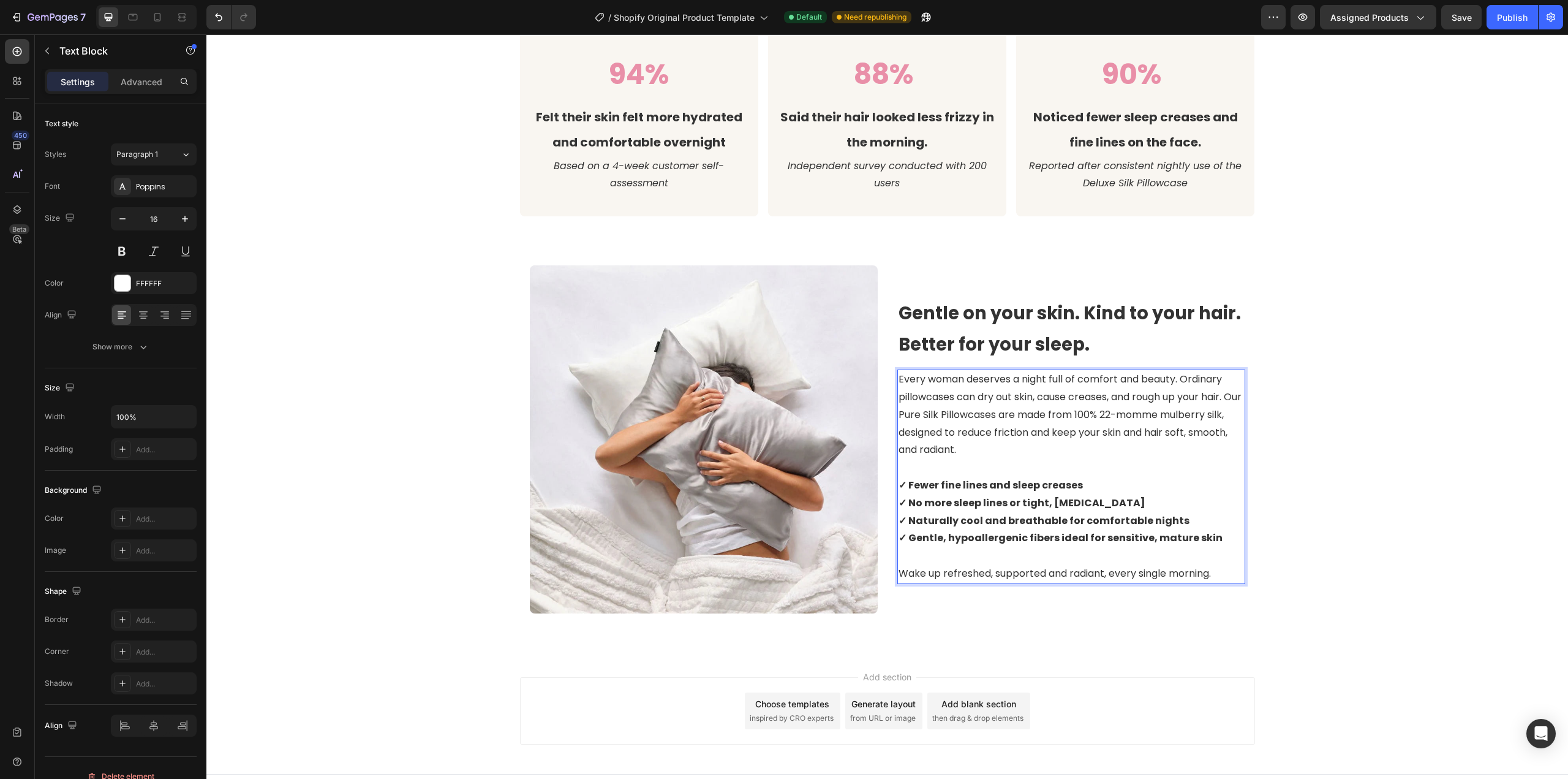
scroll to position [1902, 0]
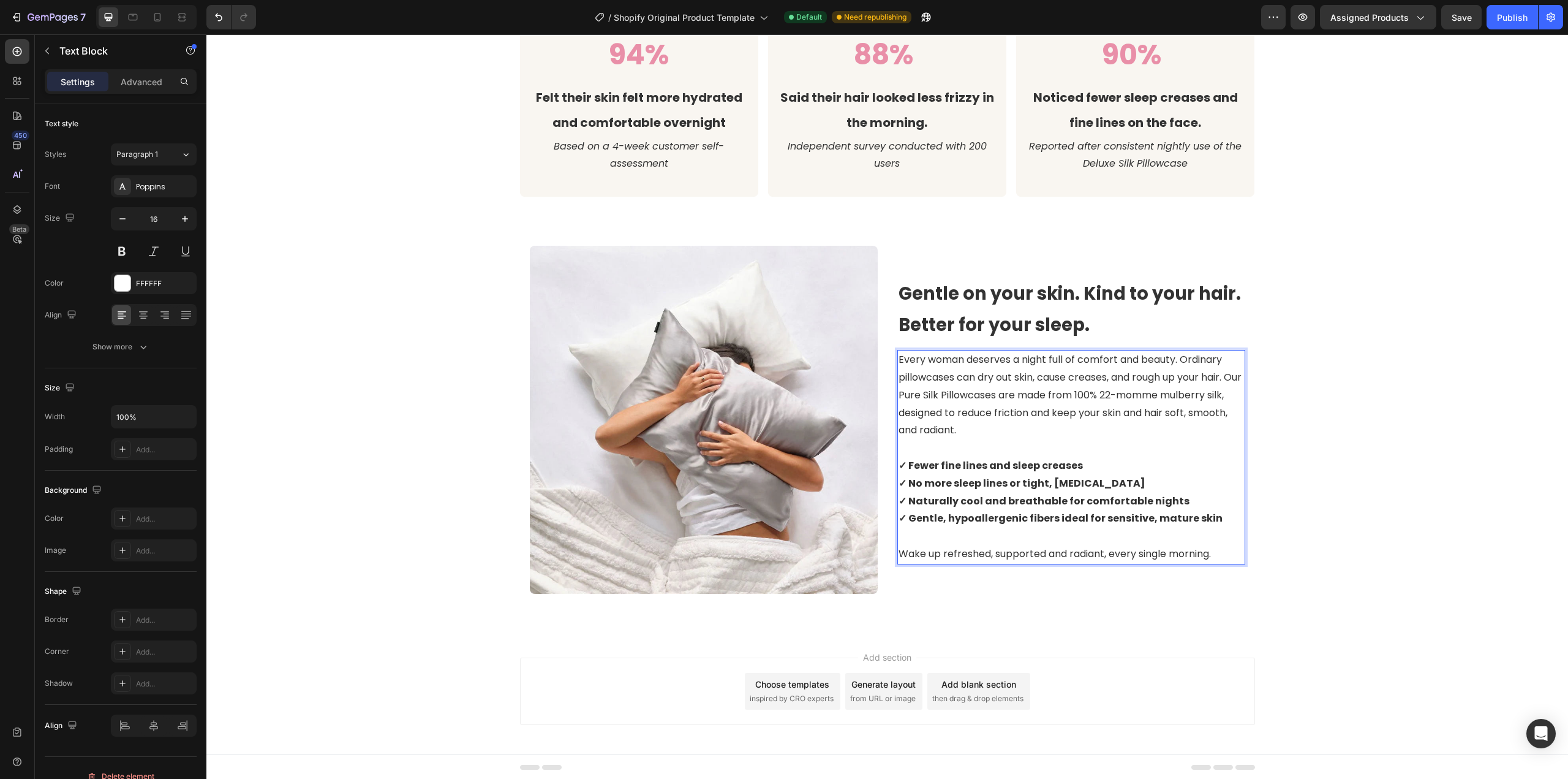
click at [1020, 484] on strong "✓ No more sleep lines or tight, [MEDICAL_DATA]" at bounding box center [1021, 482] width 247 height 14
click at [1024, 469] on strong "✓ Fewer fine lines and sleep creases" at bounding box center [990, 465] width 184 height 14
click at [956, 491] on p "✓ Fewer fine lines and sleep creases ✓ No more sleep lines or tight, [MEDICAL_D…" at bounding box center [1071, 483] width 346 height 88
drag, startPoint x: 907, startPoint y: 482, endPoint x: 915, endPoint y: 483, distance: 8.1
click at [927, 485] on strong "✓ No more sleep lines or tight, [MEDICAL_DATA]" at bounding box center [1021, 482] width 247 height 14
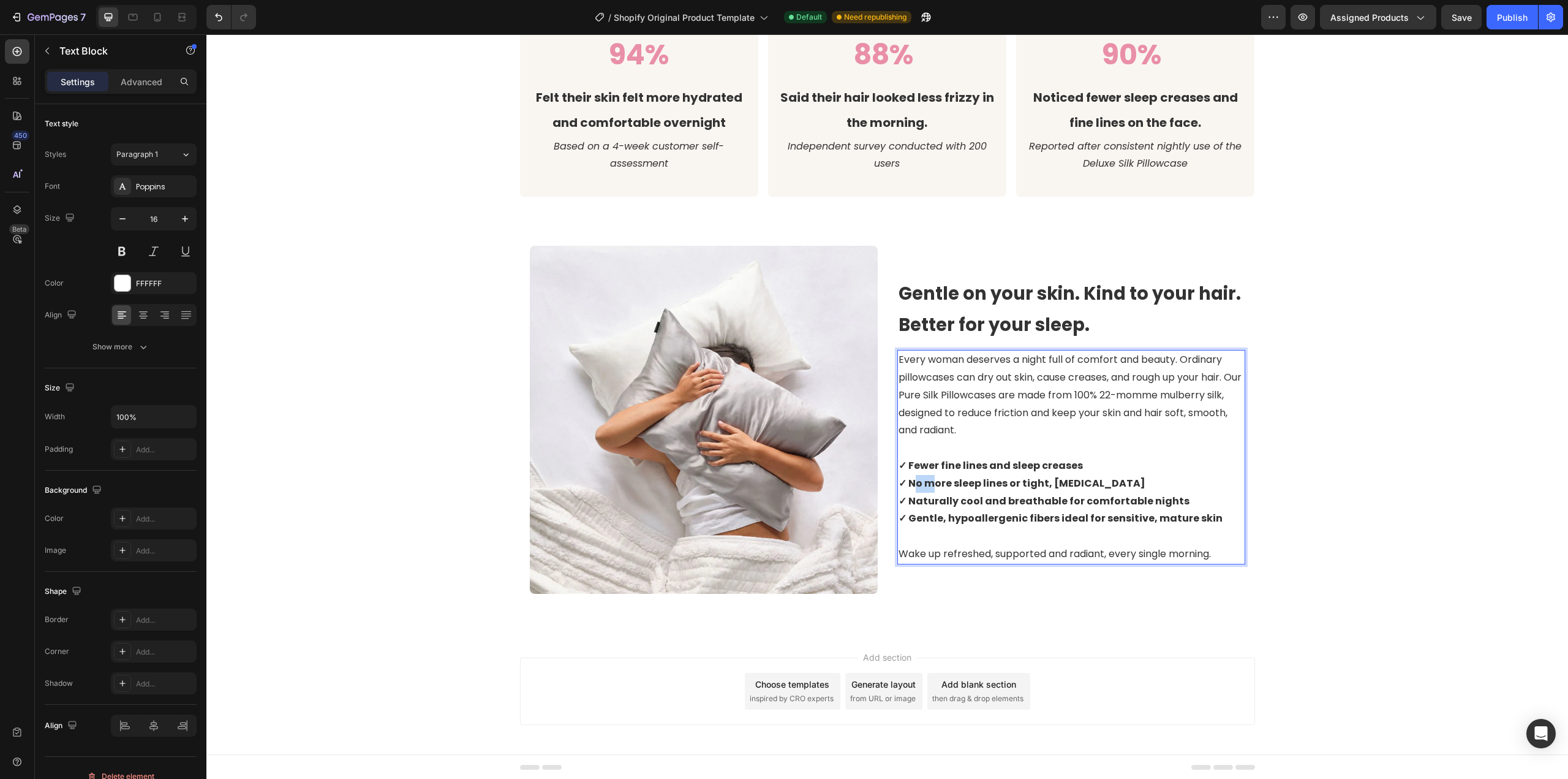
click at [915, 483] on strong "✓ No more sleep lines or tight, [MEDICAL_DATA]" at bounding box center [1021, 482] width 247 height 14
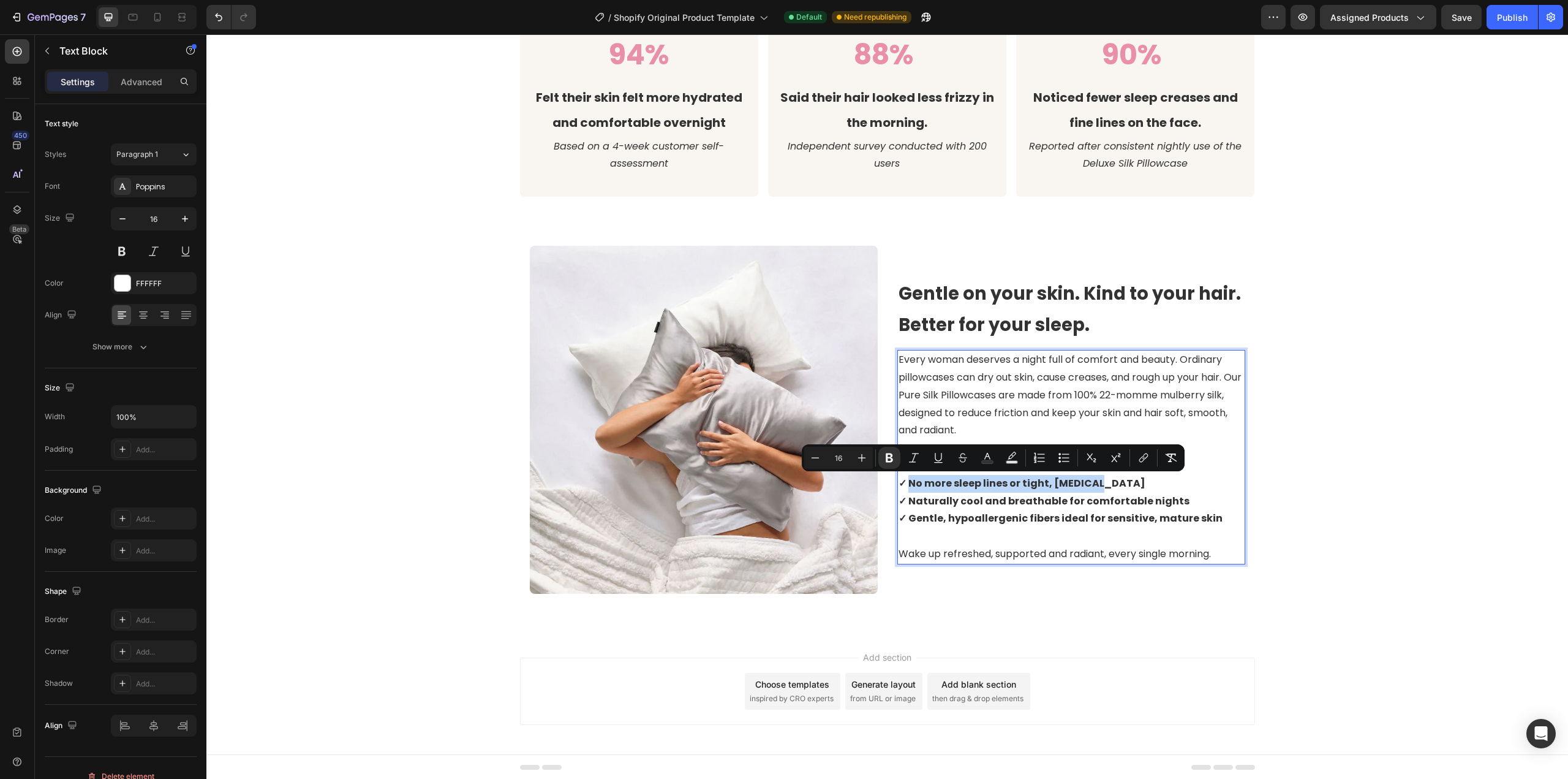
drag, startPoint x: 905, startPoint y: 482, endPoint x: 1087, endPoint y: 486, distance: 182.0
click at [1087, 486] on p "✓ Fewer fine lines and sleep creases ✓ No more sleep lines or tight, [MEDICAL_D…" at bounding box center [1071, 483] width 346 height 88
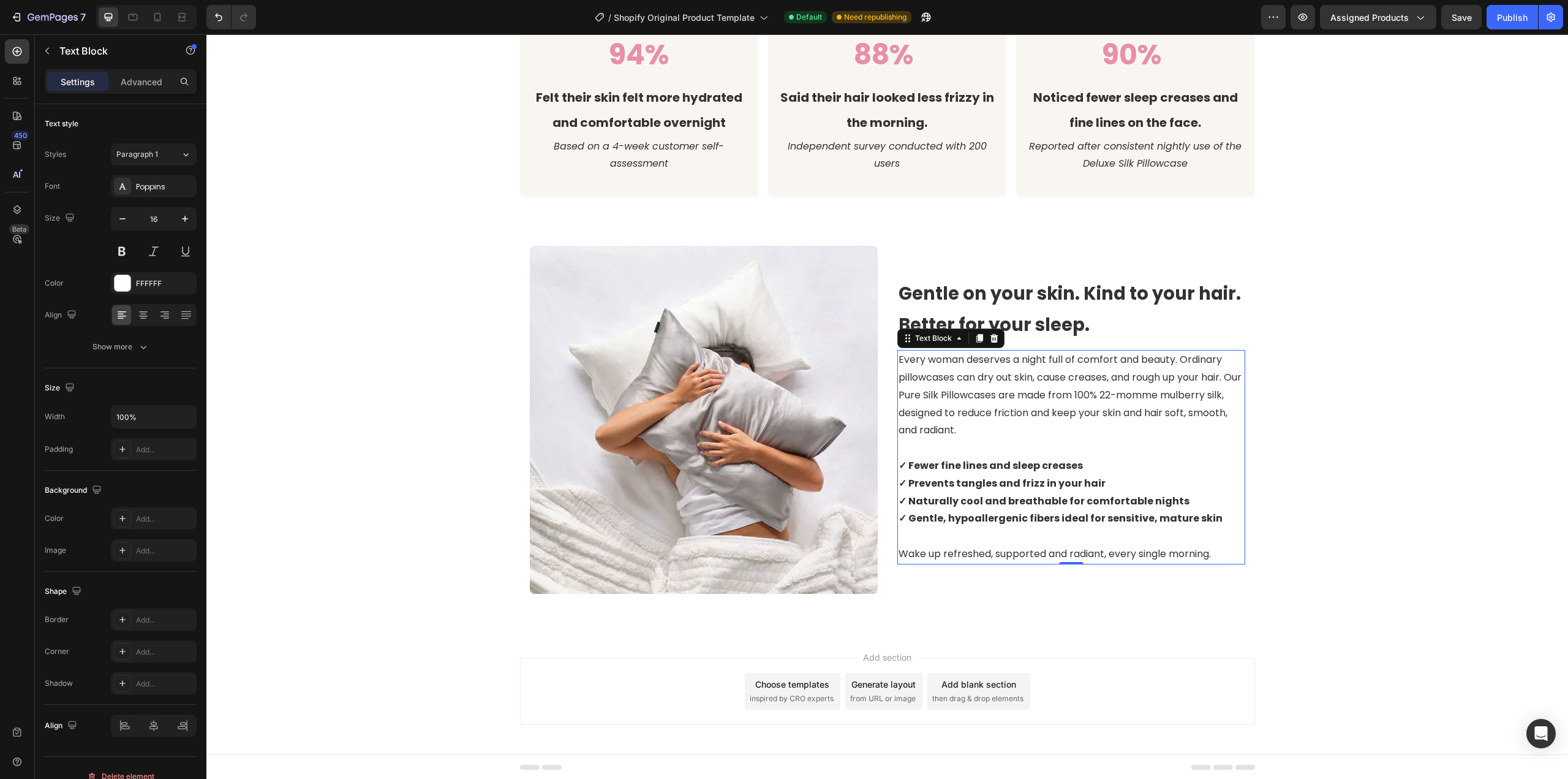
click at [904, 519] on strong "✓ Gentle, hypoallergenic fibers ideal for sensitive, mature skin" at bounding box center [1061, 518] width 324 height 14
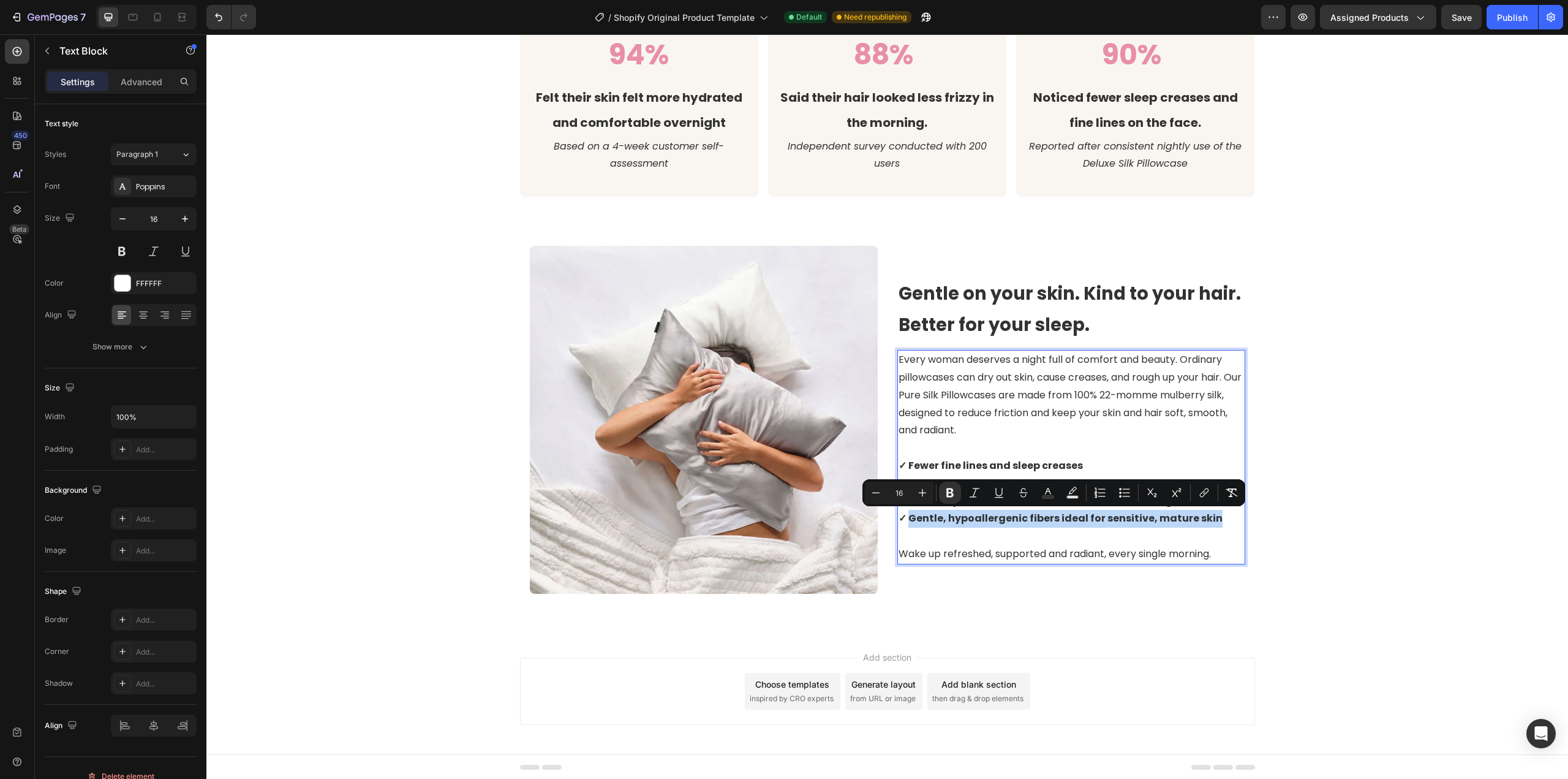
drag, startPoint x: 904, startPoint y: 515, endPoint x: 1202, endPoint y: 520, distance: 298.0
click at [1204, 520] on p "✓ Fewer fine lines and sleep creases ✓ Prevents tangles and frizz in your hair …" at bounding box center [1071, 483] width 346 height 88
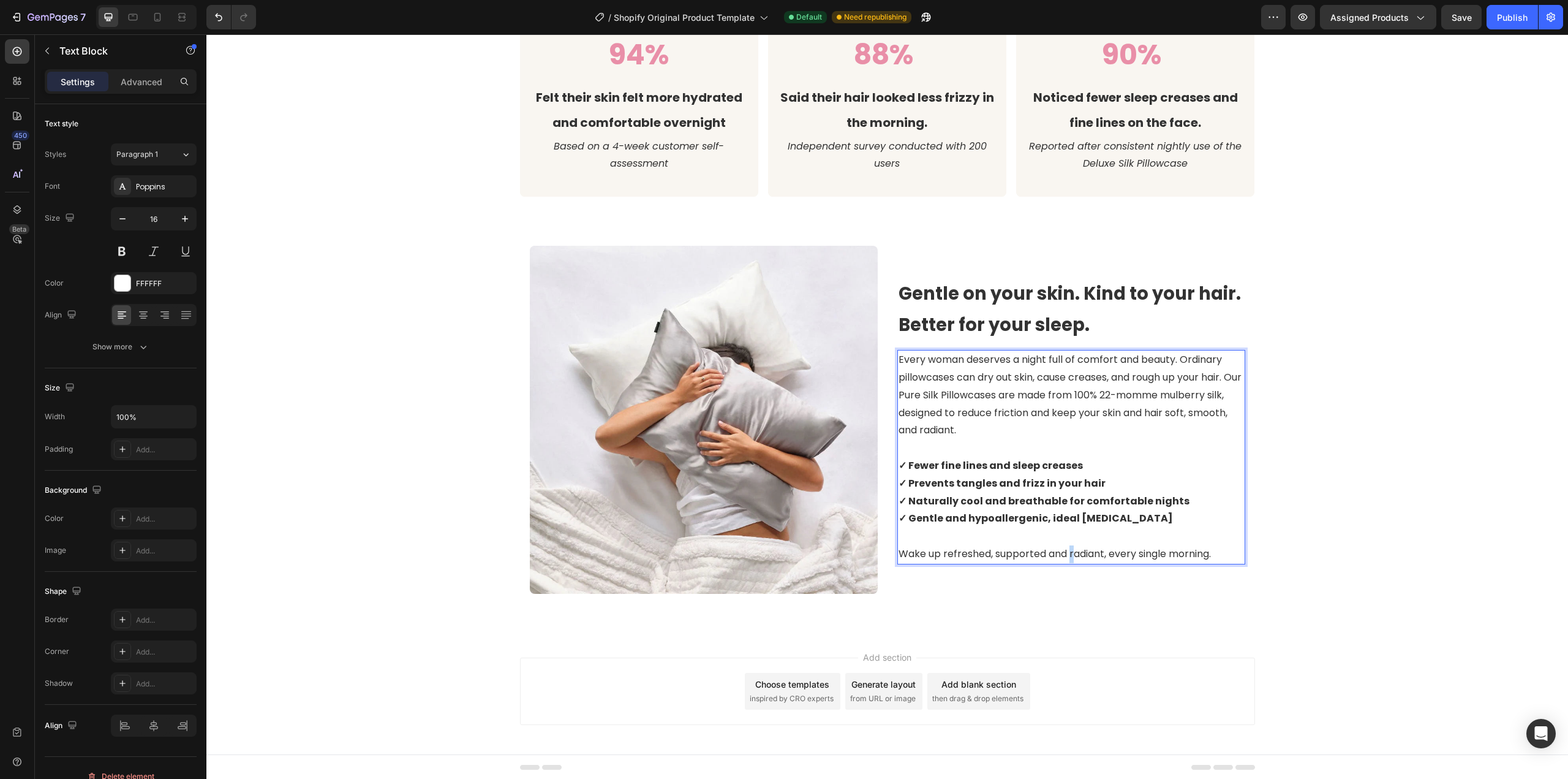
click at [1064, 550] on span "Wake up refreshed, supported and radiant, every single morning." at bounding box center [1055, 553] width 312 height 14
click at [1040, 551] on span "Wake up refreshed, supported and radiant, every single morning." at bounding box center [1055, 553] width 312 height 14
drag, startPoint x: 1095, startPoint y: 551, endPoint x: 990, endPoint y: 555, distance: 105.1
click at [990, 555] on span "Wake up refreshed, supporte and radiant, every single morning." at bounding box center [1052, 553] width 307 height 14
click at [1104, 558] on span "Wake up refreshed, glowing and beautiful, every single morning." at bounding box center [1051, 553] width 306 height 14
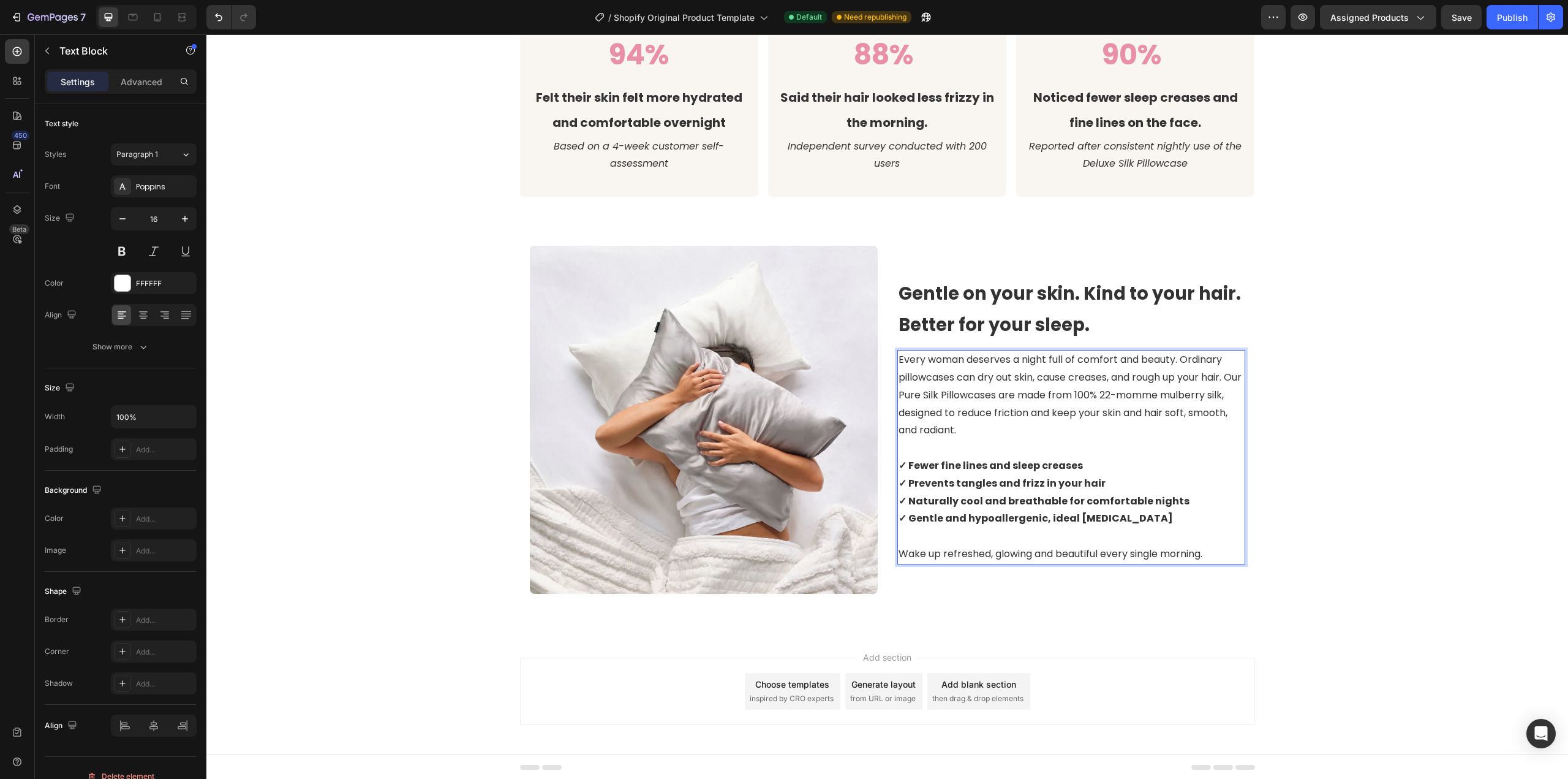
click at [1044, 490] on p "✓ Fewer fine lines and sleep creases ✓ Prevents tangles and frizz in your hair …" at bounding box center [1071, 483] width 346 height 88
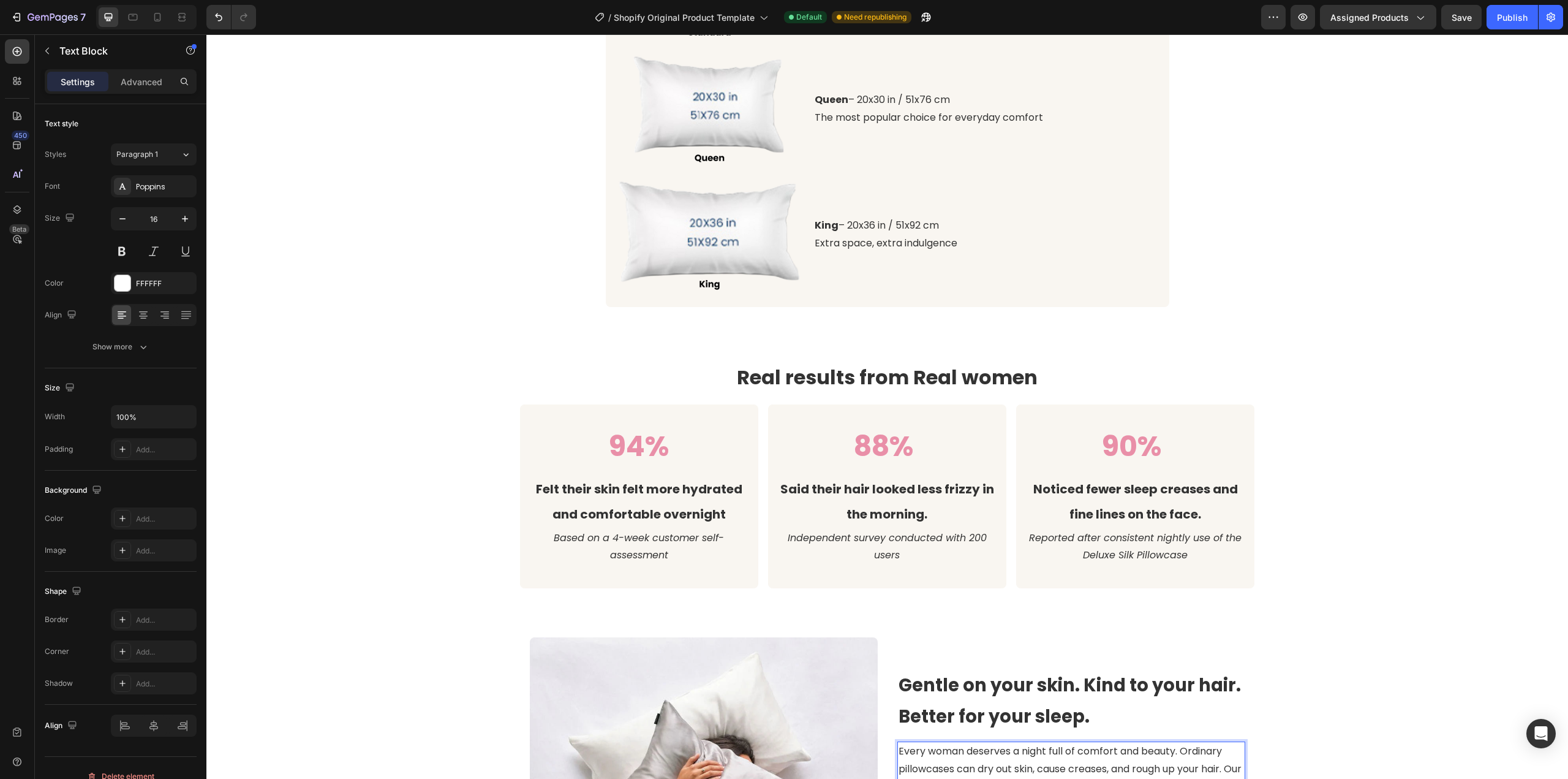
scroll to position [1657, 0]
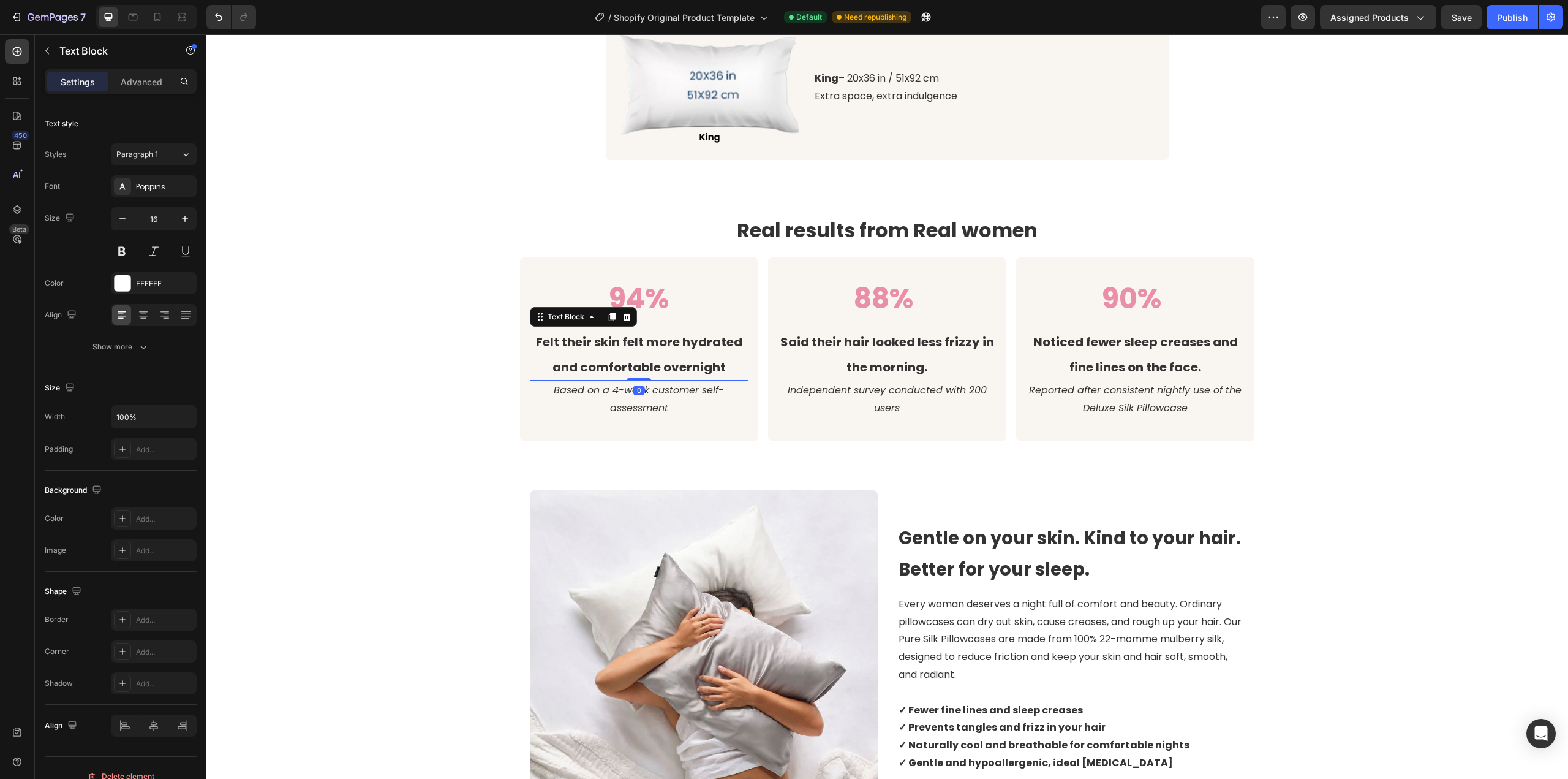
click at [640, 344] on strong "Felt their skin felt more hydrated and comfortable overnight" at bounding box center [638, 354] width 206 height 42
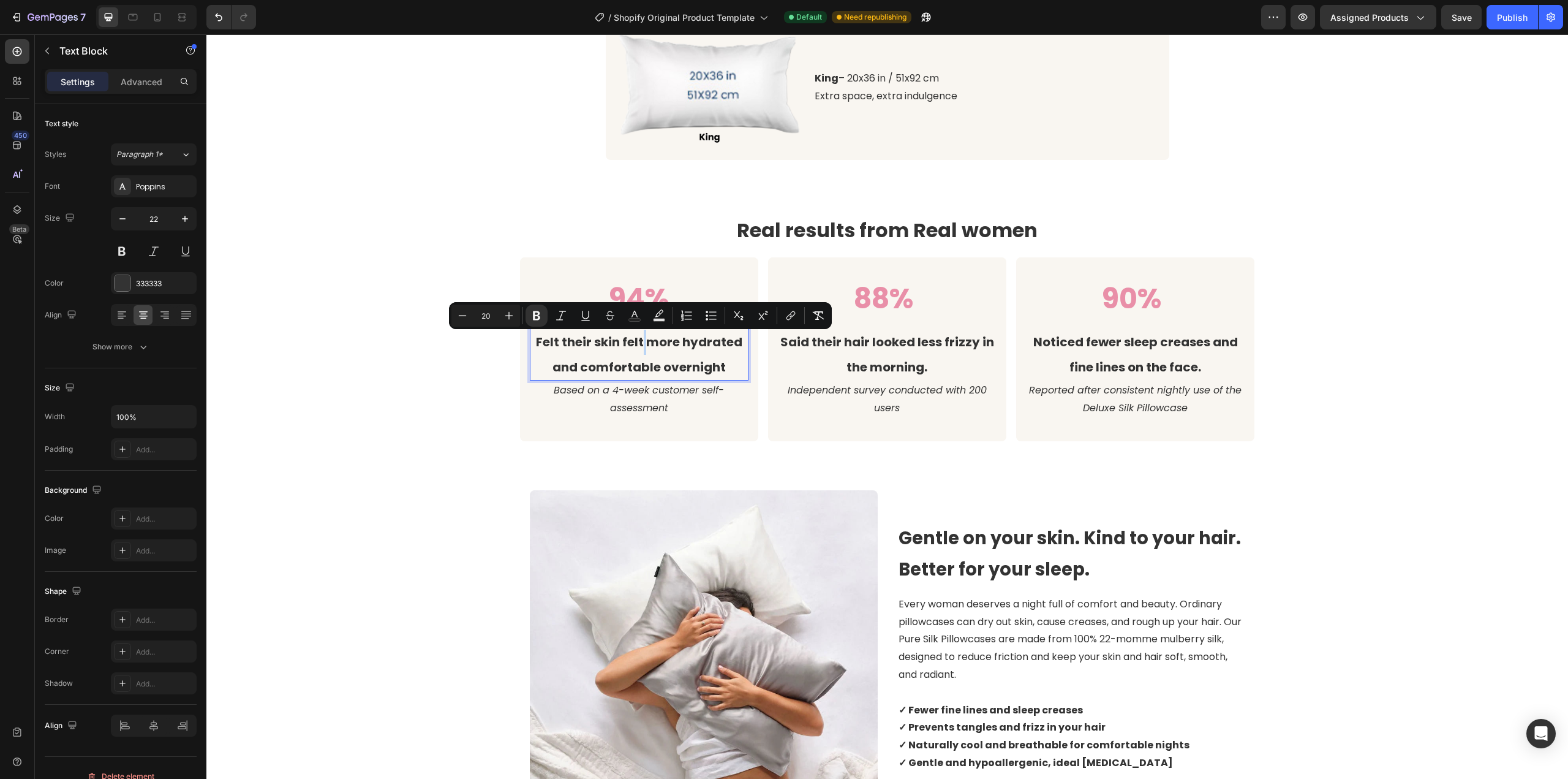
click at [643, 346] on strong "Felt their skin felt more hydrated and comfortable overnight" at bounding box center [638, 354] width 206 height 42
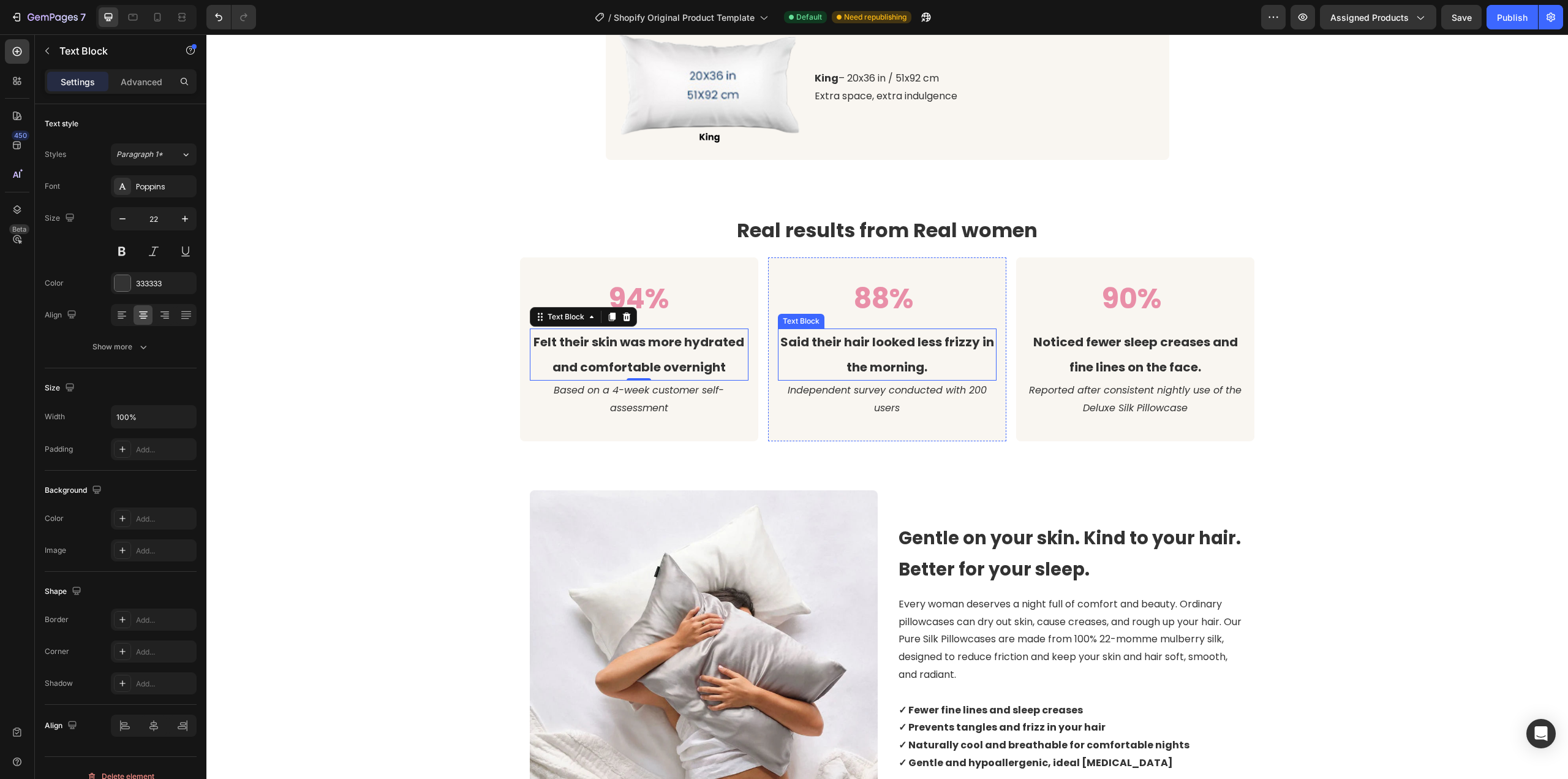
click at [936, 346] on strong "Said their hair looked less frizzy in the morning." at bounding box center [887, 354] width 214 height 42
click at [915, 341] on strong "Said their hair looked less frizzy in the morning." at bounding box center [887, 354] width 214 height 42
click at [909, 343] on strong "Said their hair looked less frizzy in the morning." at bounding box center [887, 354] width 214 height 42
click at [1168, 352] on p "Noticed fewer sleep creases and fine lines on the face." at bounding box center [1135, 354] width 216 height 50
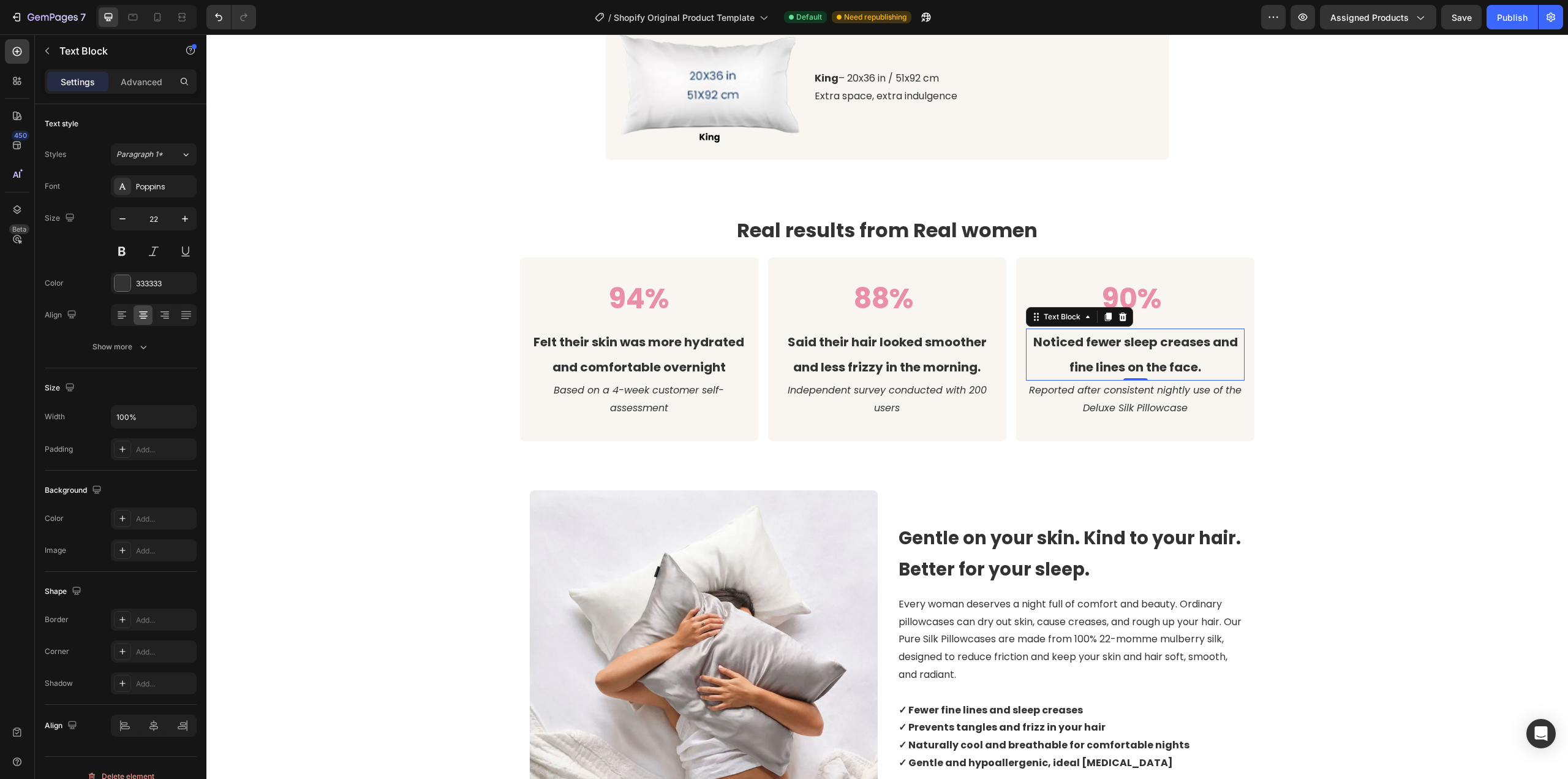
click at [1157, 367] on strong "Noticed fewer sleep creases and fine lines on the face." at bounding box center [1135, 354] width 205 height 42
click at [1166, 371] on strong "Noticed fewer sleep creases and fine lines on the face." at bounding box center [1135, 354] width 205 height 42
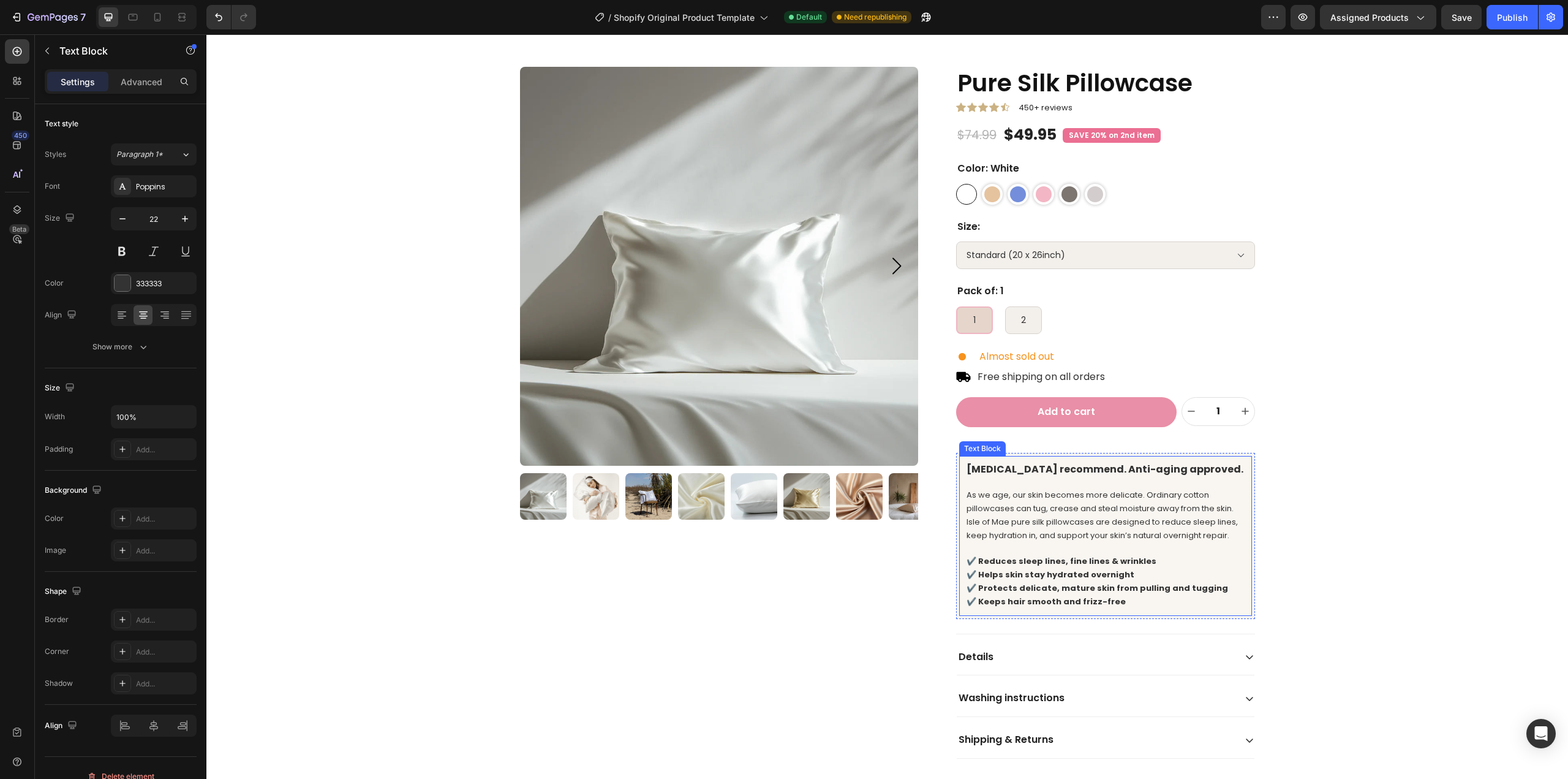
scroll to position [61, 0]
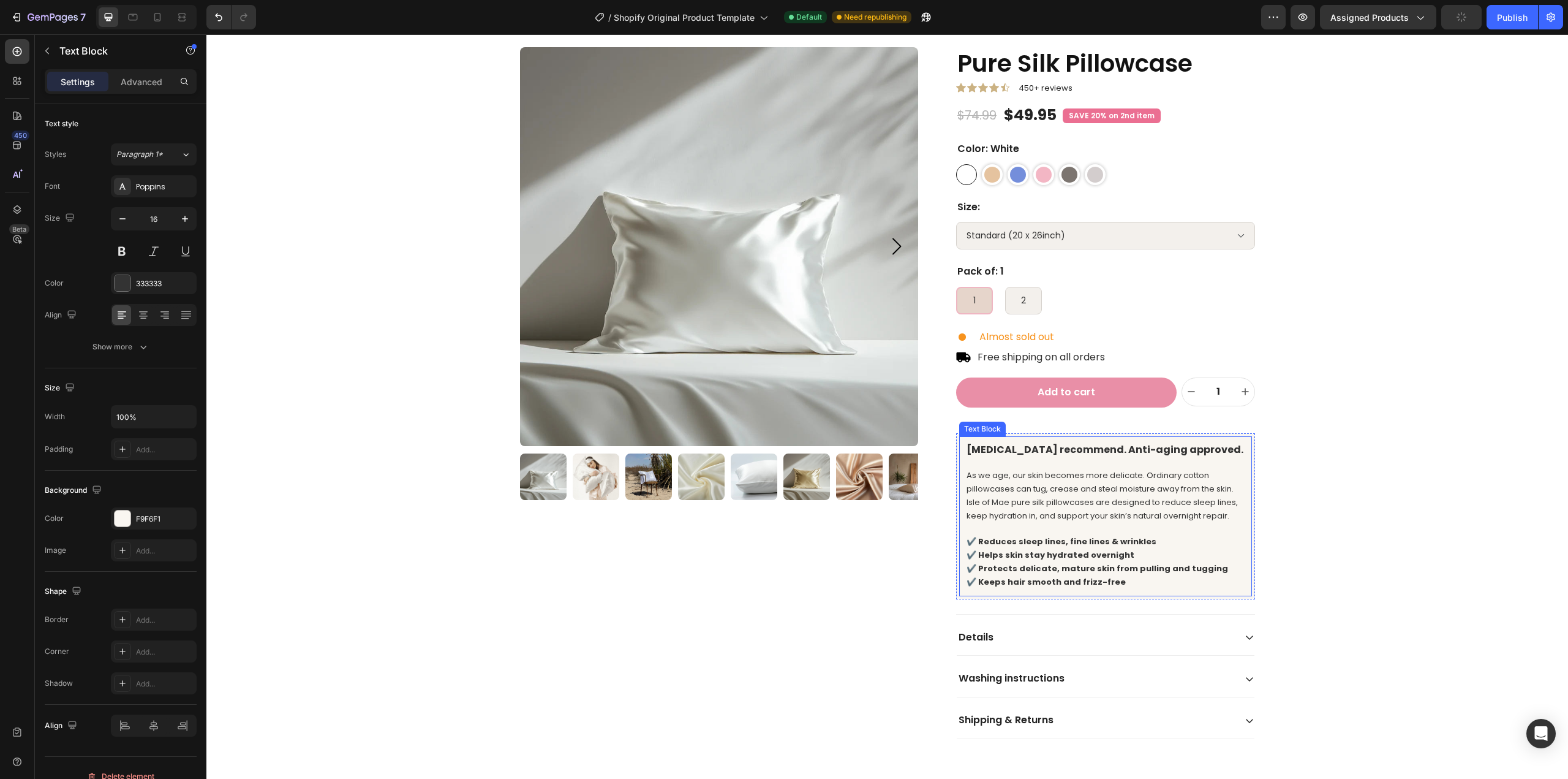
click at [1186, 449] on strong "[MEDICAL_DATA] recommend. Anti-aging approved." at bounding box center [1105, 449] width 277 height 14
click at [1201, 447] on strong "[MEDICAL_DATA] recommend. Anti-aging approved." at bounding box center [1105, 449] width 277 height 14
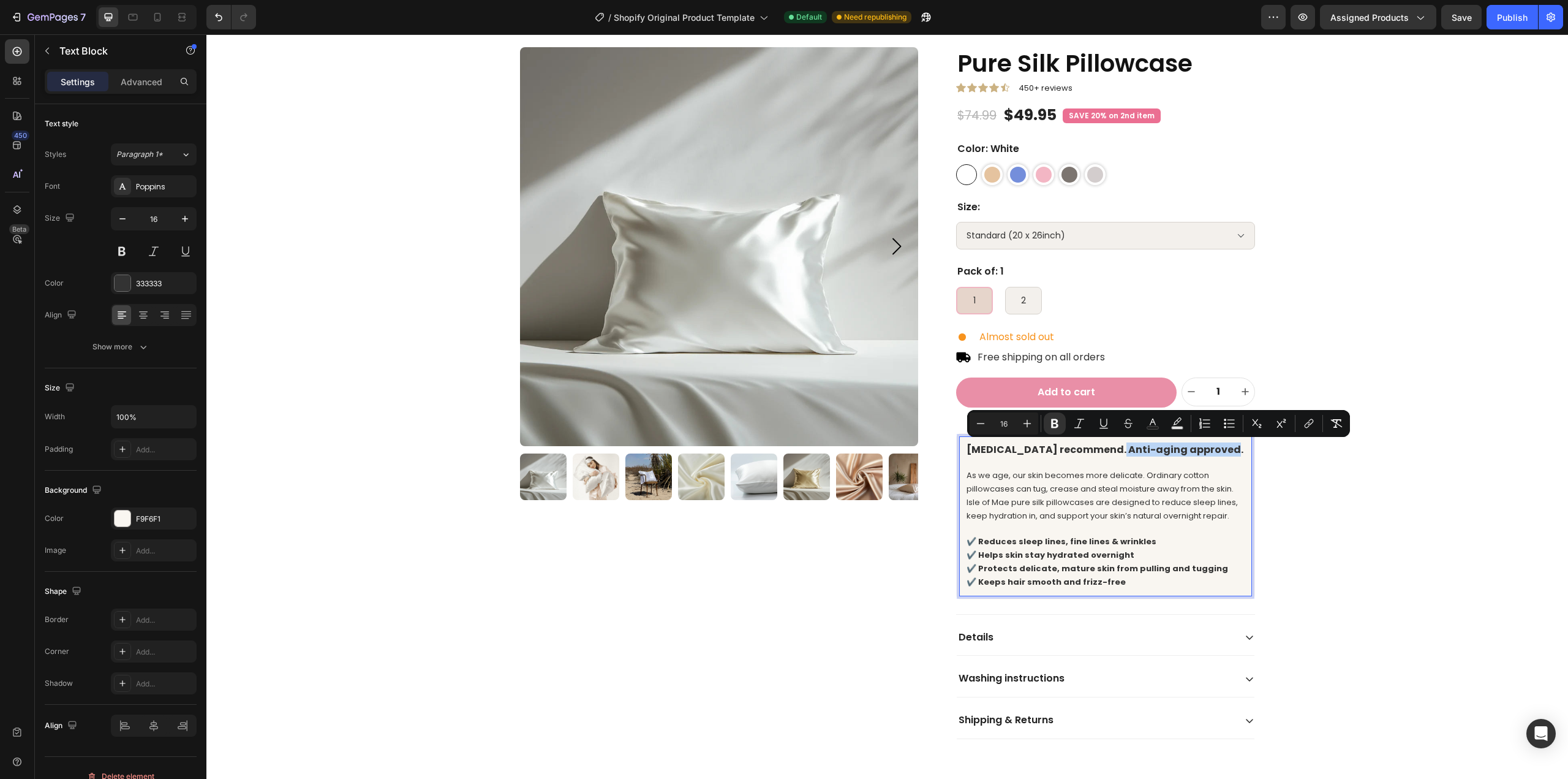
drag, startPoint x: 1219, startPoint y: 450, endPoint x: 1105, endPoint y: 449, distance: 114.0
click at [1105, 449] on p "[MEDICAL_DATA] recommend. Anti-aging approved." at bounding box center [1105, 450] width 278 height 13
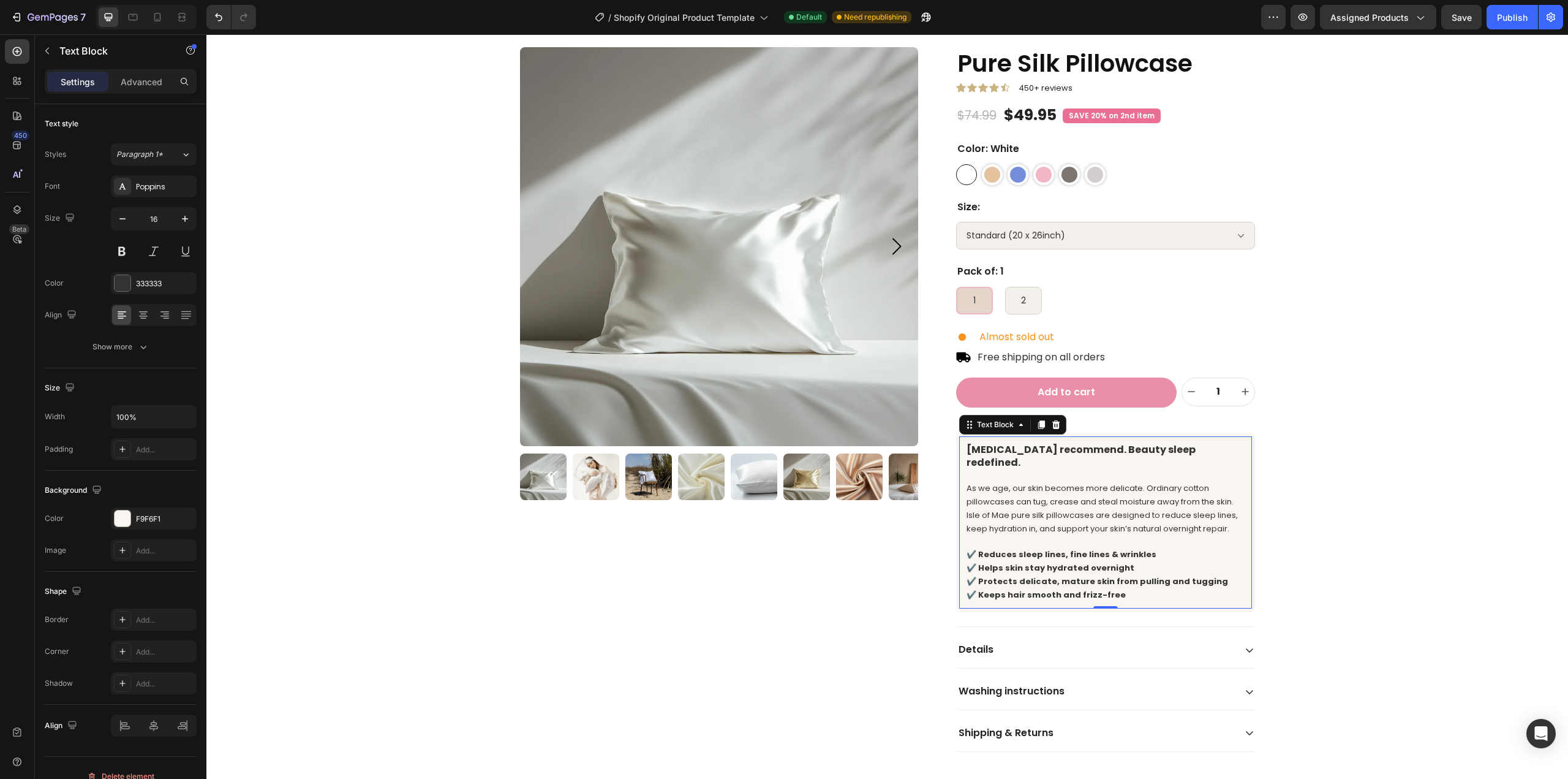
click at [1102, 548] on strong "✔️ Reduces sleep lines, fine lines & wrinkles" at bounding box center [1061, 554] width 190 height 12
click at [1095, 498] on span "As we age, our skin becomes more delicate. Ordinary cotton pillowcases can tug,…" at bounding box center [1102, 508] width 271 height 51
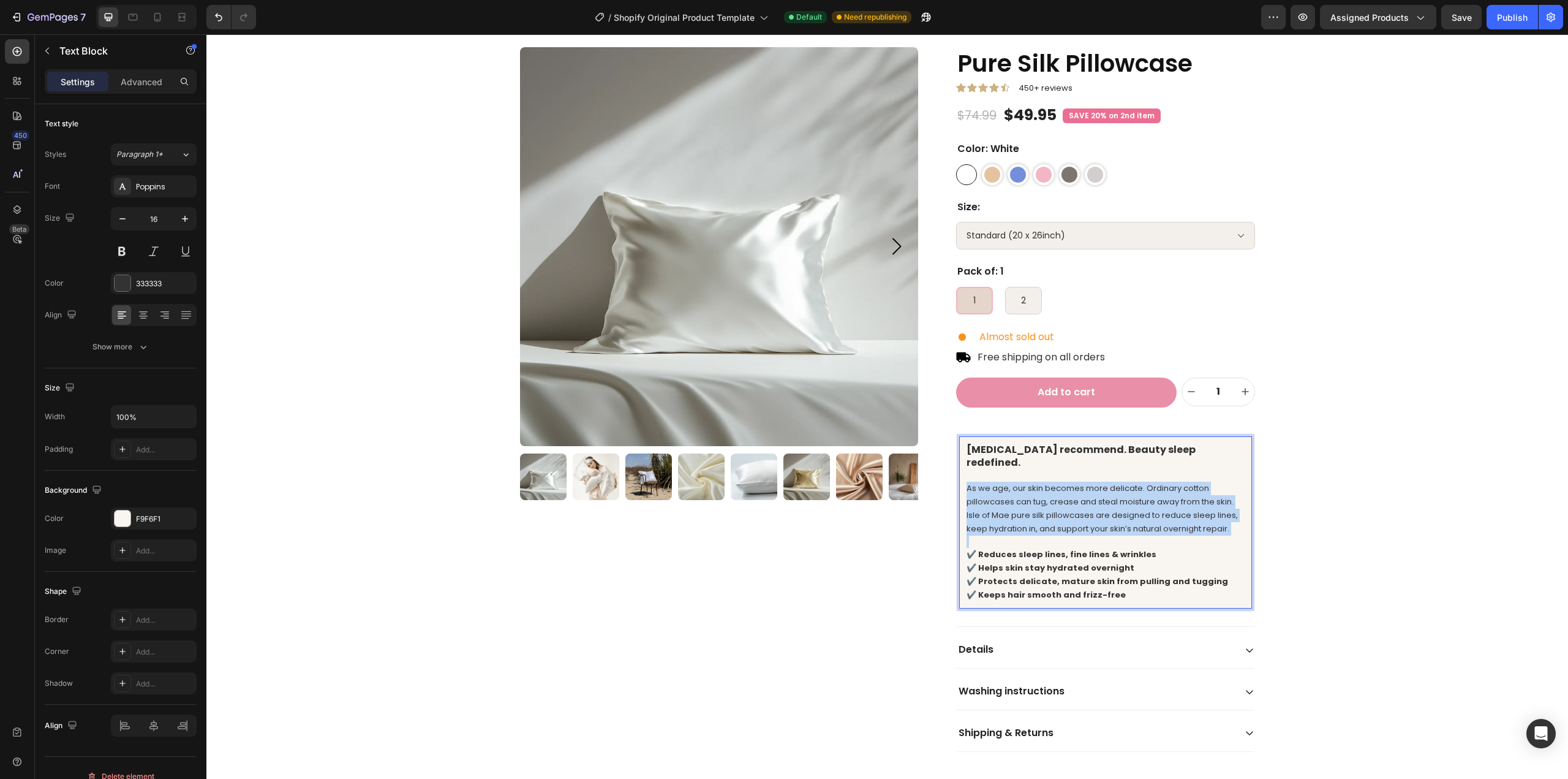
click at [1095, 498] on span "As we age, our skin becomes more delicate. Ordinary cotton pillowcases can tug,…" at bounding box center [1102, 508] width 271 height 51
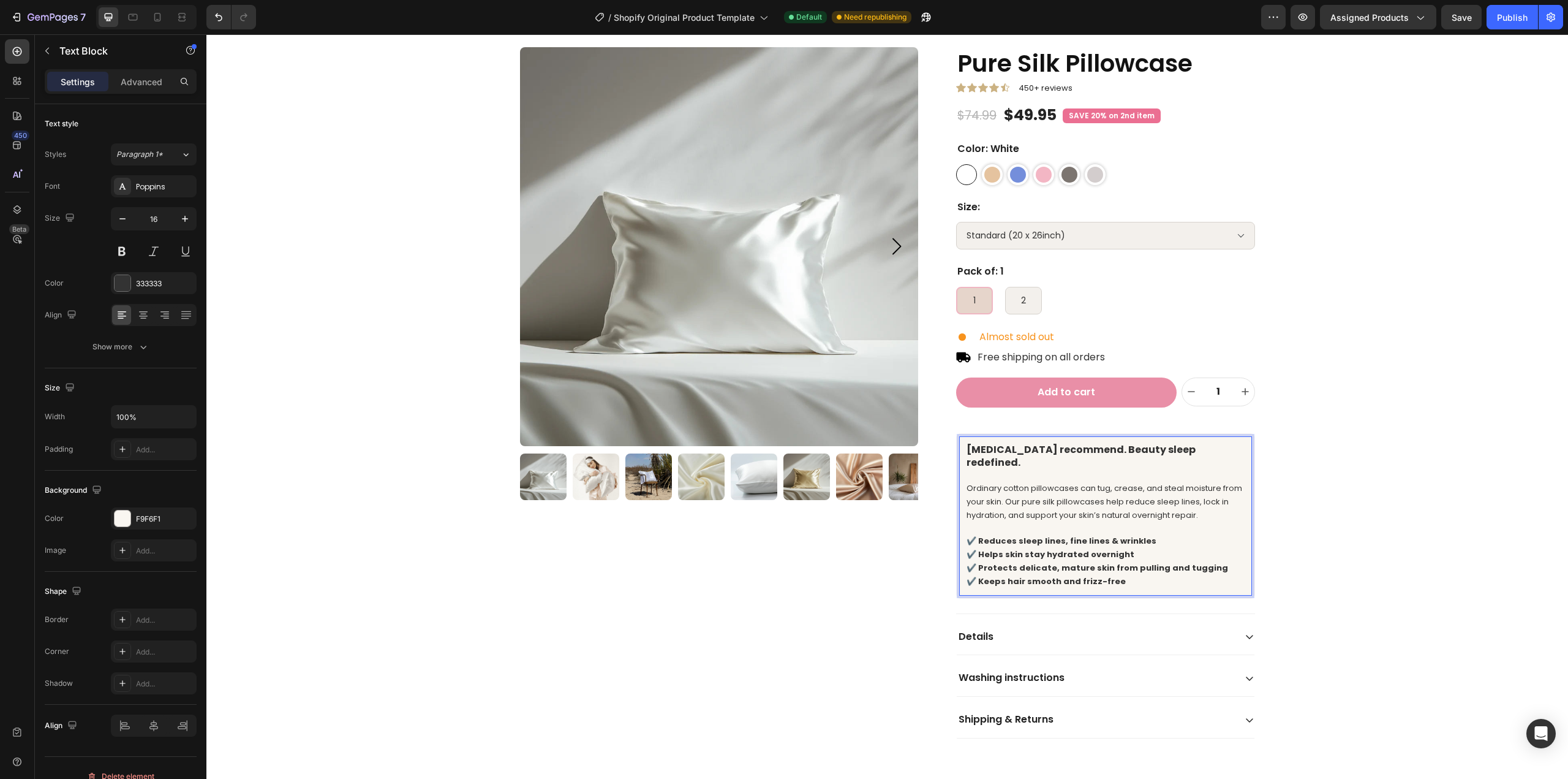
click at [1139, 535] on strong "✔️ Reduces sleep lines, fine lines & wrinkles" at bounding box center [1061, 541] width 190 height 12
click at [1079, 562] on strong "✔️ Protects delicate, mature skin from pulling and tugging" at bounding box center [1097, 568] width 262 height 12
drag, startPoint x: 1080, startPoint y: 558, endPoint x: 1048, endPoint y: 558, distance: 32.0
click at [1048, 562] on strong "✔️ Protects delicate, mature skin from pulling and tugging" at bounding box center [1097, 568] width 262 height 12
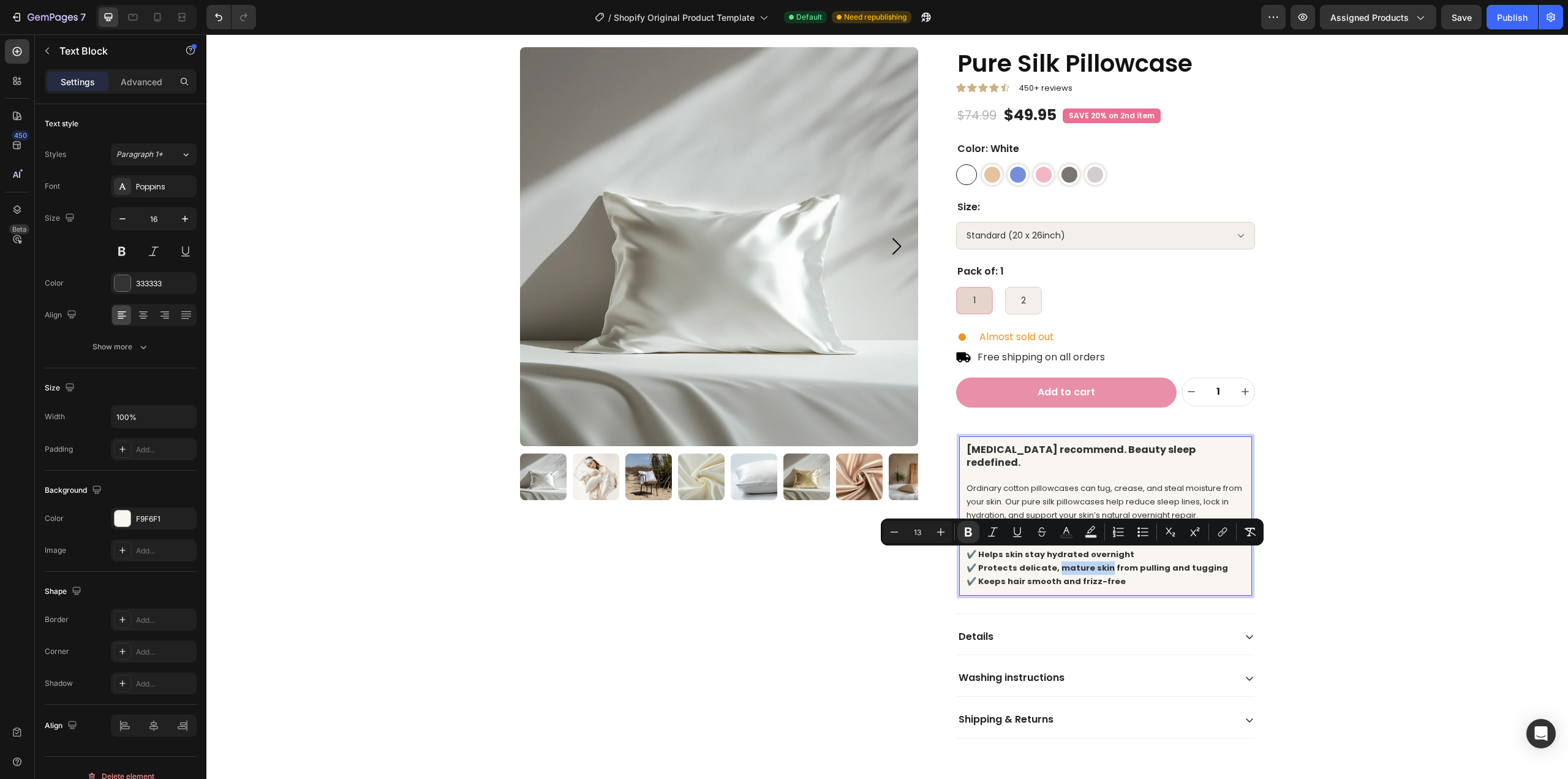
click at [1047, 562] on strong "✔️ Protects delicate, mature skin from pulling and tugging" at bounding box center [1097, 568] width 262 height 12
click at [1016, 562] on strong "✔️ Protects delicate, mature skin from pulling and tugging" at bounding box center [1097, 568] width 262 height 12
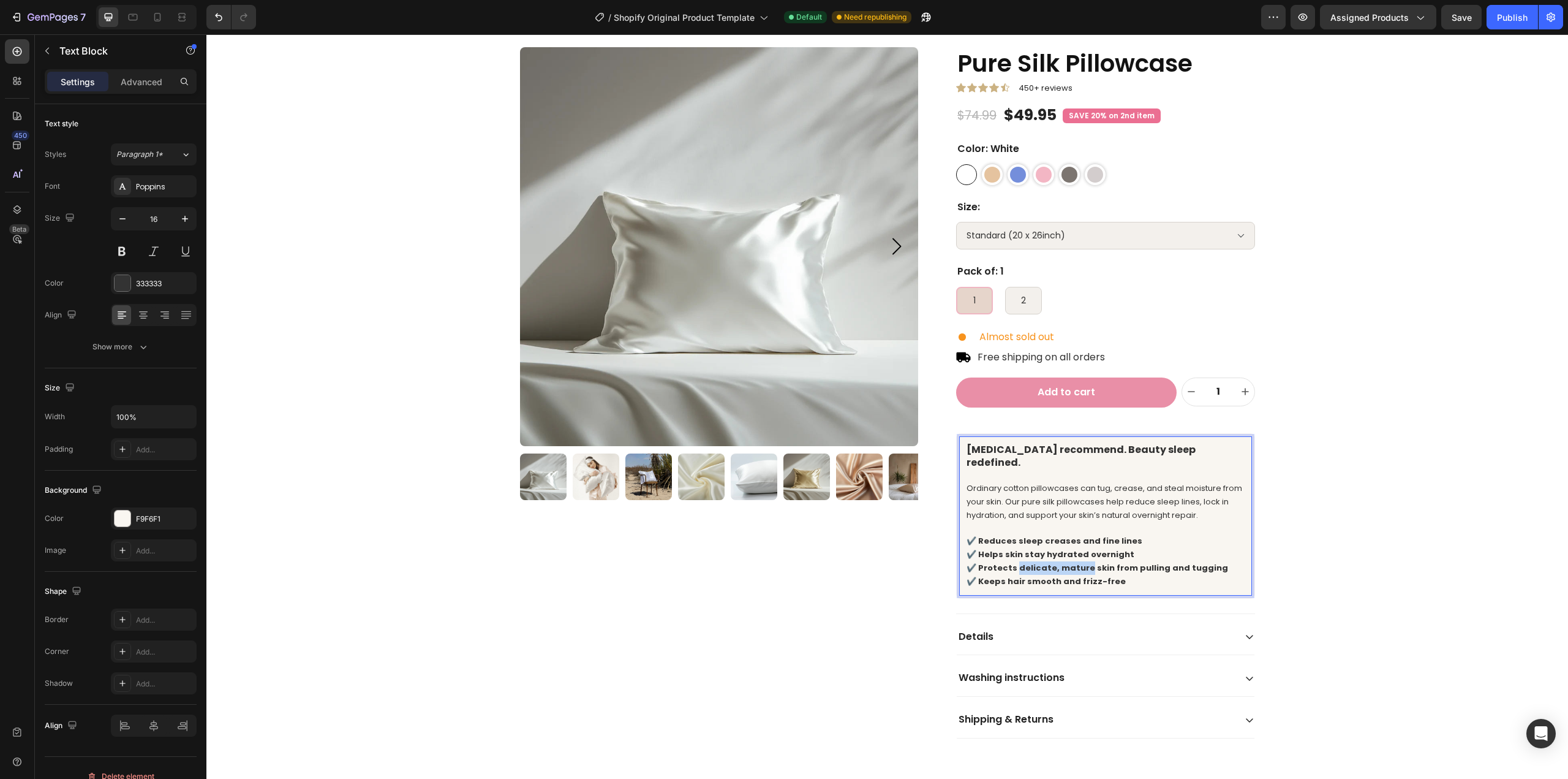
drag, startPoint x: 1011, startPoint y: 555, endPoint x: 1079, endPoint y: 555, distance: 68.0
click at [1079, 562] on strong "✔️ Protects delicate, mature skin from pulling and tugging" at bounding box center [1097, 568] width 262 height 12
click at [1001, 575] on strong "✔️ Keeps hair smooth and frizz-free" at bounding box center [1046, 581] width 159 height 12
click at [999, 548] on strong "✔️ Helps skin stay hydrated overnight" at bounding box center [1050, 554] width 168 height 12
click at [1024, 629] on div "Details" at bounding box center [1095, 637] width 278 height 17
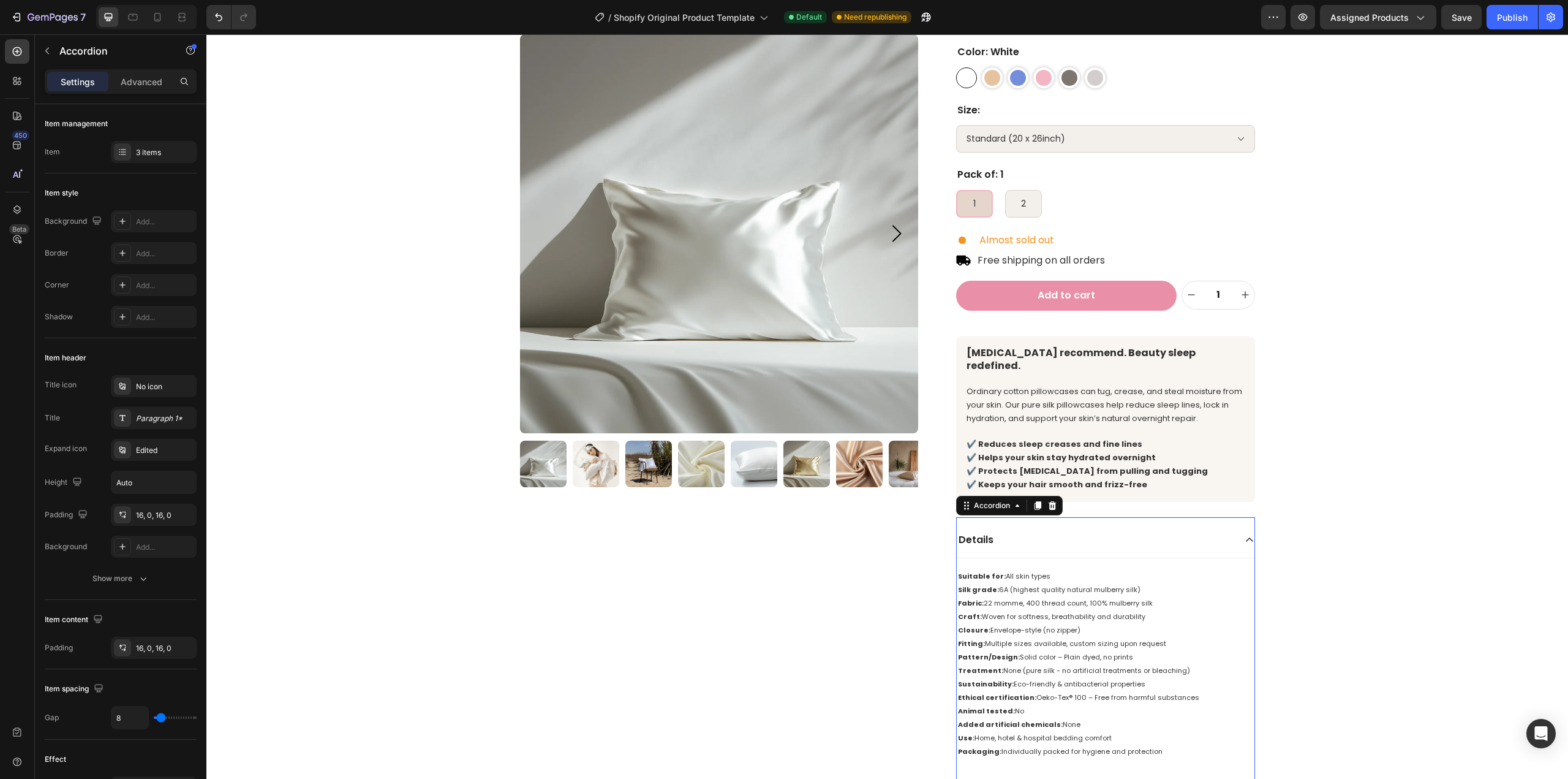
scroll to position [245, 0]
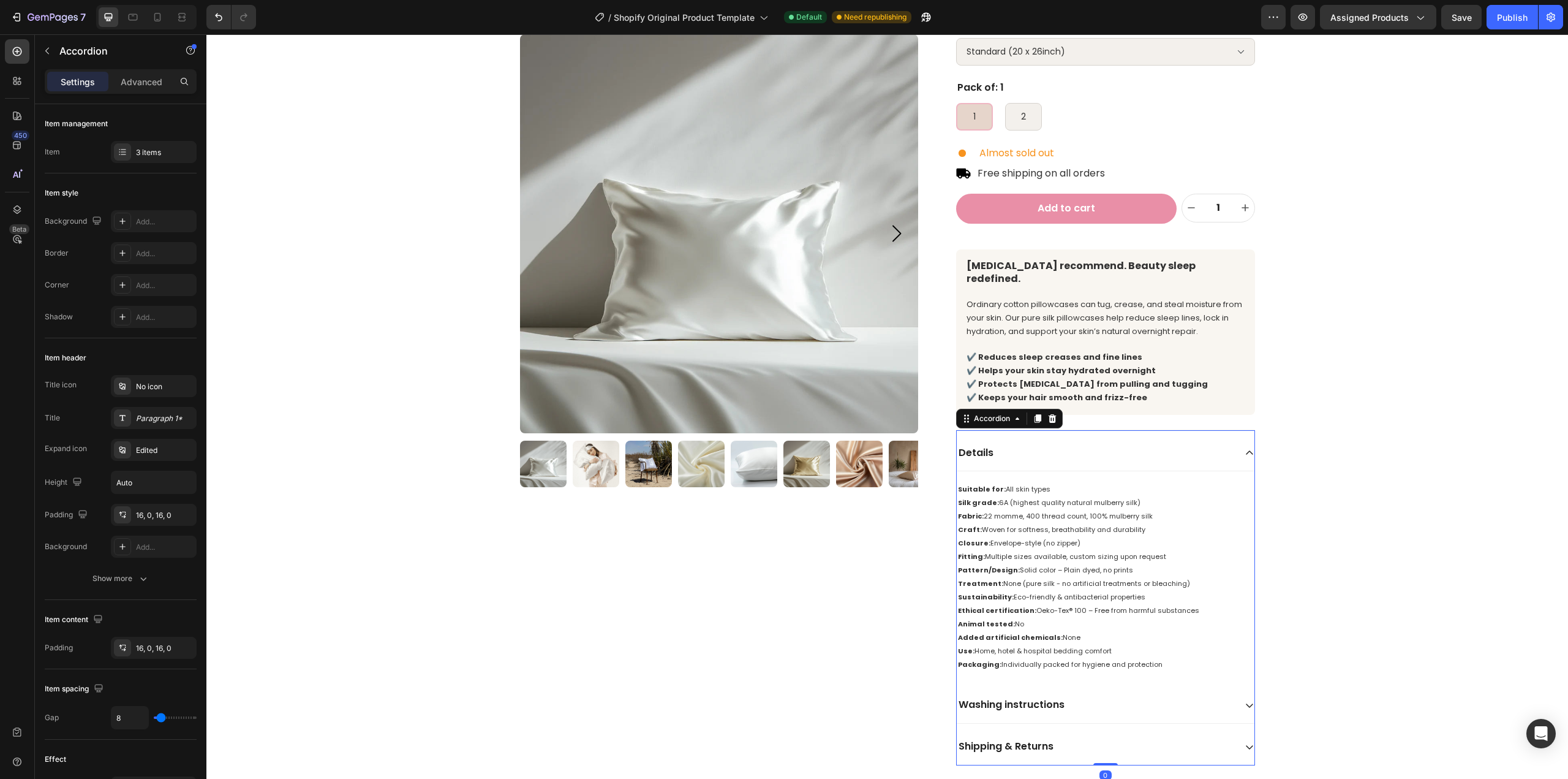
click at [1053, 453] on div "Details" at bounding box center [1105, 453] width 298 height 37
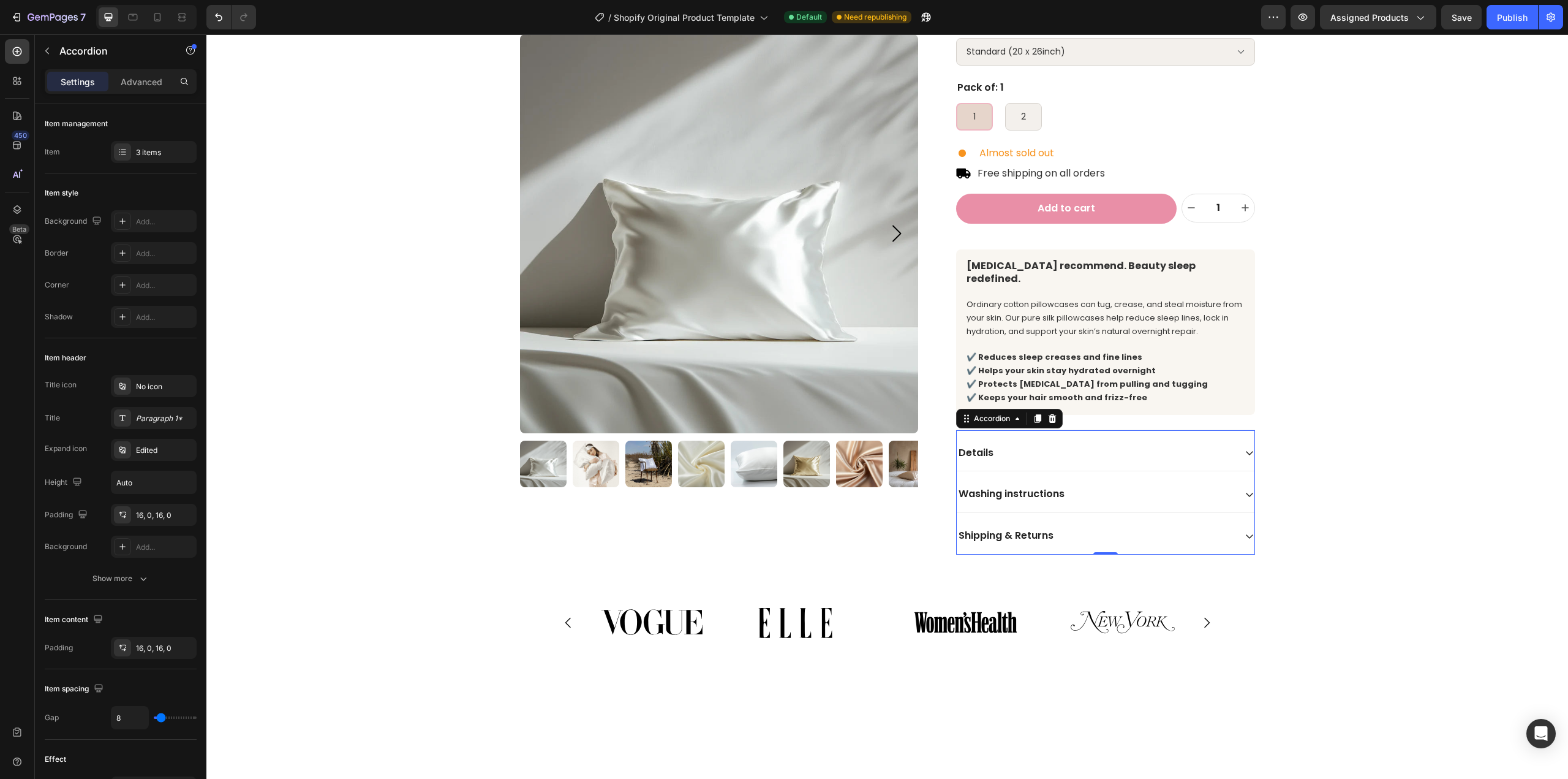
click at [1055, 493] on div "Washing instructions" at bounding box center [1105, 494] width 298 height 37
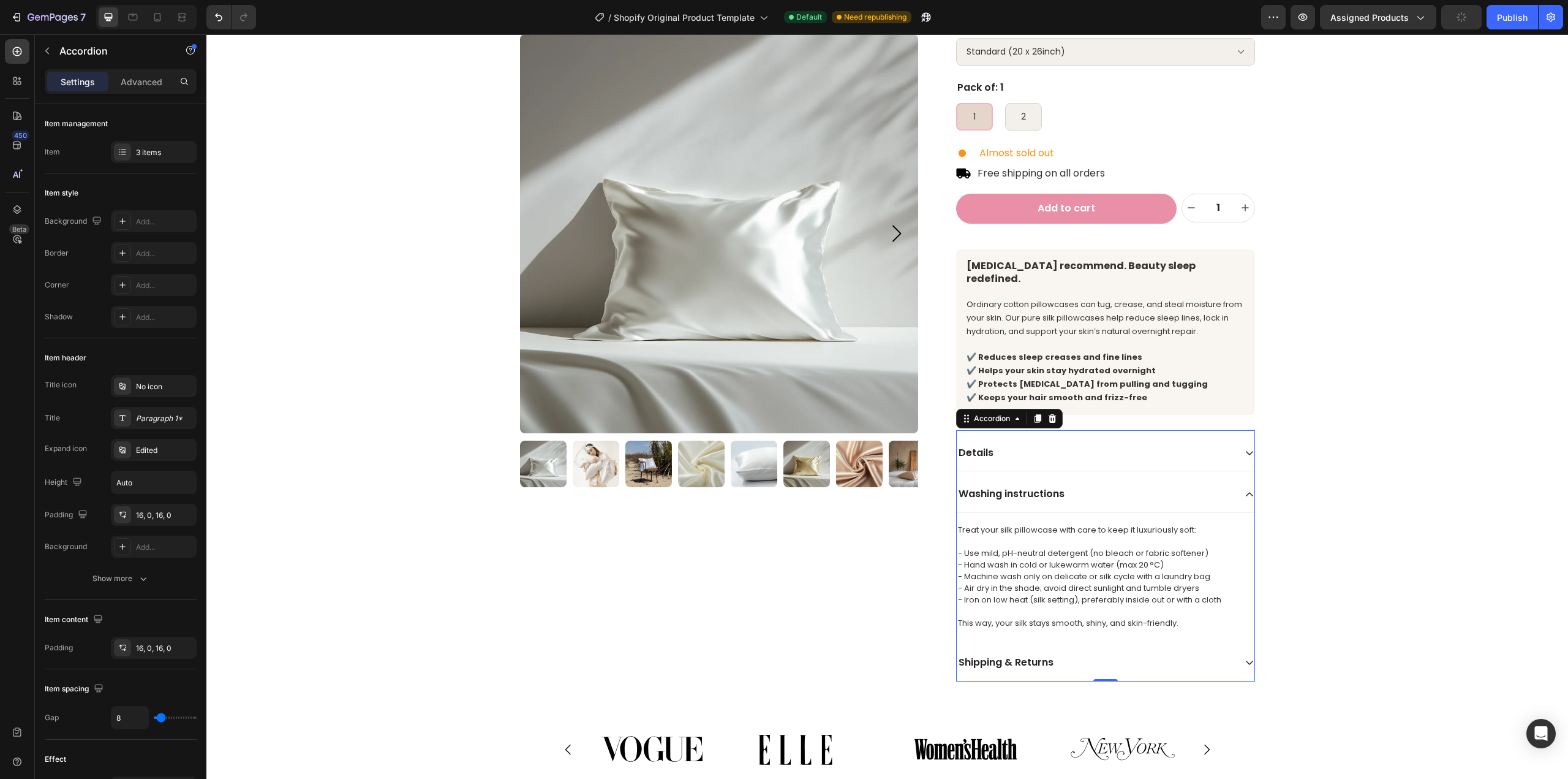
click at [1092, 486] on div "Washing instructions" at bounding box center [1095, 494] width 278 height 17
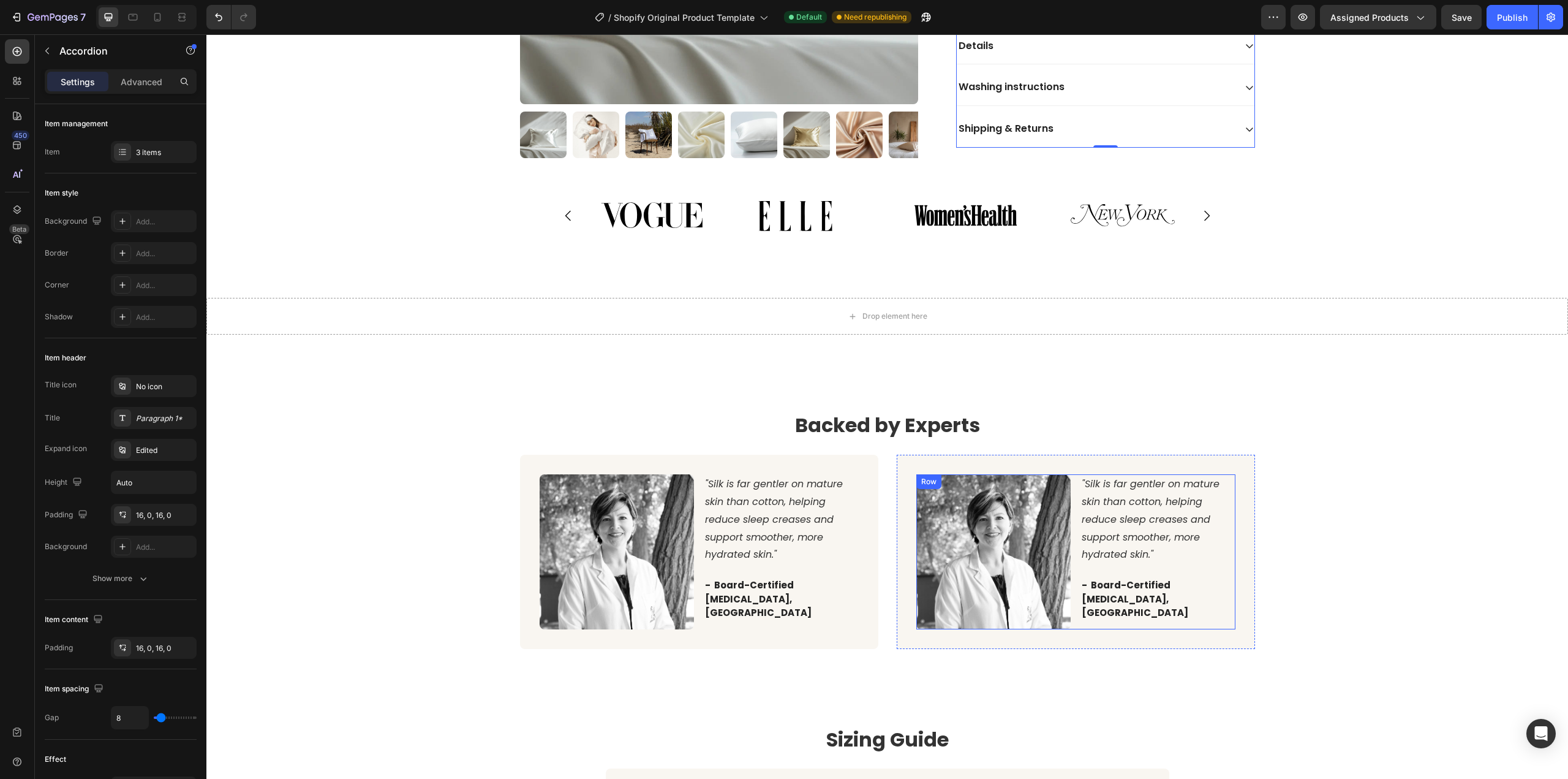
scroll to position [736, 0]
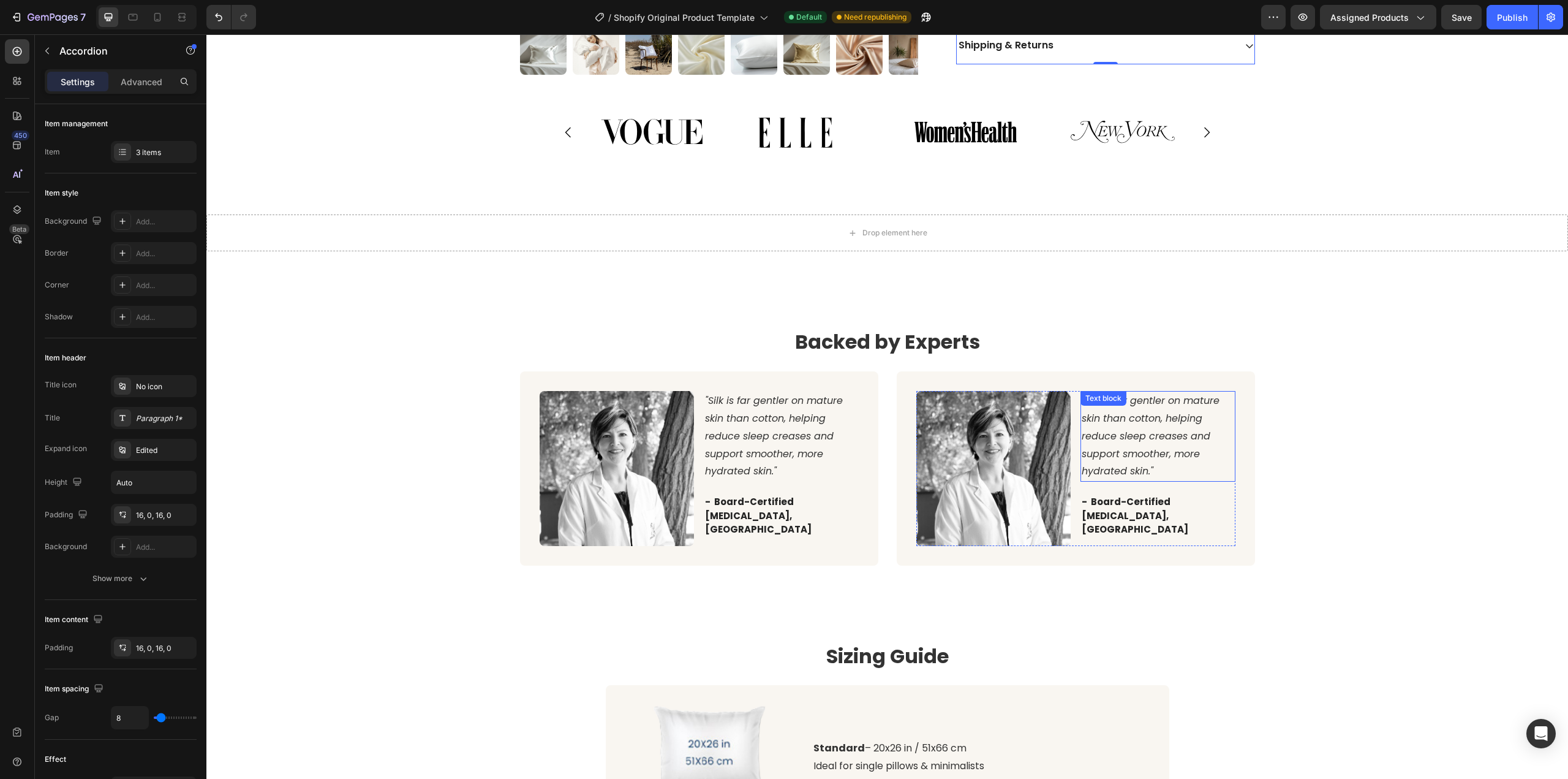
click at [1121, 407] on icon ""Silk is far gentler on mature skin than cotton, helping reduce sleep creases a…" at bounding box center [1150, 435] width 138 height 85
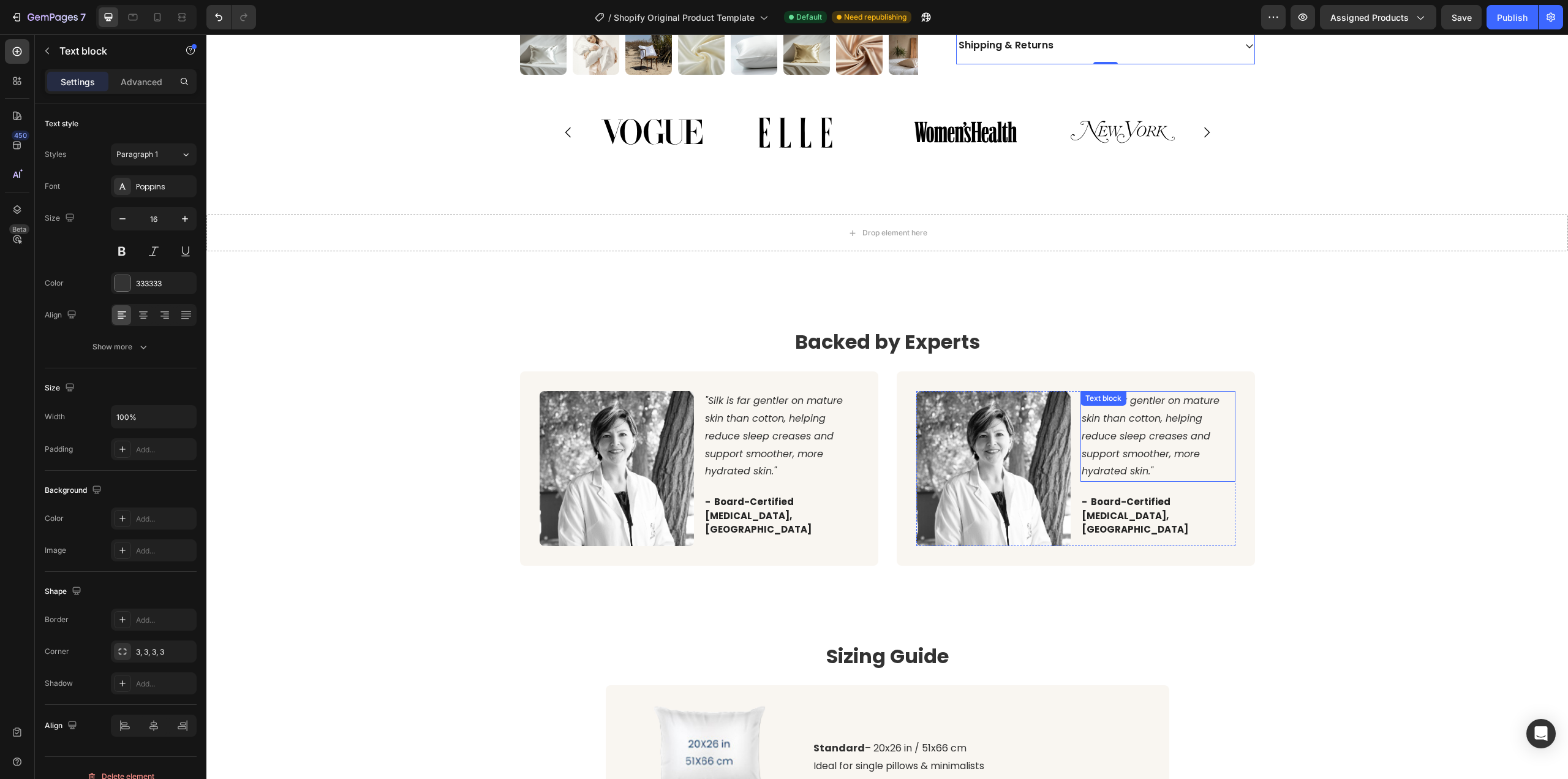
click at [1121, 407] on icon ""Silk is far gentler on mature skin than cotton, helping reduce sleep creases a…" at bounding box center [1150, 435] width 138 height 85
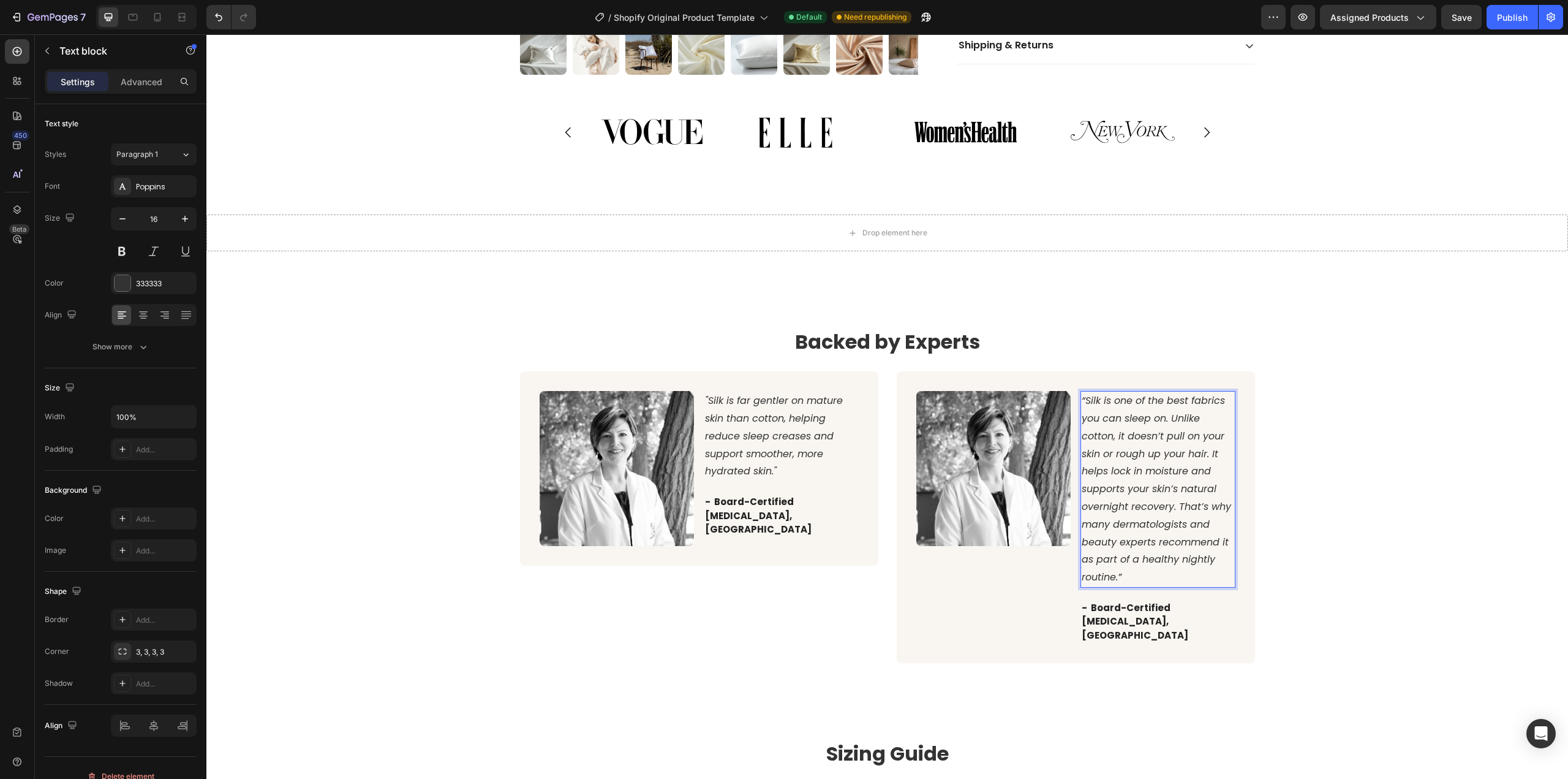
click at [1152, 511] on icon "“Silk is one of the best fabrics you can sleep on. Unlike cotton, it doesn’t pu…" at bounding box center [1156, 488] width 150 height 190
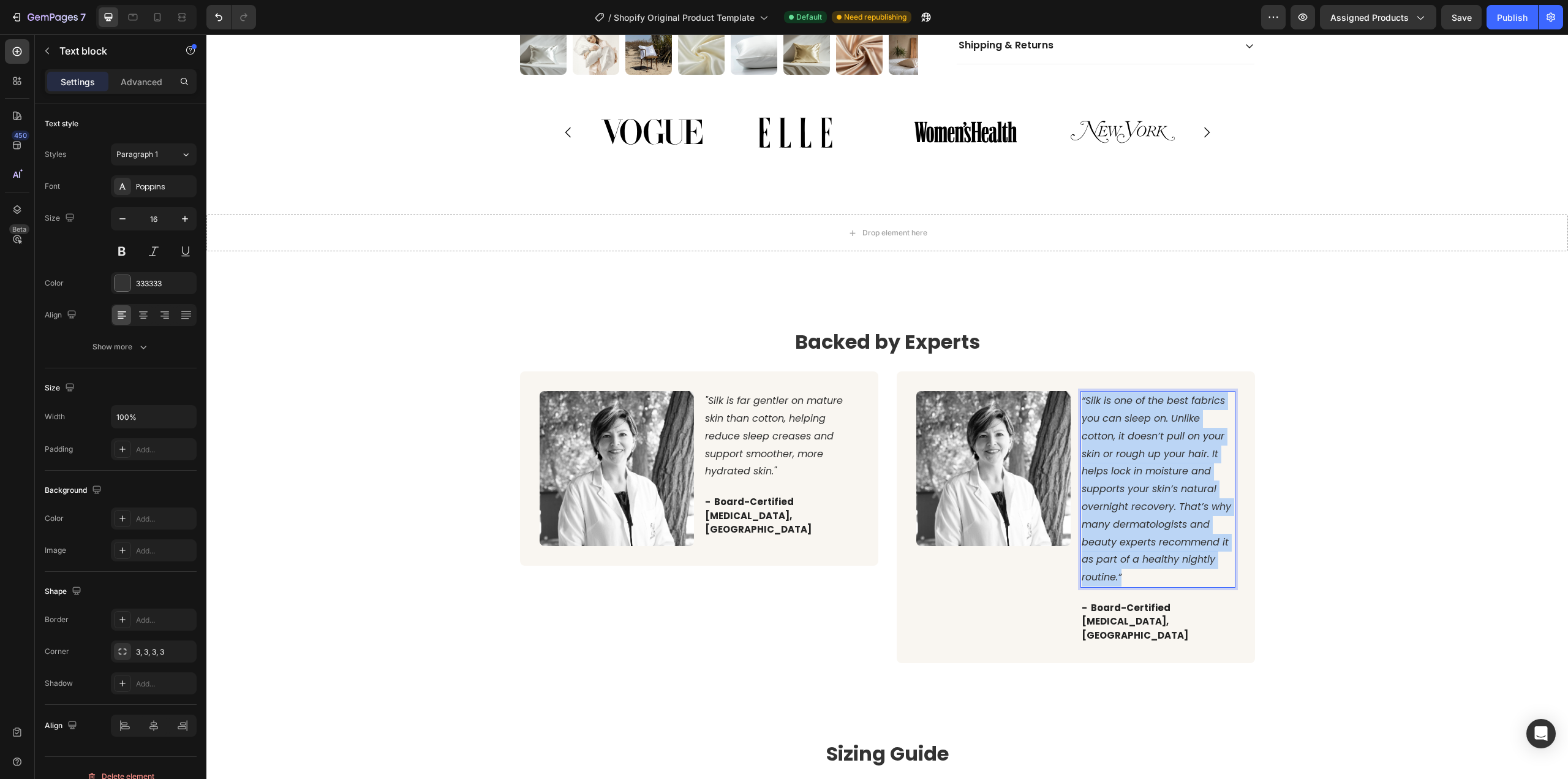
click at [1152, 511] on icon "“Silk is one of the best fabrics you can sleep on. Unlike cotton, it doesn’t pu…" at bounding box center [1156, 488] width 150 height 190
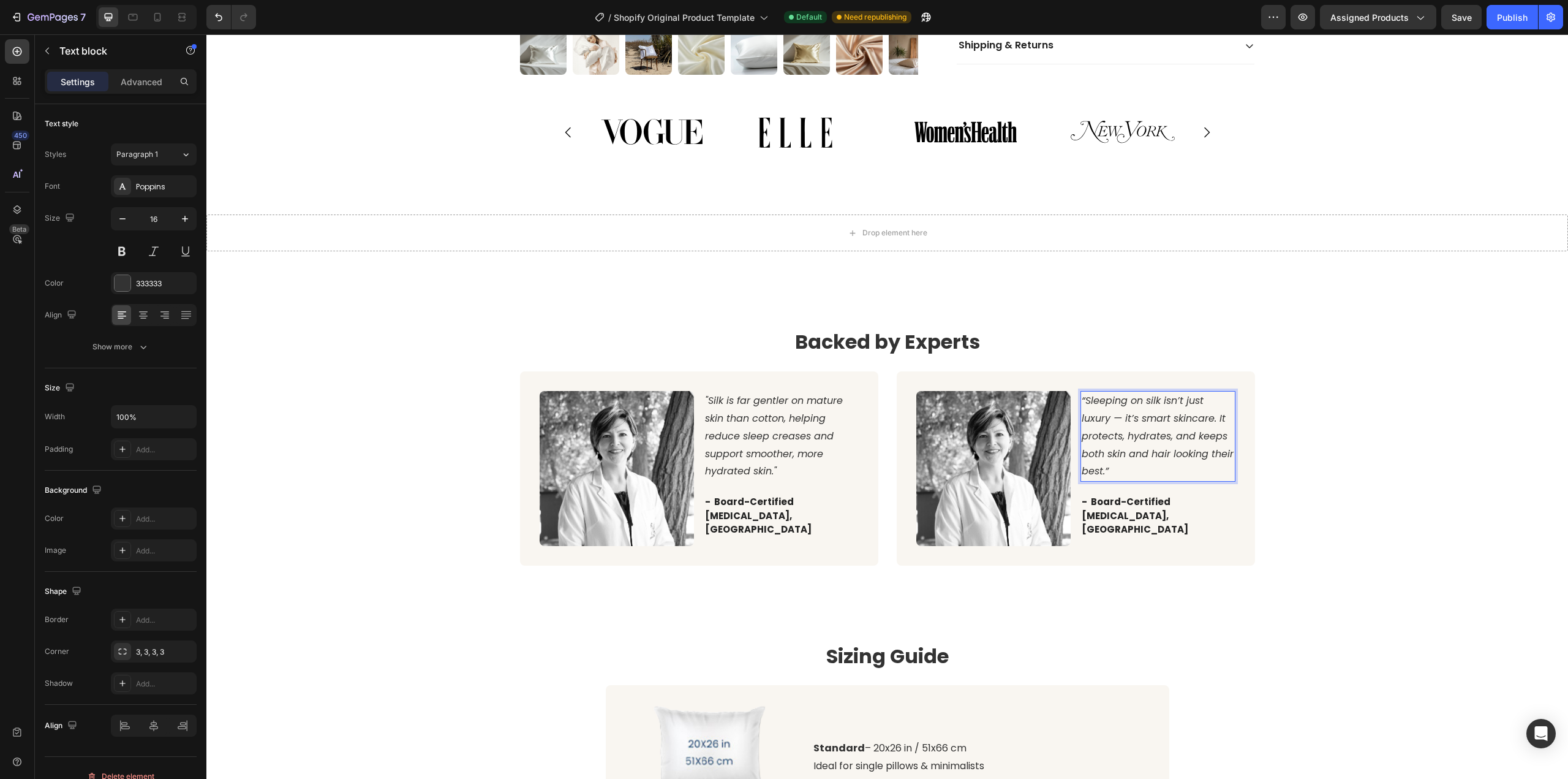
click at [1115, 406] on icon "“Sleeping on silk isn’t just luxury — it’s smart skincare. It protects, hydrate…" at bounding box center [1157, 435] width 152 height 85
click at [1122, 407] on icon "“Sleeping on silk isn’t just luxury. It’s smart skincare. It protects, hydrates…" at bounding box center [1157, 435] width 152 height 85
click at [1164, 506] on p "- Board-Certified [MEDICAL_DATA], [GEOGRAPHIC_DATA]" at bounding box center [1157, 516] width 153 height 42
drag, startPoint x: 1170, startPoint y: 502, endPoint x: 1088, endPoint y: 487, distance: 83.4
click at [1088, 495] on p "- Board-Certified [MEDICAL_DATA], [GEOGRAPHIC_DATA]" at bounding box center [1157, 516] width 153 height 42
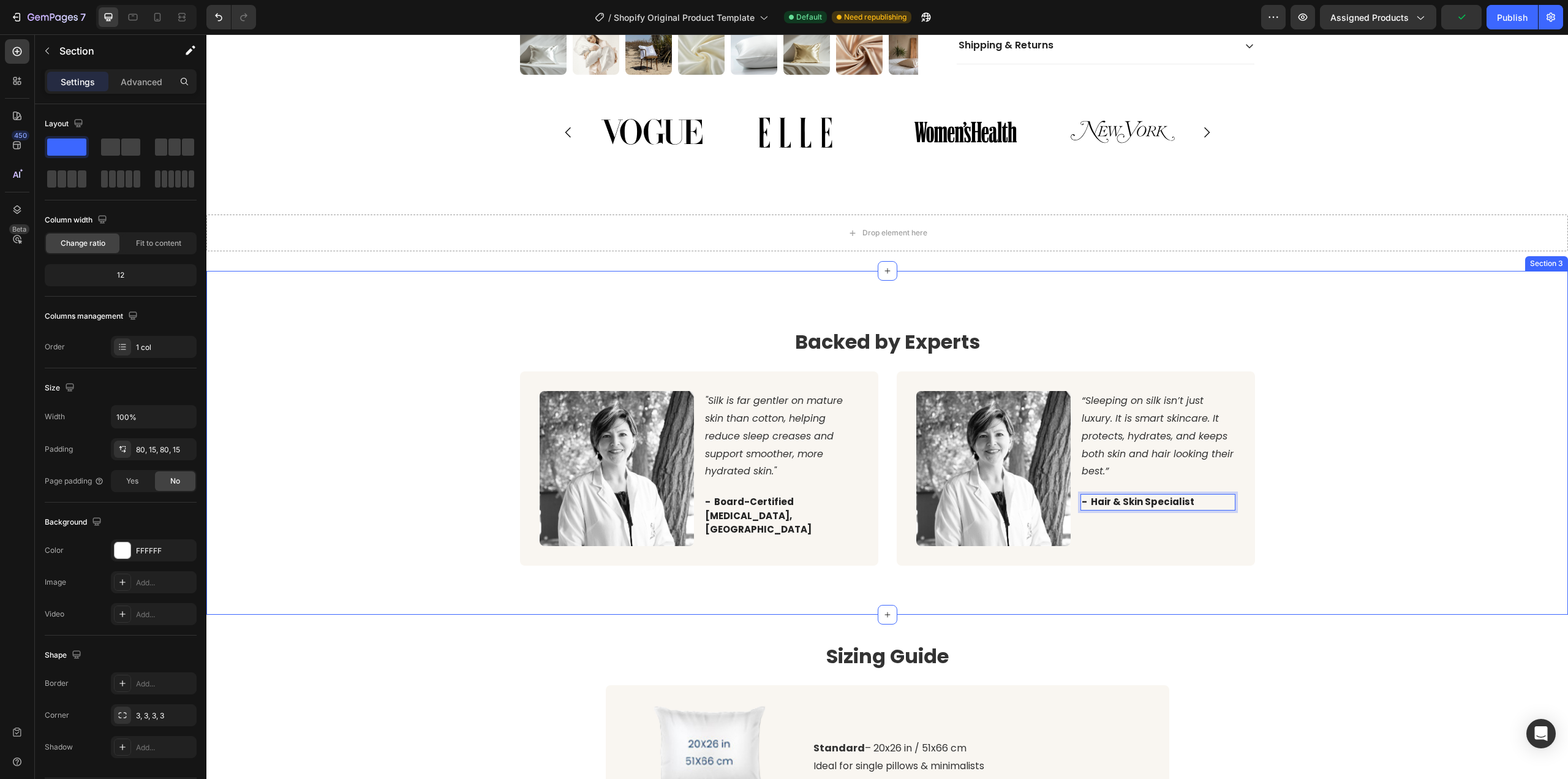
click at [1199, 587] on div "Backed by Experts Heading Image "Silk is far gentler on mature skin than cotton…" at bounding box center [886, 442] width 1361 height 343
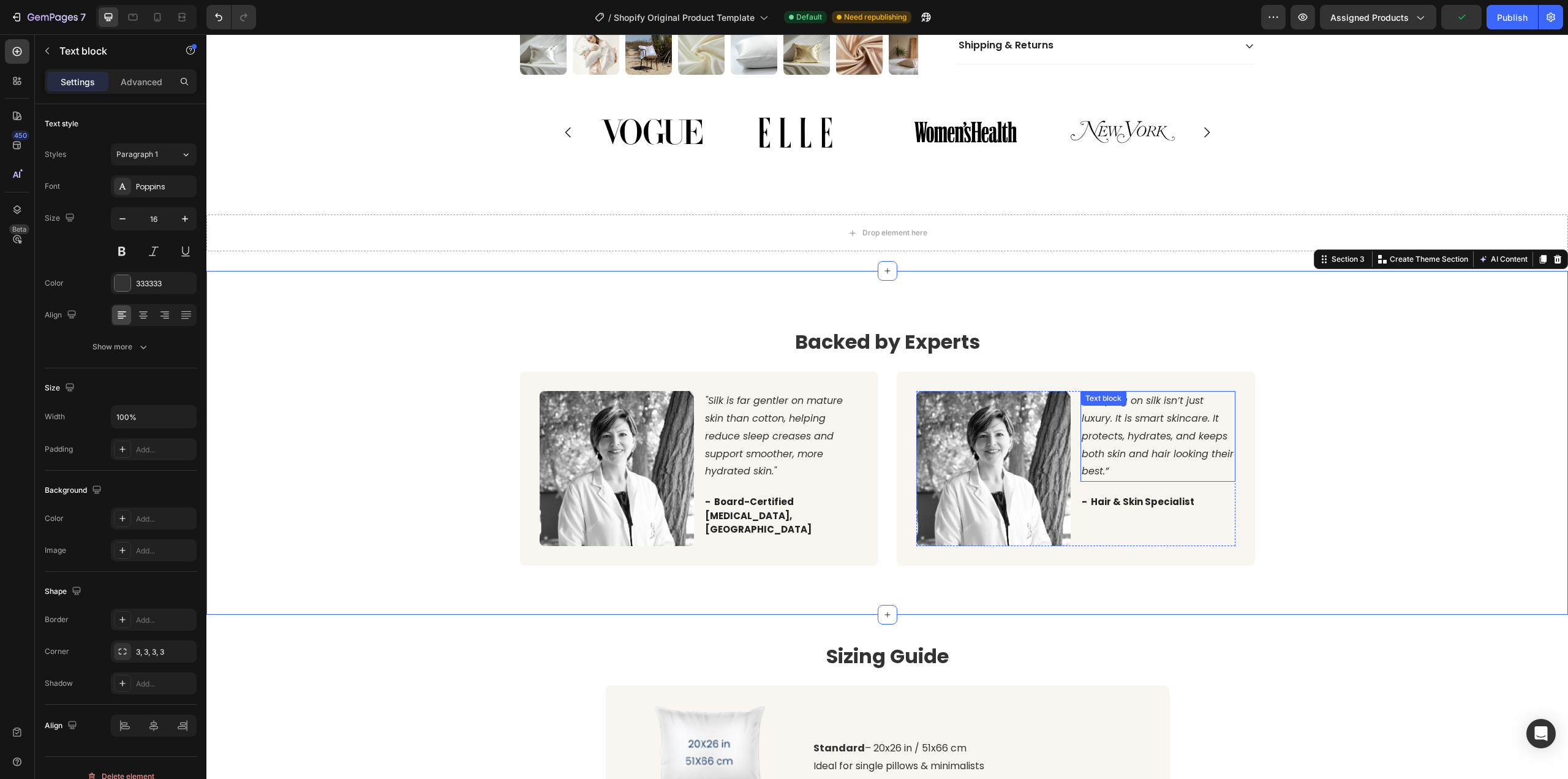
click at [1156, 439] on icon "“Sleeping on silk isn’t just luxury. It is smart skincare. It protects, hydrate…" at bounding box center [1157, 435] width 152 height 85
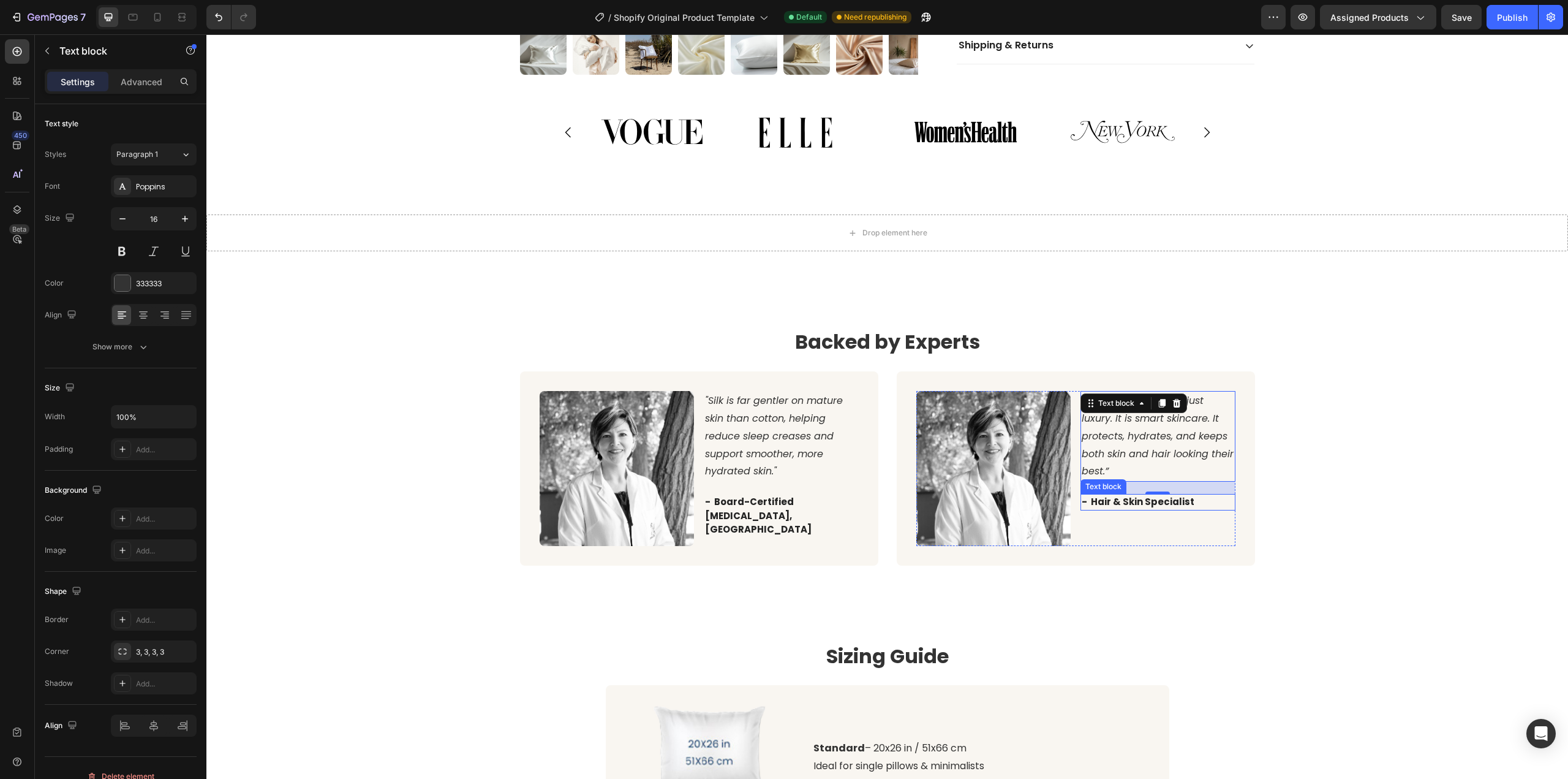
click at [1153, 494] on div "- Hair & Skin Specialist" at bounding box center [1157, 502] width 155 height 17
click at [1186, 495] on p "- Hair & Skin Specialist" at bounding box center [1157, 501] width 153 height 14
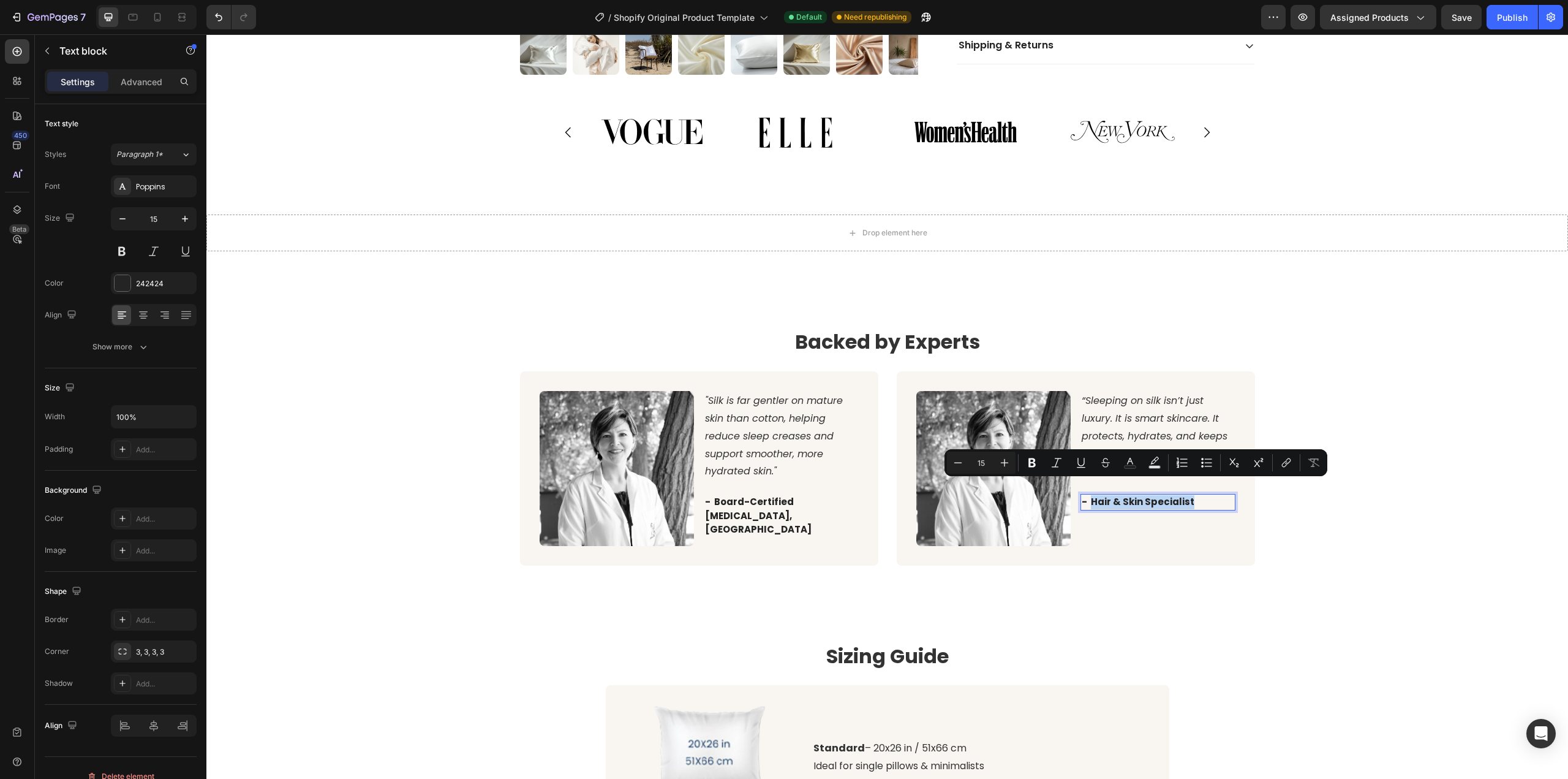
drag, startPoint x: 1180, startPoint y: 487, endPoint x: 1096, endPoint y: 490, distance: 84.1
click at [1087, 495] on p "- Hair & Skin Specialist" at bounding box center [1157, 501] width 153 height 14
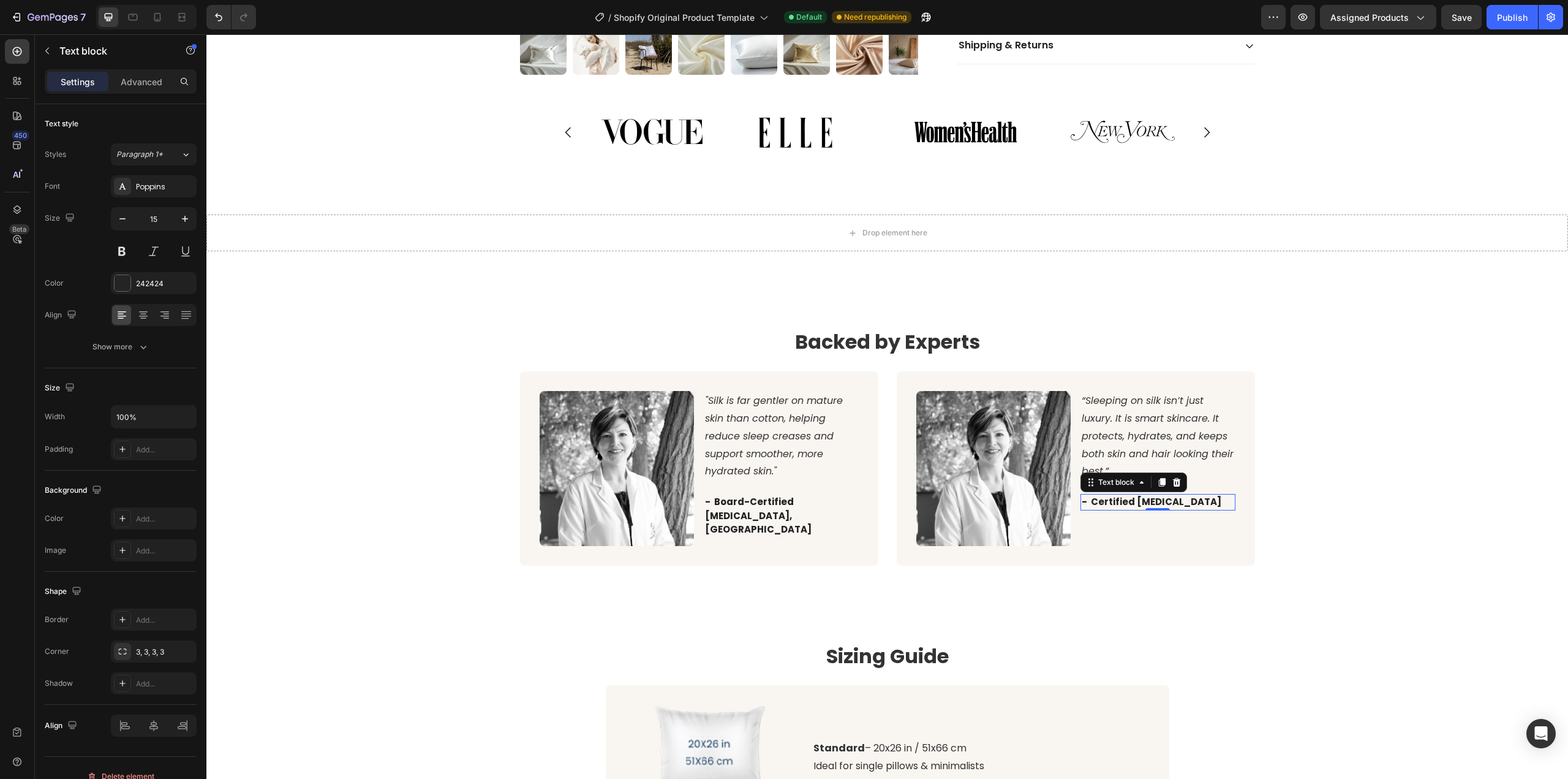
click at [1145, 495] on p "- Certified [MEDICAL_DATA]" at bounding box center [1157, 501] width 153 height 14
click at [1136, 495] on p "- Certified [MEDICAL_DATA]" at bounding box center [1157, 501] width 153 height 14
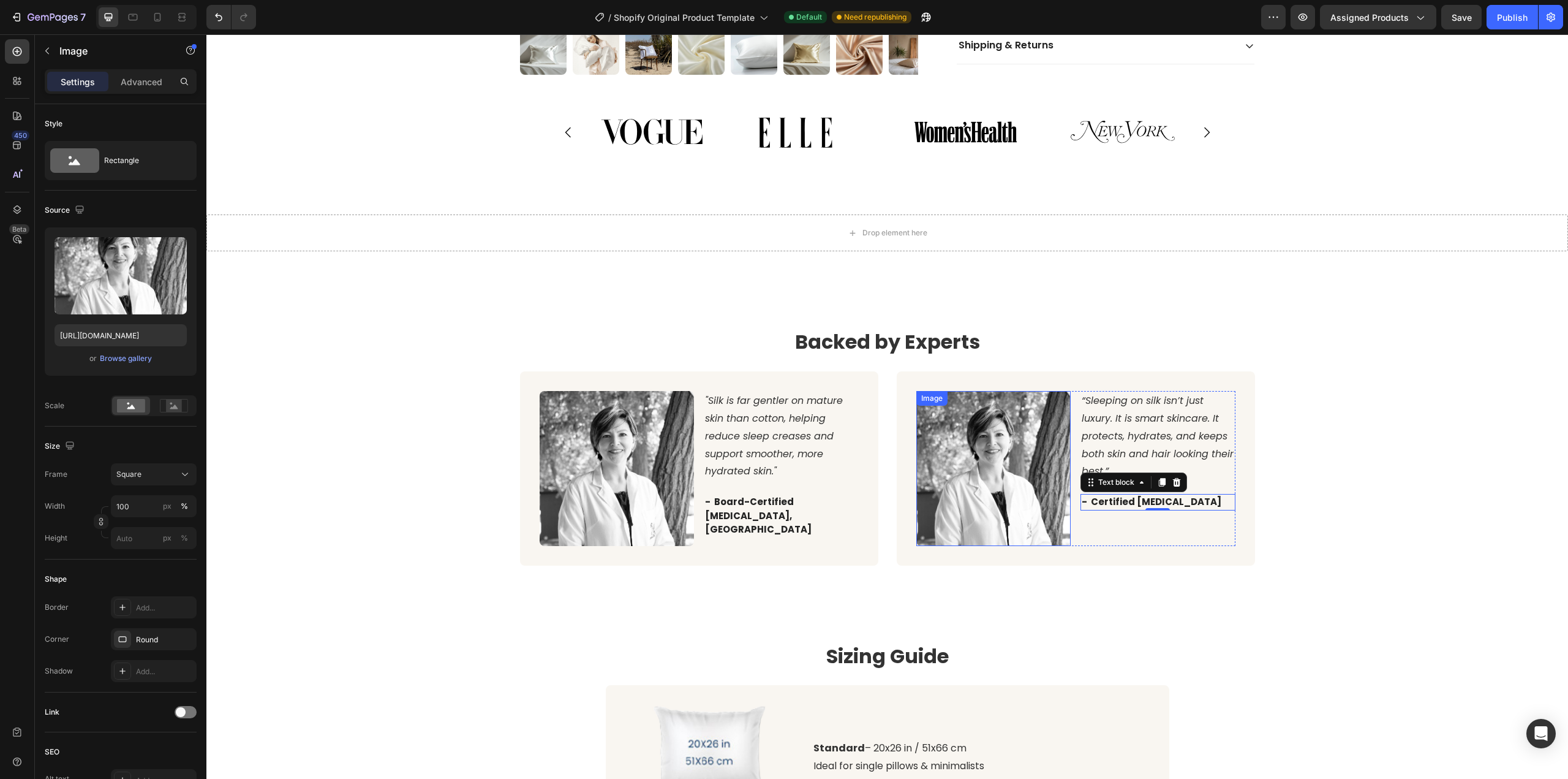
click at [957, 482] on img at bounding box center [993, 468] width 155 height 155
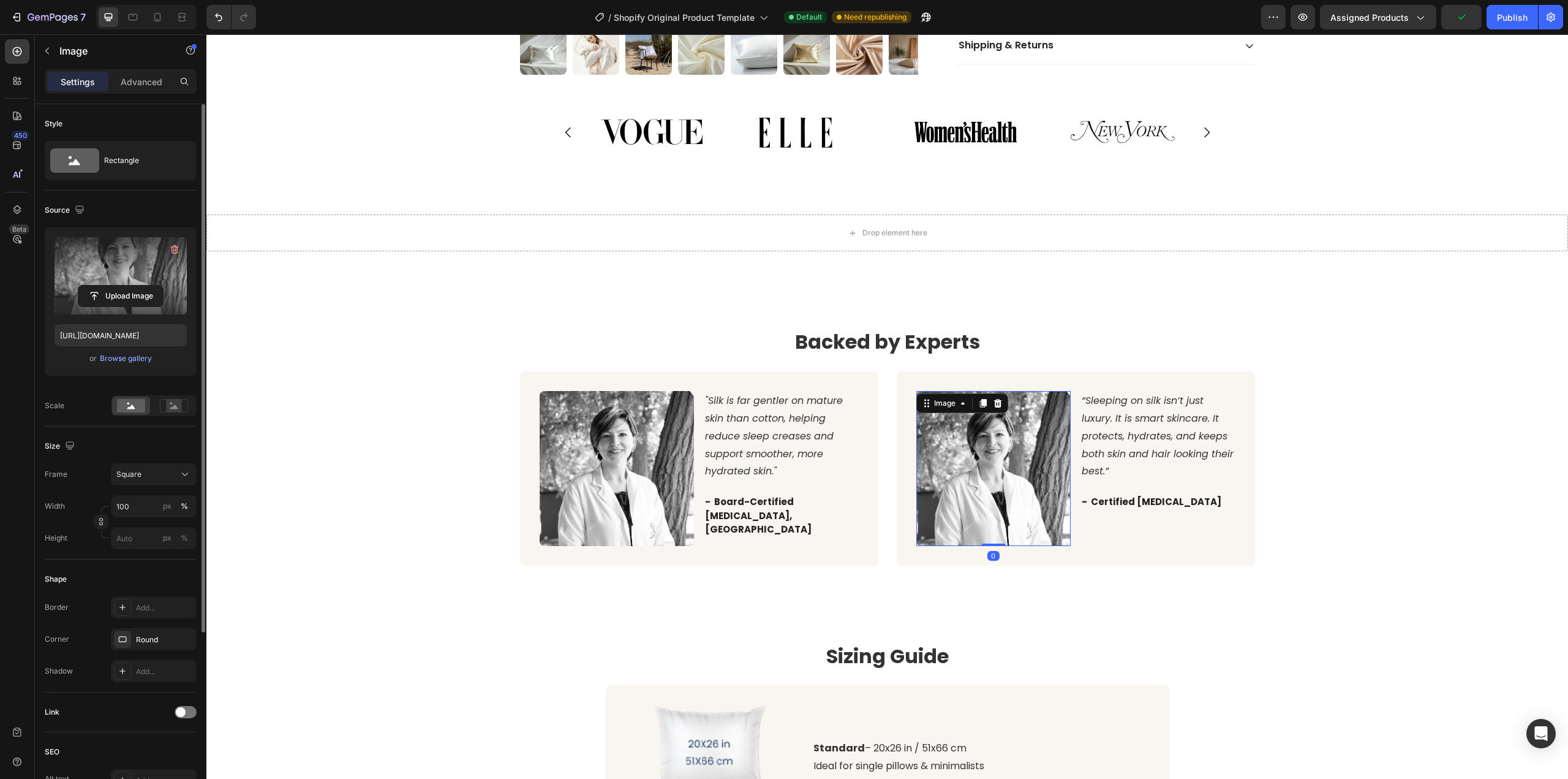
click at [94, 281] on label at bounding box center [120, 276] width 132 height 77
click at [94, 286] on input "file" at bounding box center [120, 296] width 85 height 21
type input "[URL][DOMAIN_NAME]"
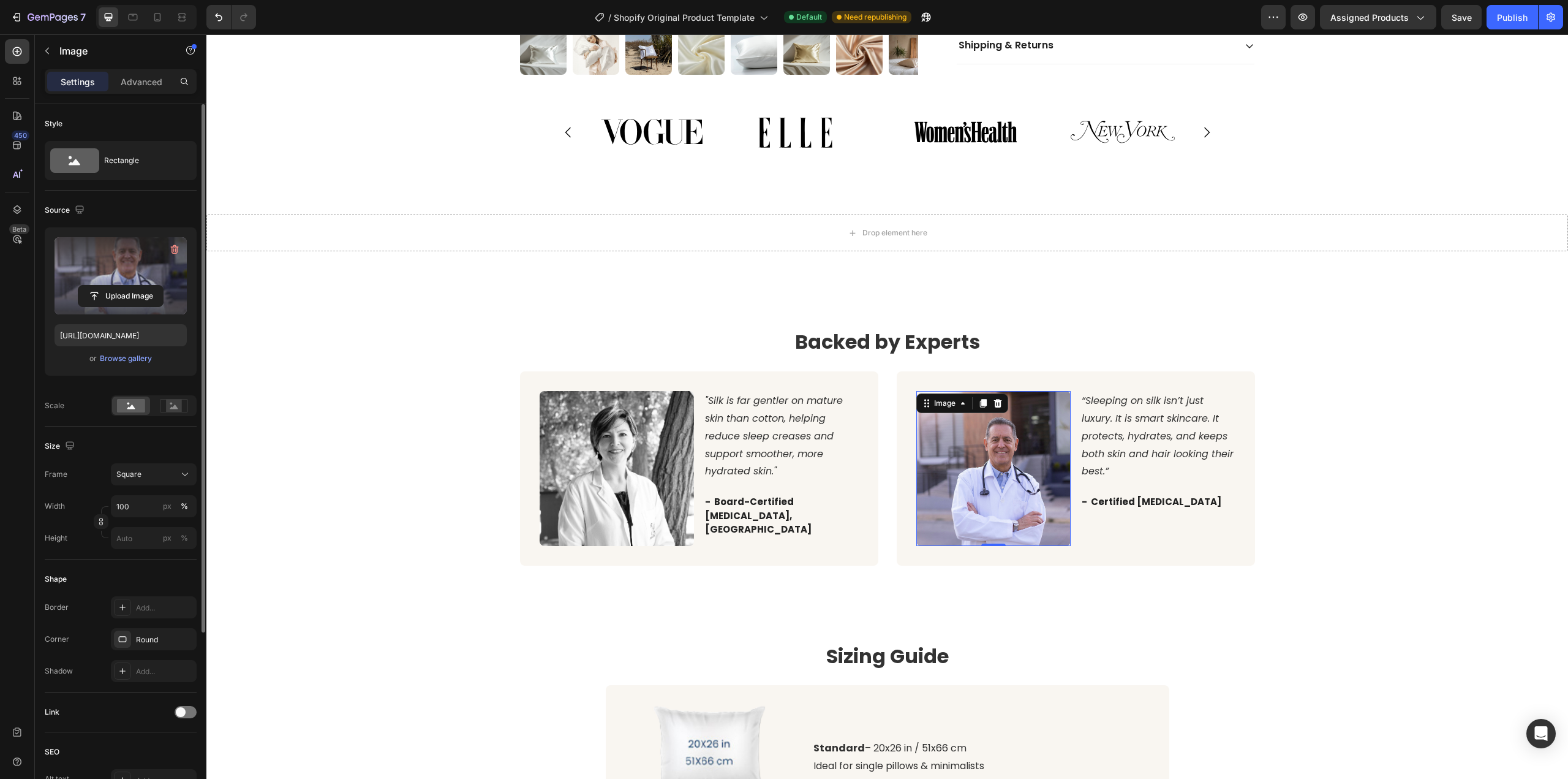
click at [134, 271] on label at bounding box center [120, 276] width 132 height 77
click at [134, 286] on input "file" at bounding box center [120, 296] width 85 height 21
click at [847, 573] on div "Backed by Experts Heading Image "Silk is far gentler on mature skin than cotton…" at bounding box center [886, 442] width 1361 height 343
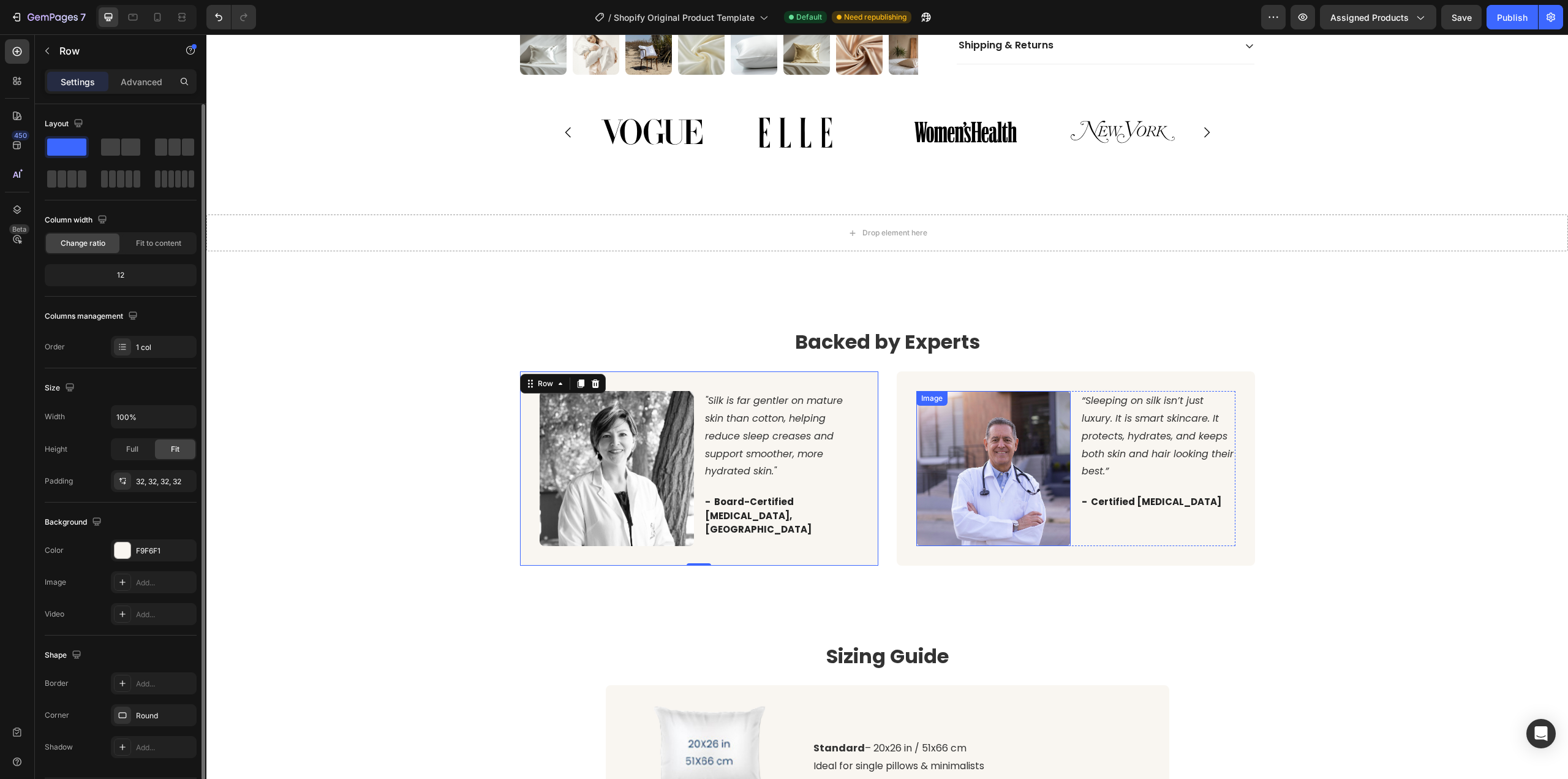
click at [951, 535] on div "Image “Sleeping on silk isn’t just luxury. It is smart skincare. It protects, h…" at bounding box center [1076, 468] width 359 height 195
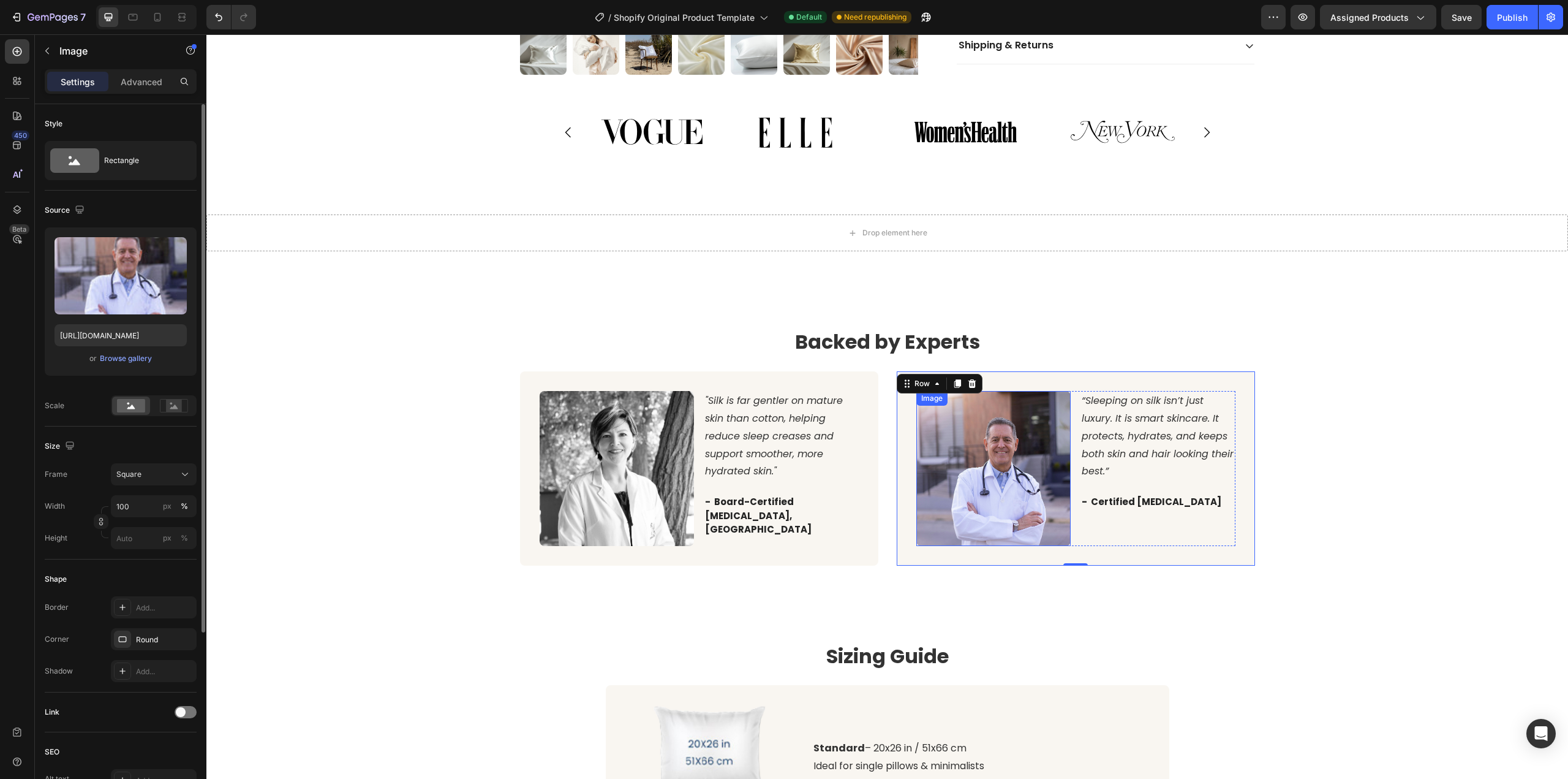
click at [951, 476] on img at bounding box center [993, 468] width 155 height 155
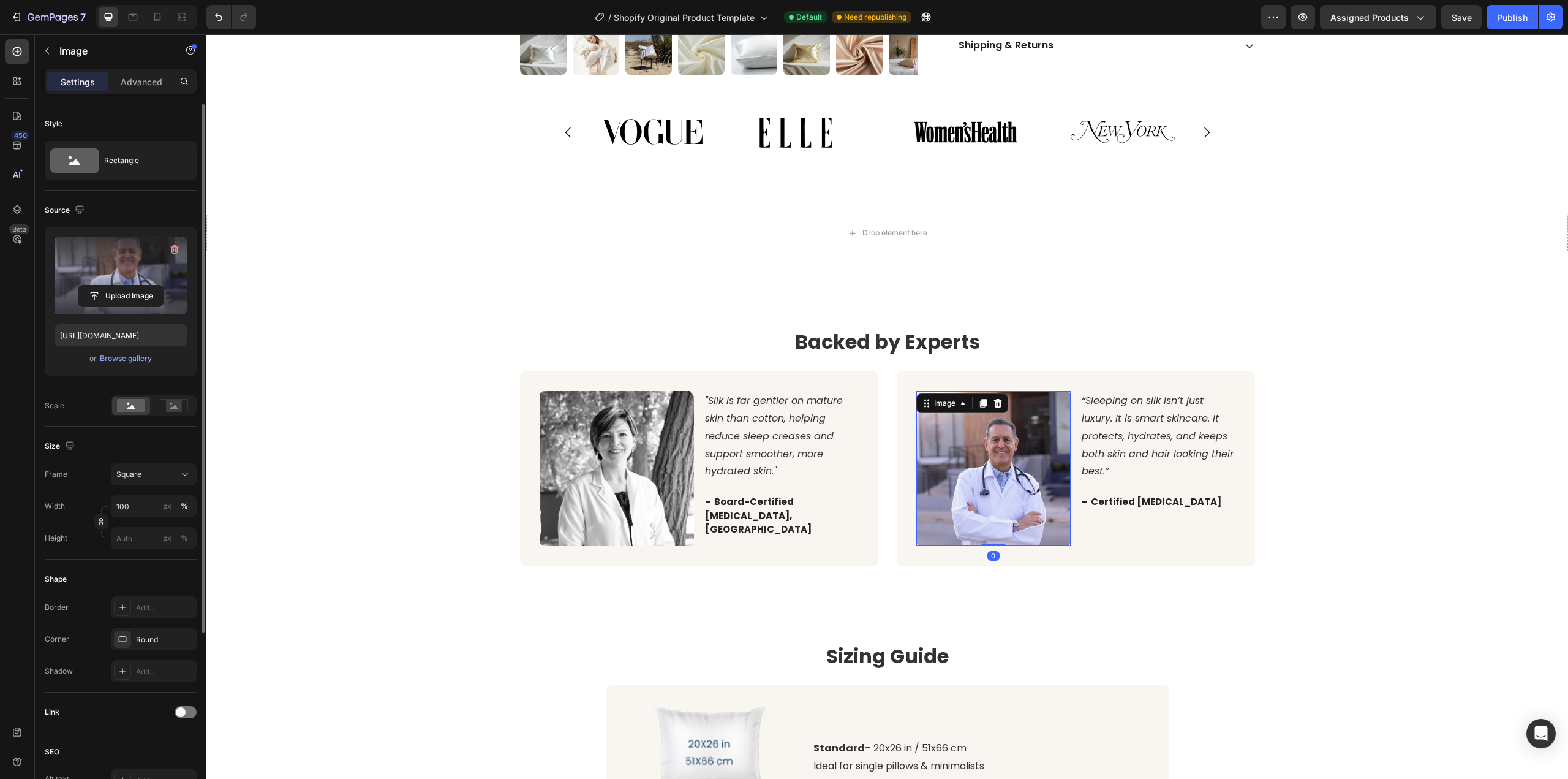
click at [134, 266] on label at bounding box center [120, 276] width 132 height 77
click at [134, 286] on input "file" at bounding box center [120, 296] width 85 height 21
type input "[URL][DOMAIN_NAME]"
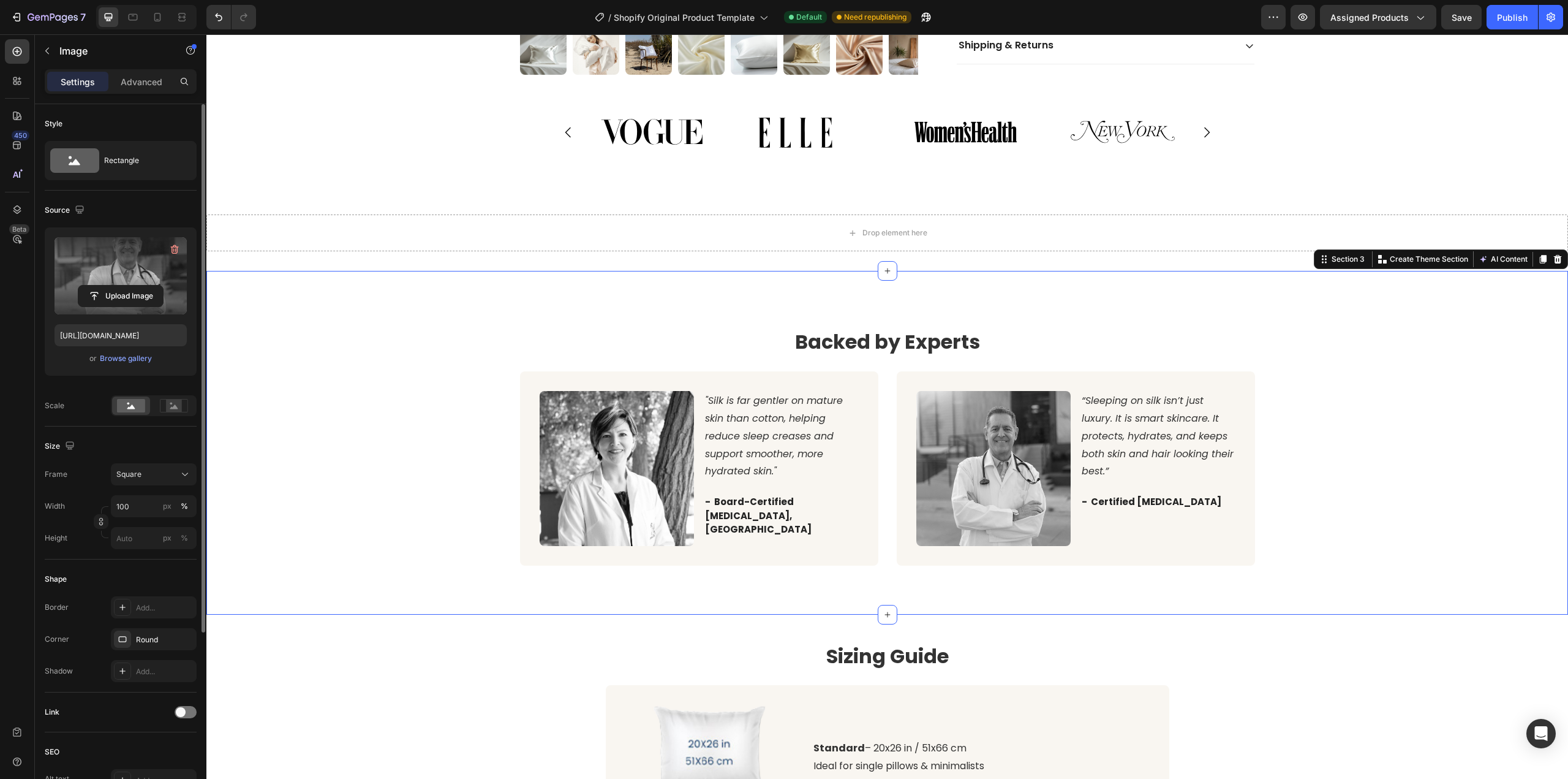
click at [409, 485] on div "Backed by Experts Heading Image "Silk is far gentler on mature skin than cotton…" at bounding box center [887, 442] width 1343 height 245
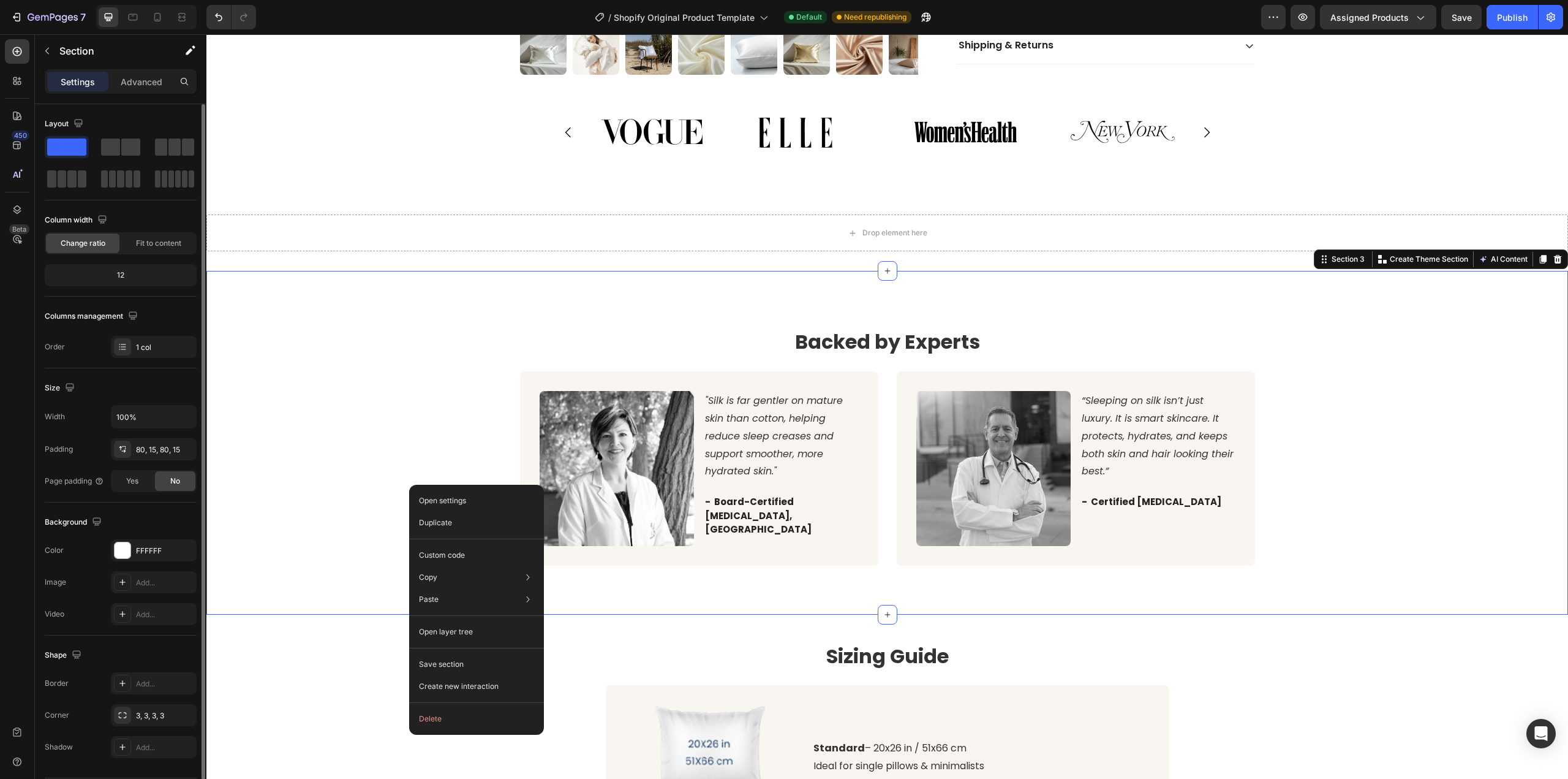
click at [413, 403] on div "Backed by Experts Heading Image "Silk is far gentler on mature skin than cotton…" at bounding box center [887, 442] width 1343 height 245
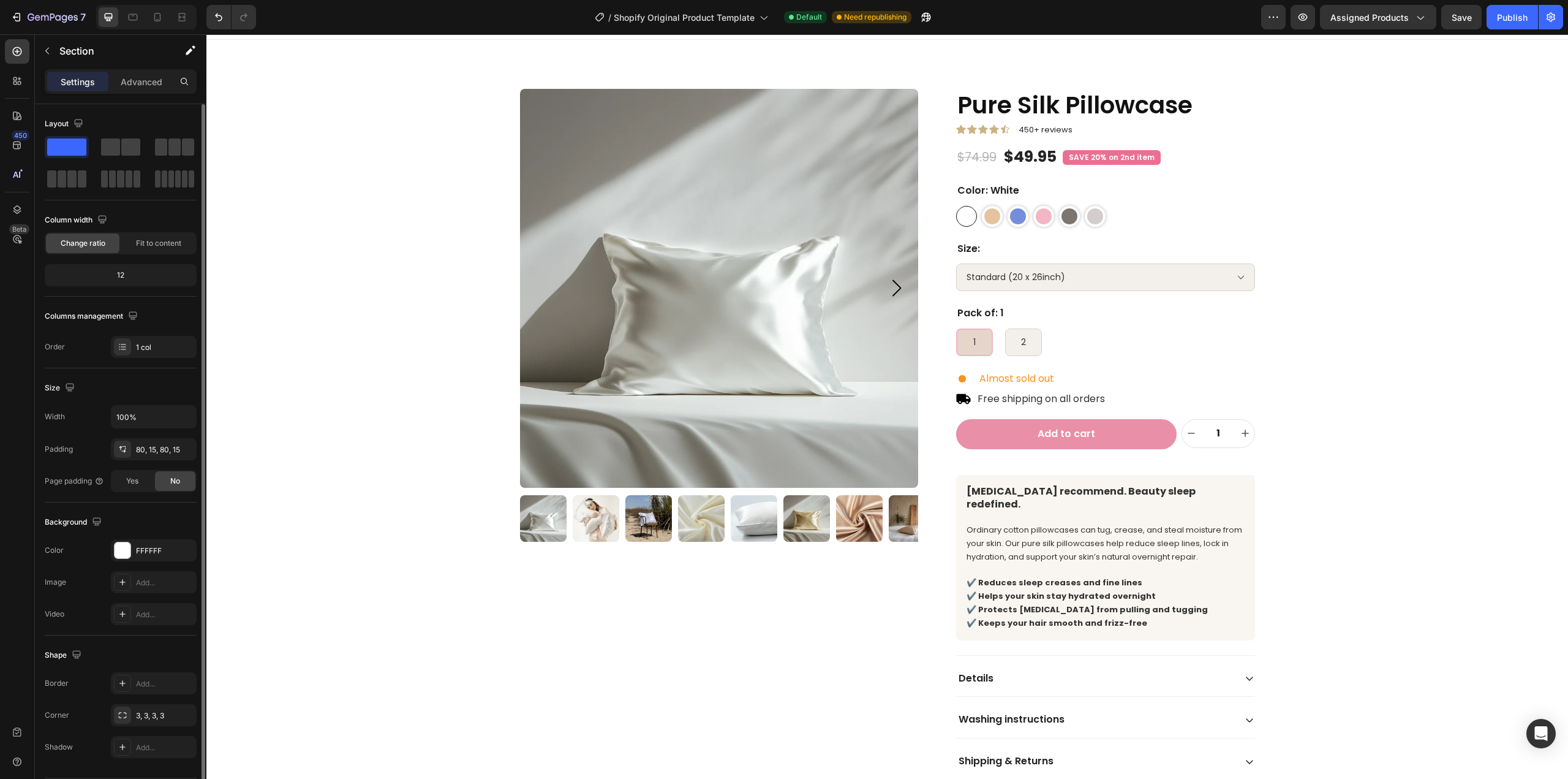
scroll to position [0, 0]
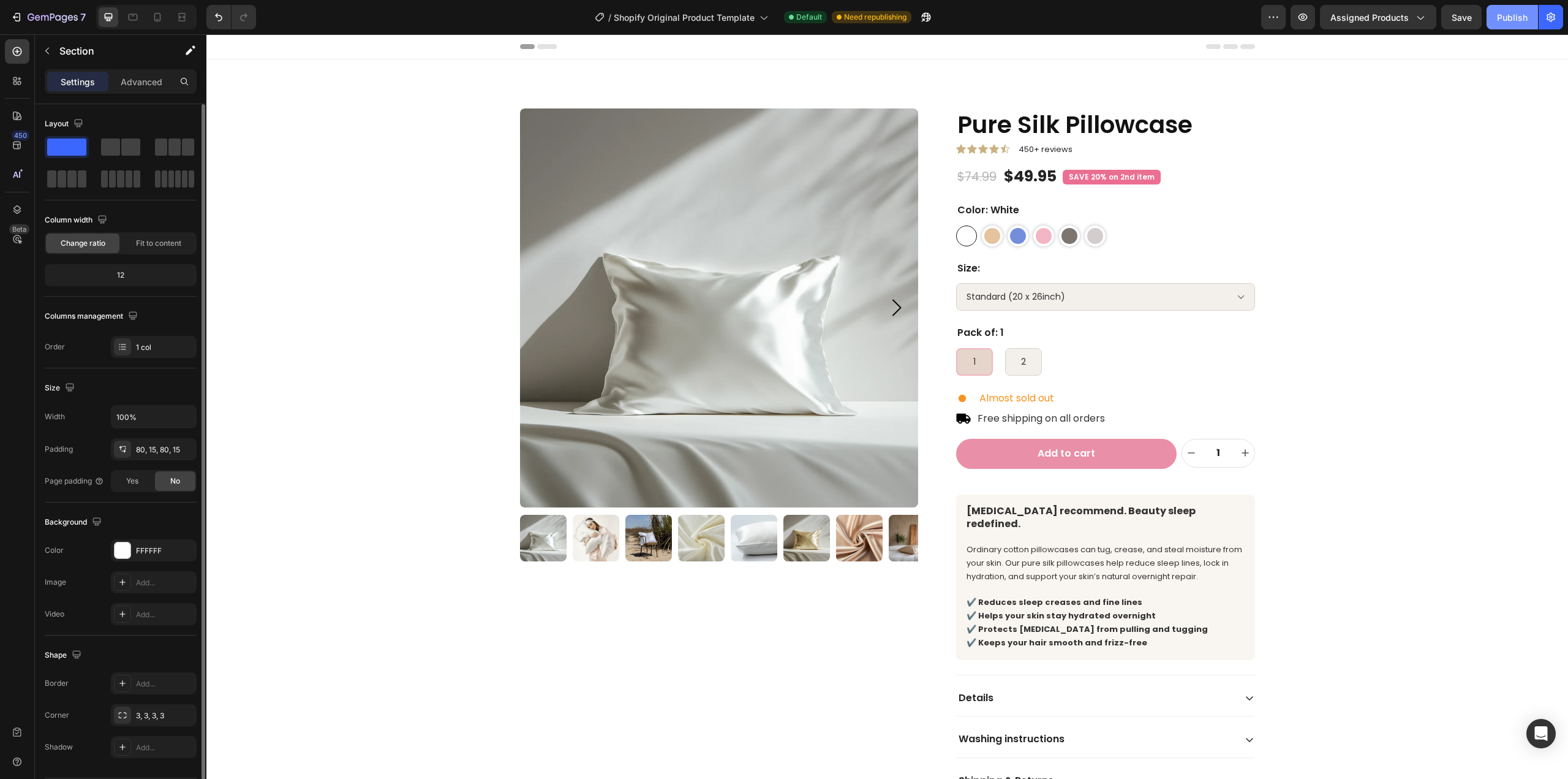
click at [1504, 22] on div "Publish" at bounding box center [1512, 17] width 30 height 13
click at [886, 314] on icon "Carousel Next Arrow" at bounding box center [896, 307] width 25 height 25
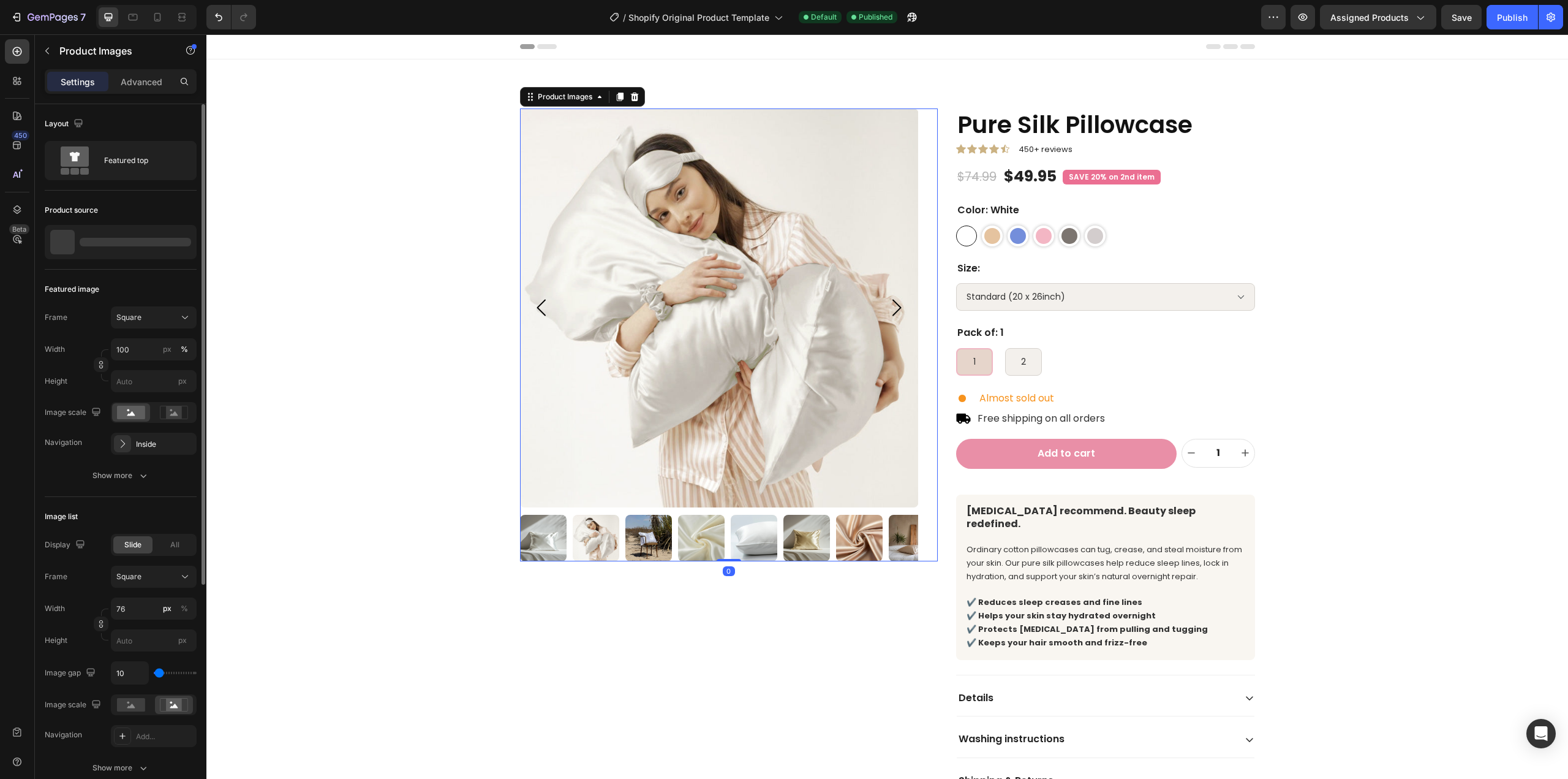
click at [888, 312] on icon "Carousel Next Arrow" at bounding box center [896, 307] width 25 height 25
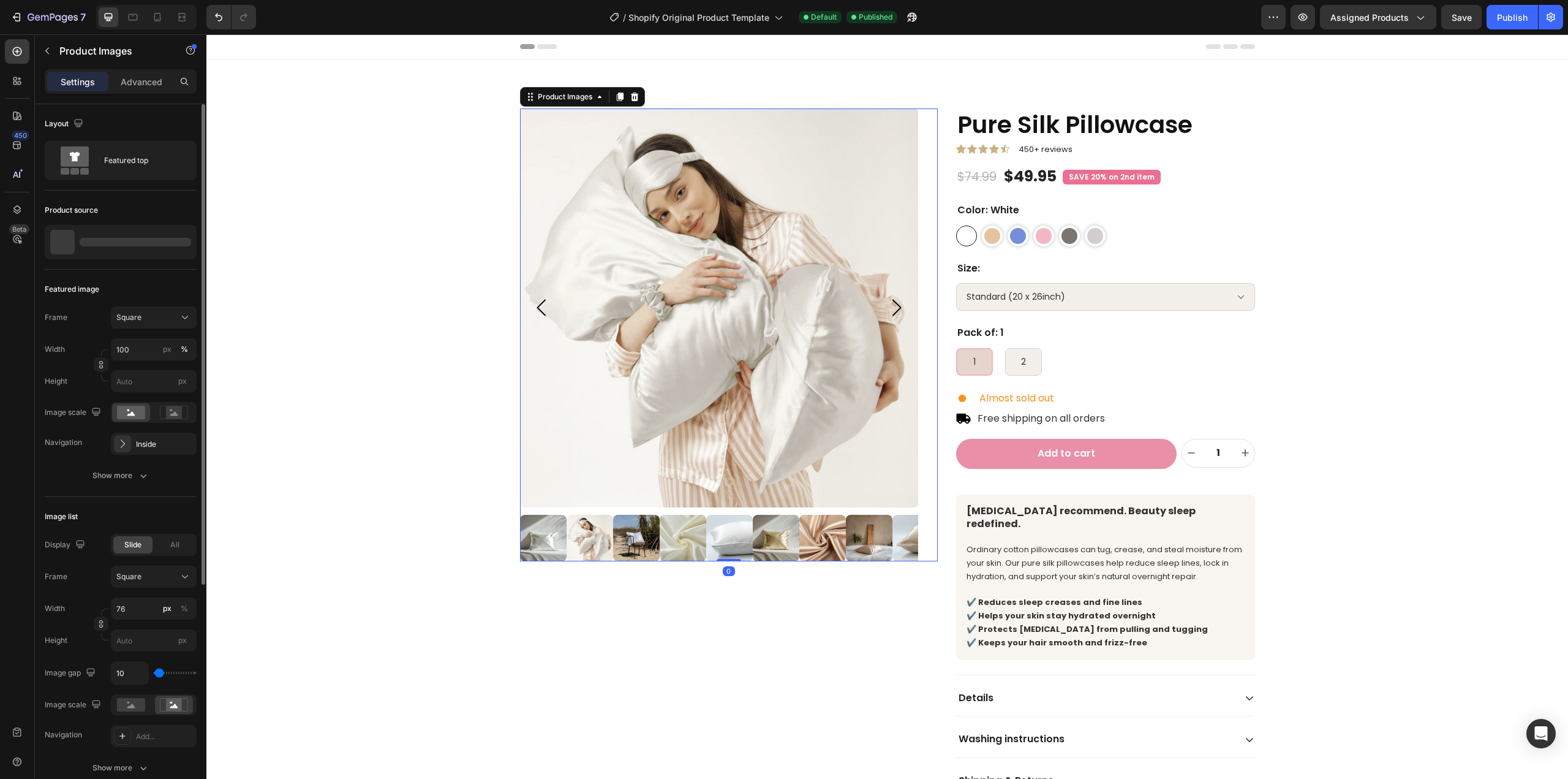
click at [888, 312] on icon "Carousel Next Arrow" at bounding box center [896, 307] width 25 height 25
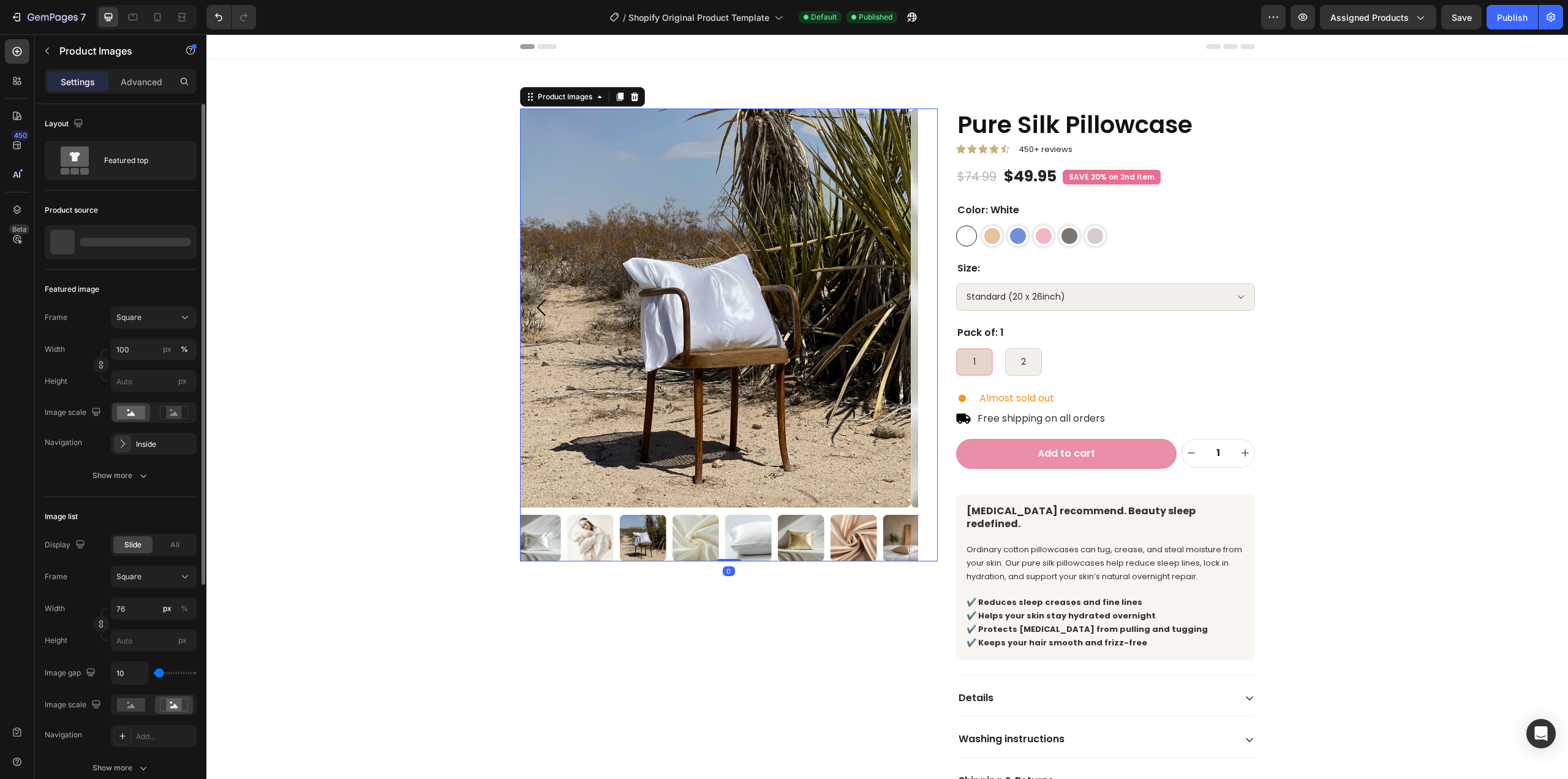
click at [888, 312] on icon "Carousel Next Arrow" at bounding box center [896, 307] width 25 height 25
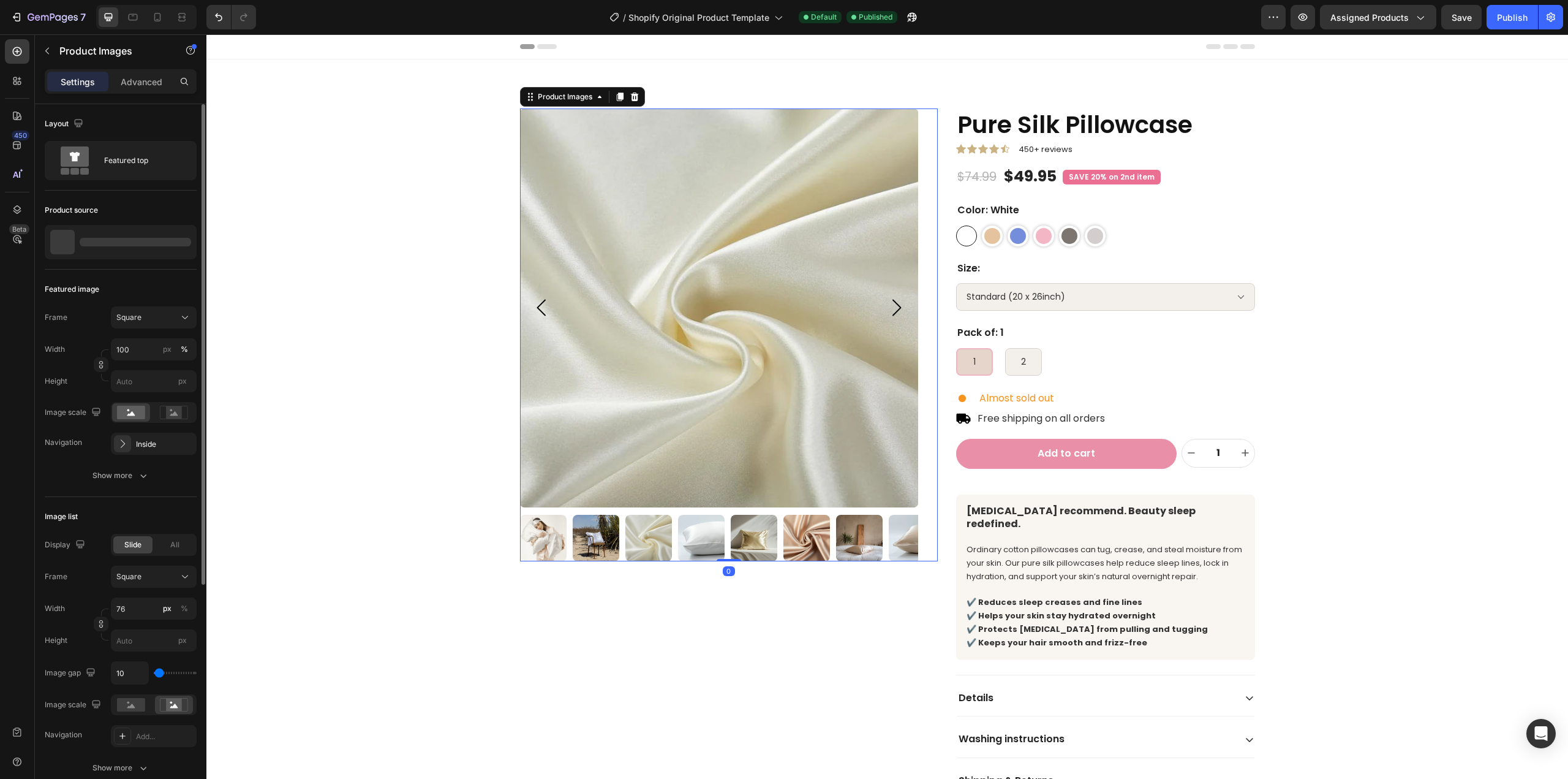
click at [888, 312] on icon "Carousel Next Arrow" at bounding box center [896, 307] width 25 height 25
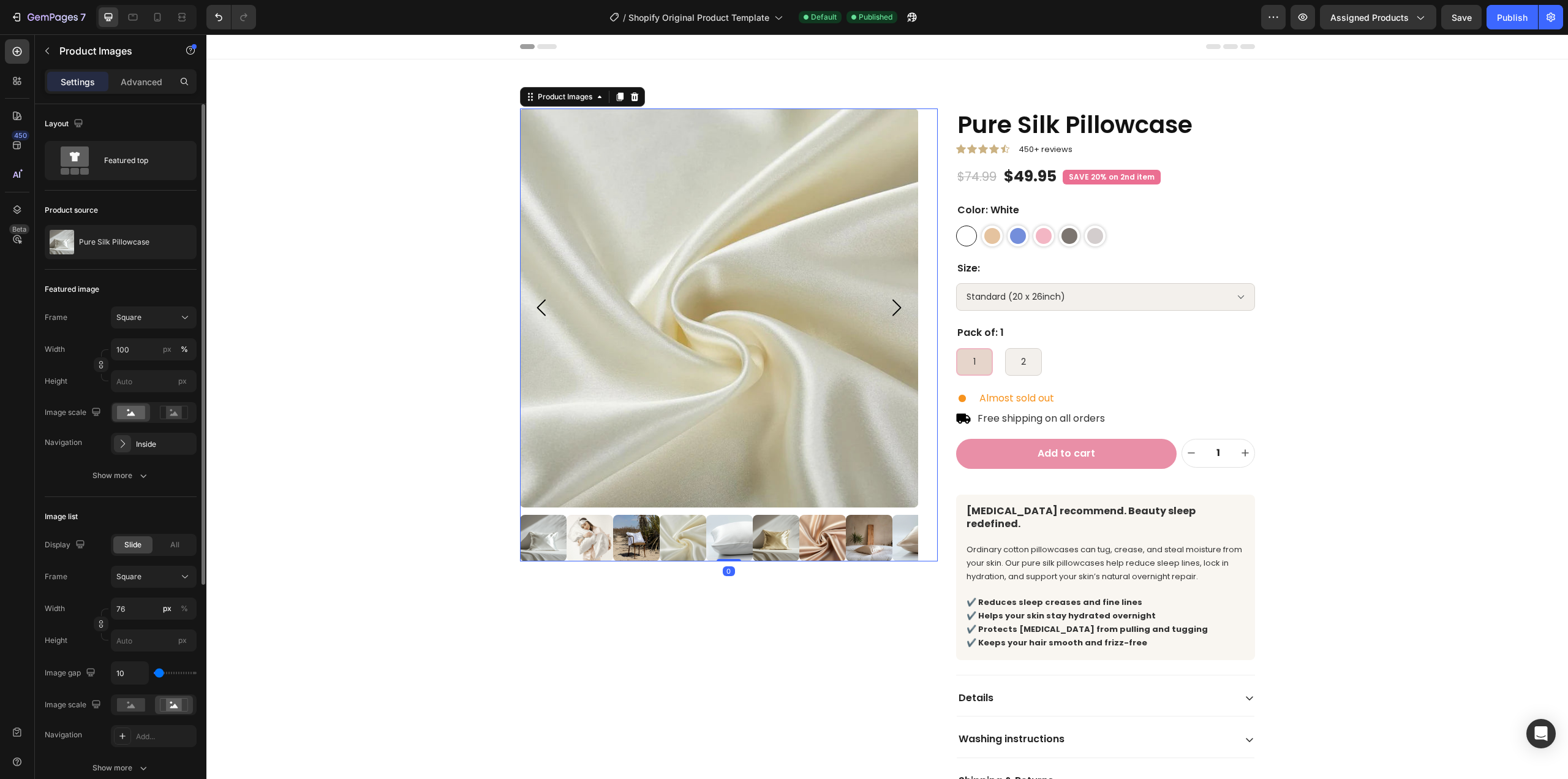
click at [888, 312] on icon "Carousel Next Arrow" at bounding box center [896, 307] width 25 height 25
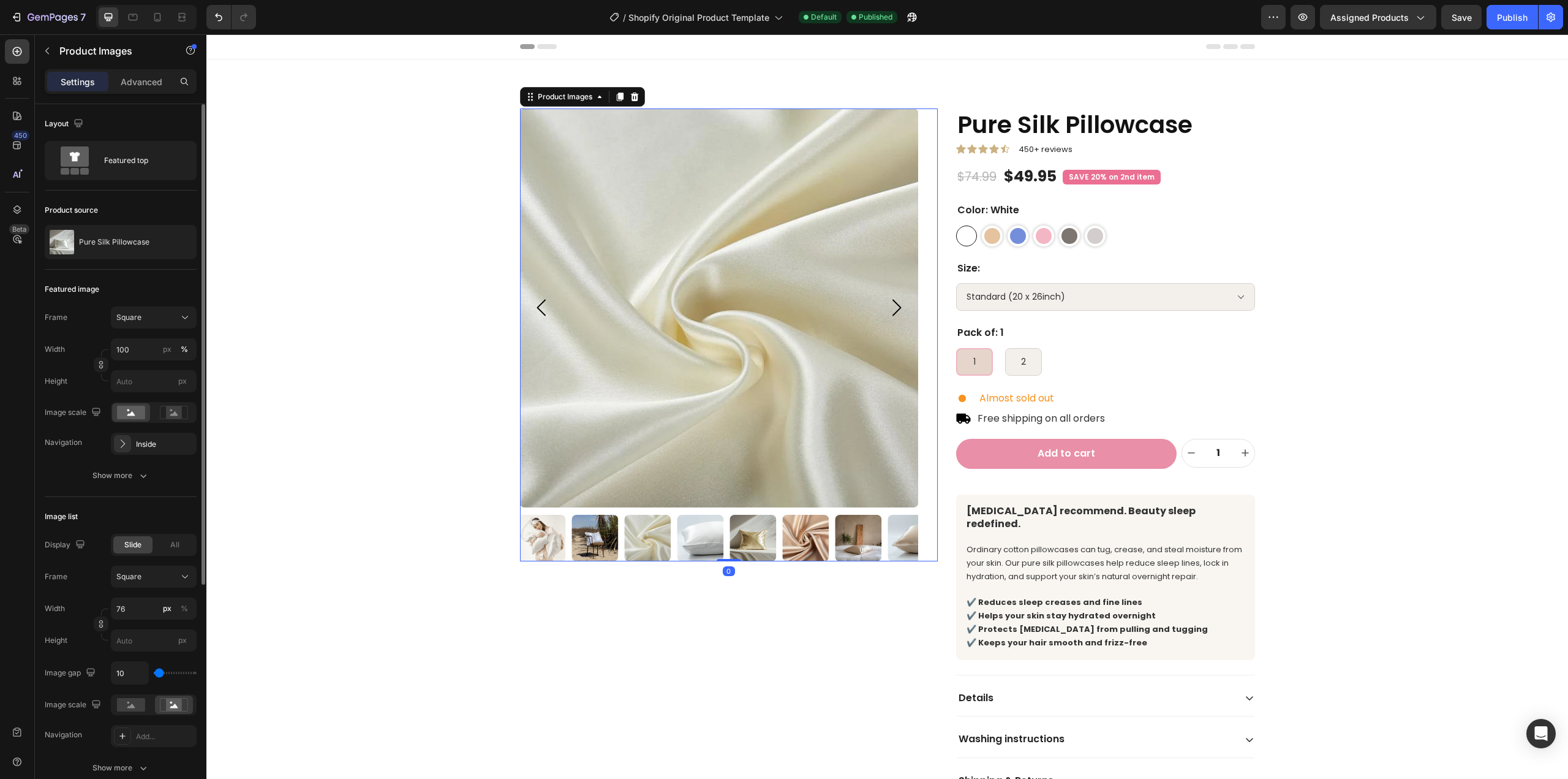
click at [888, 312] on icon "Carousel Next Arrow" at bounding box center [896, 307] width 25 height 25
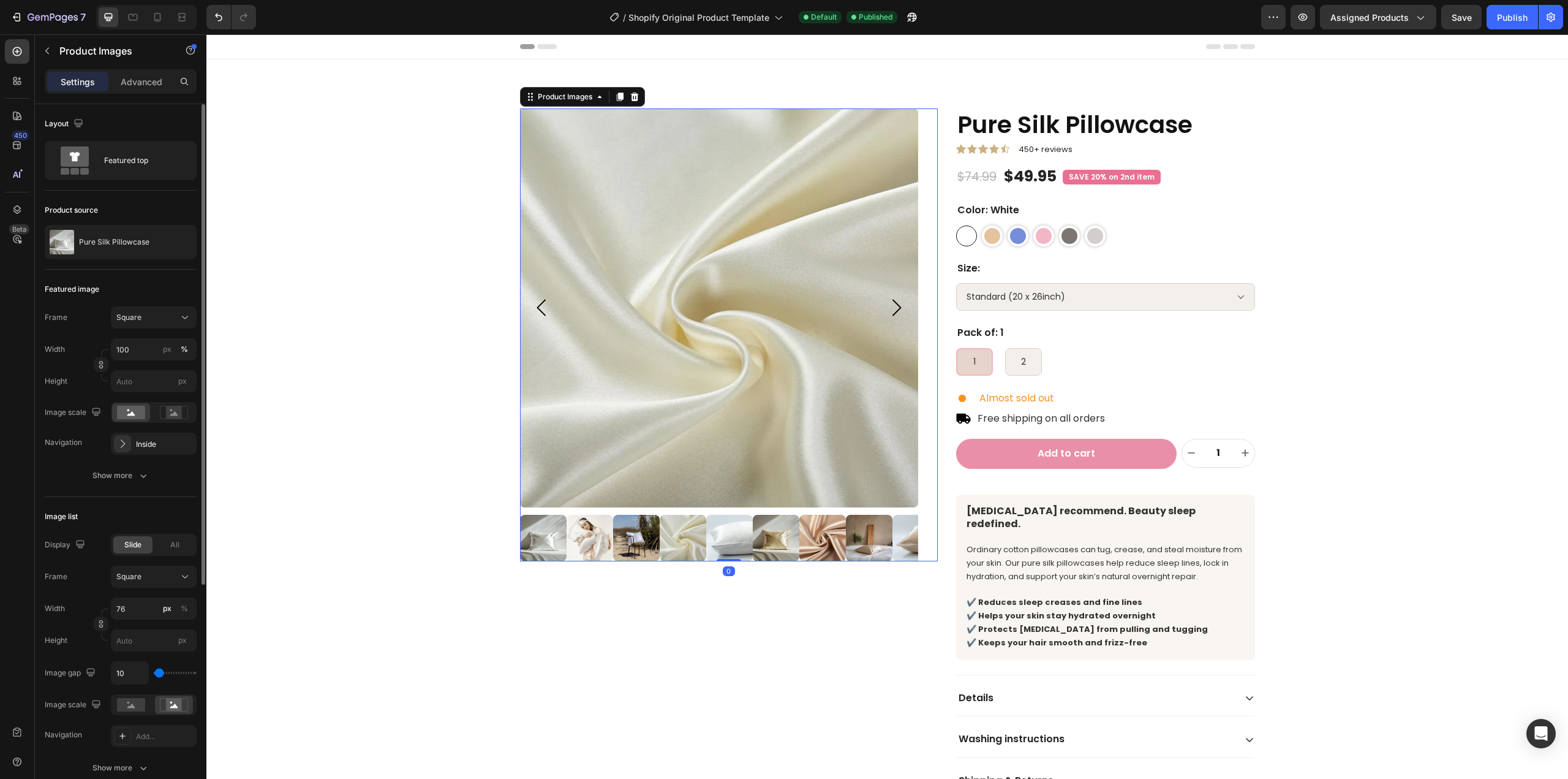
click at [888, 312] on icon "Carousel Next Arrow" at bounding box center [896, 307] width 25 height 25
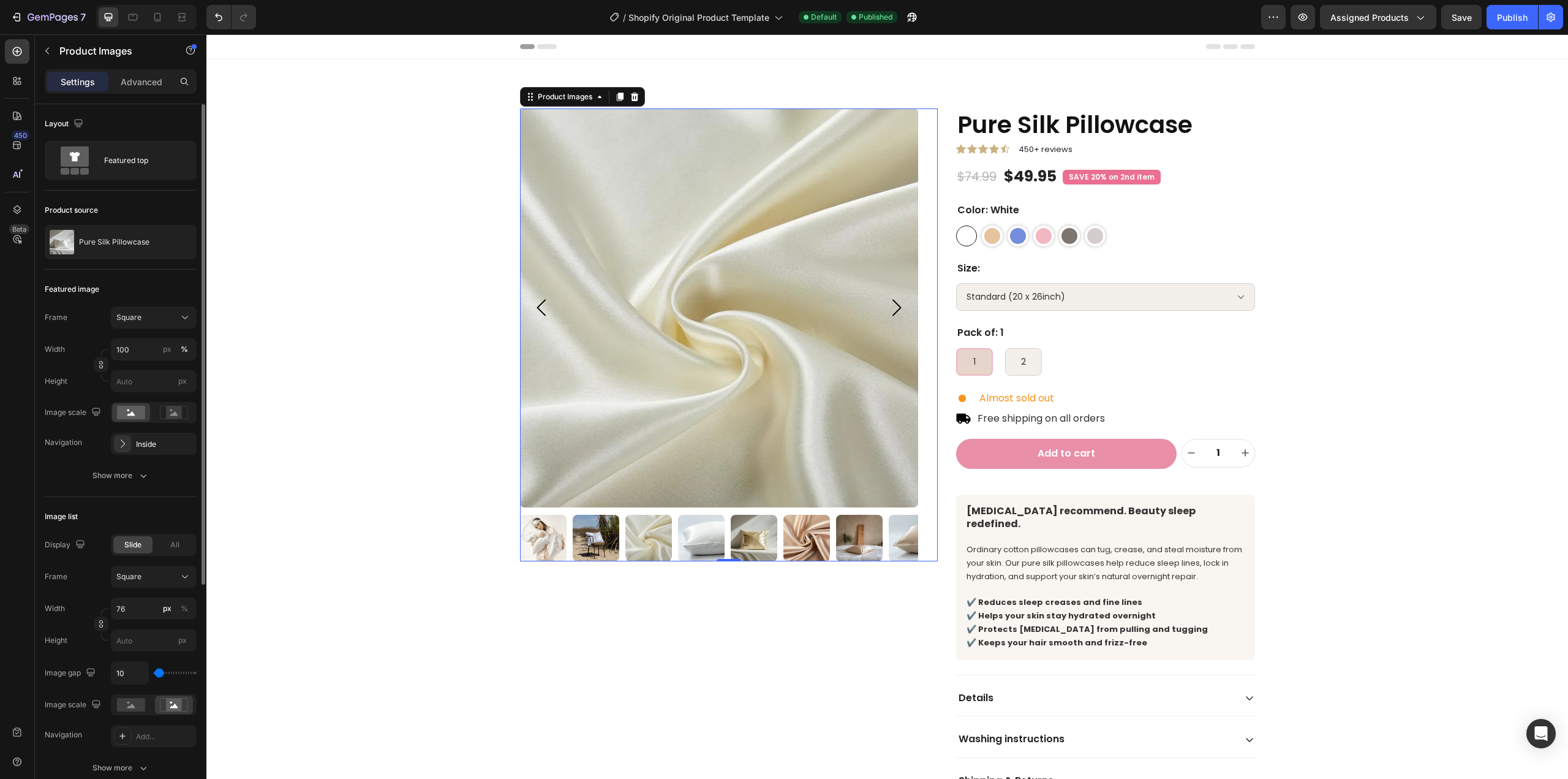
click at [888, 312] on icon "Carousel Next Arrow" at bounding box center [896, 307] width 25 height 25
